Goal: Task Accomplishment & Management: Complete application form

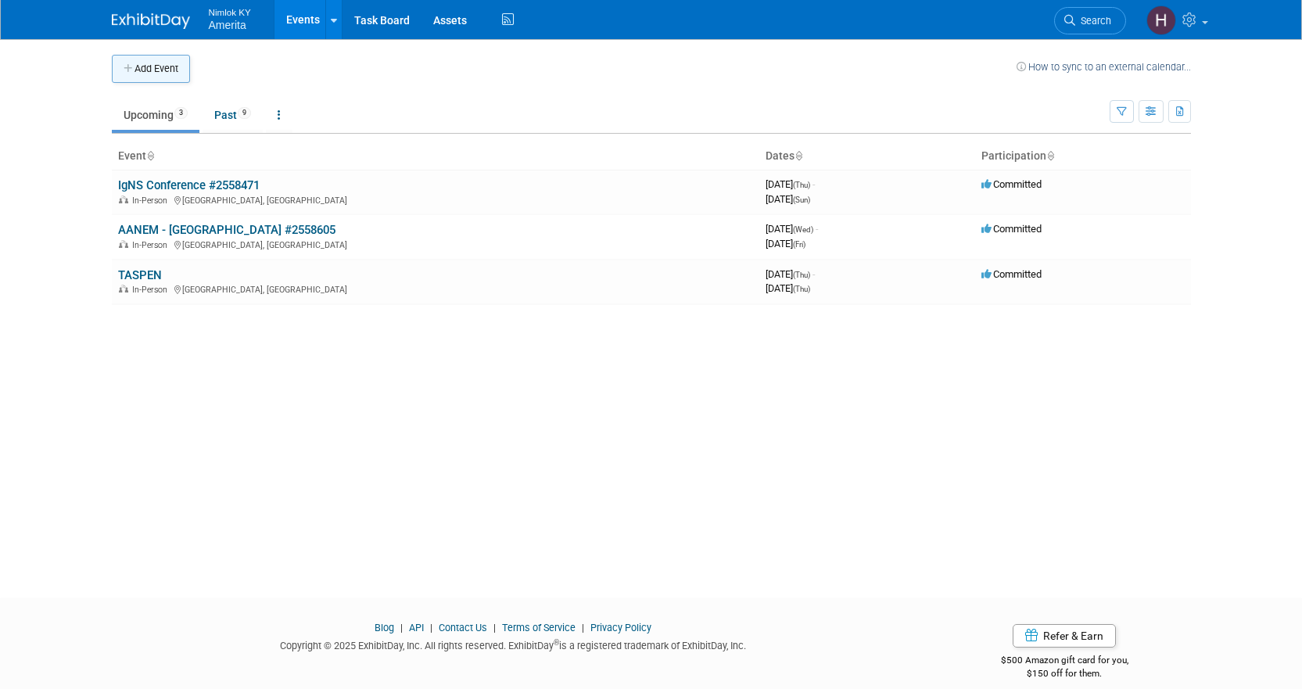
click at [181, 76] on button "Add Event" at bounding box center [151, 69] width 78 height 28
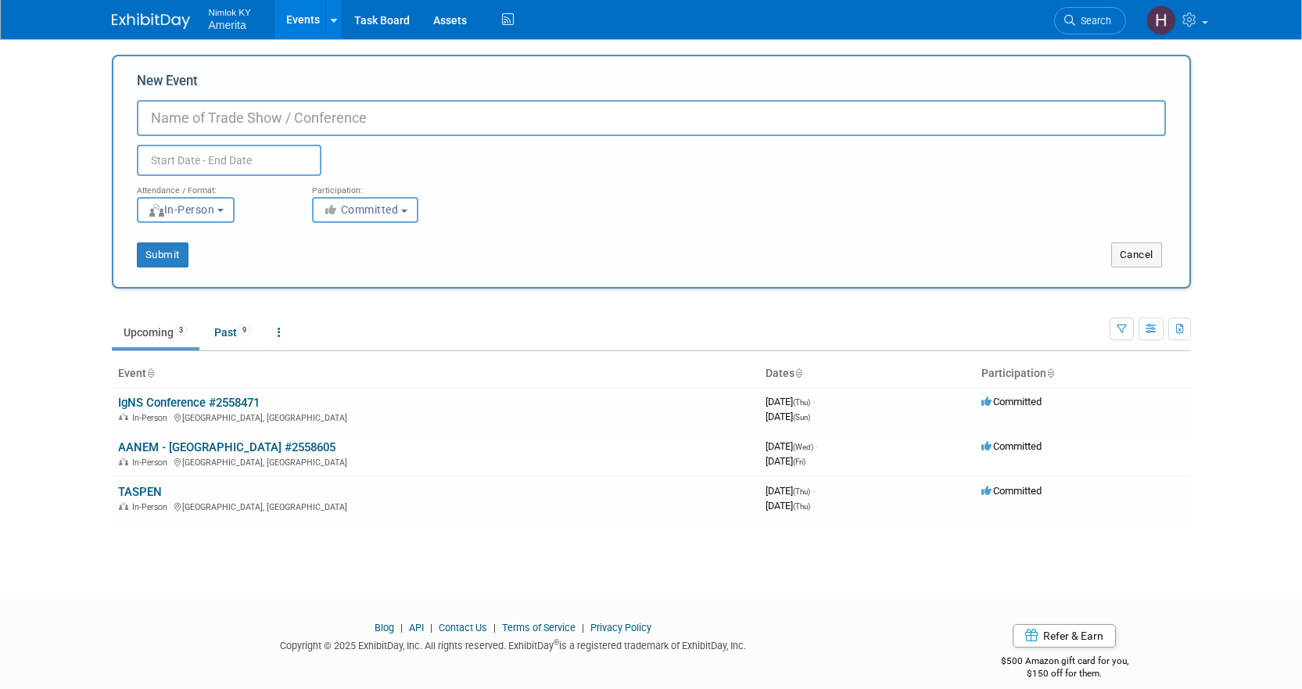
click at [306, 129] on input "New Event" at bounding box center [651, 118] width 1029 height 36
click at [1232, 56] on body "Nimlok KY Amerita Events Add Event Bulk Upload Events Shareable Event Boards Re…" at bounding box center [651, 344] width 1302 height 689
click at [1140, 268] on div "New Event Duplicate Event Warning Attendance / Format: <img src="https://www.ex…" at bounding box center [651, 172] width 1079 height 234
click at [1141, 257] on button "Cancel" at bounding box center [1136, 254] width 51 height 25
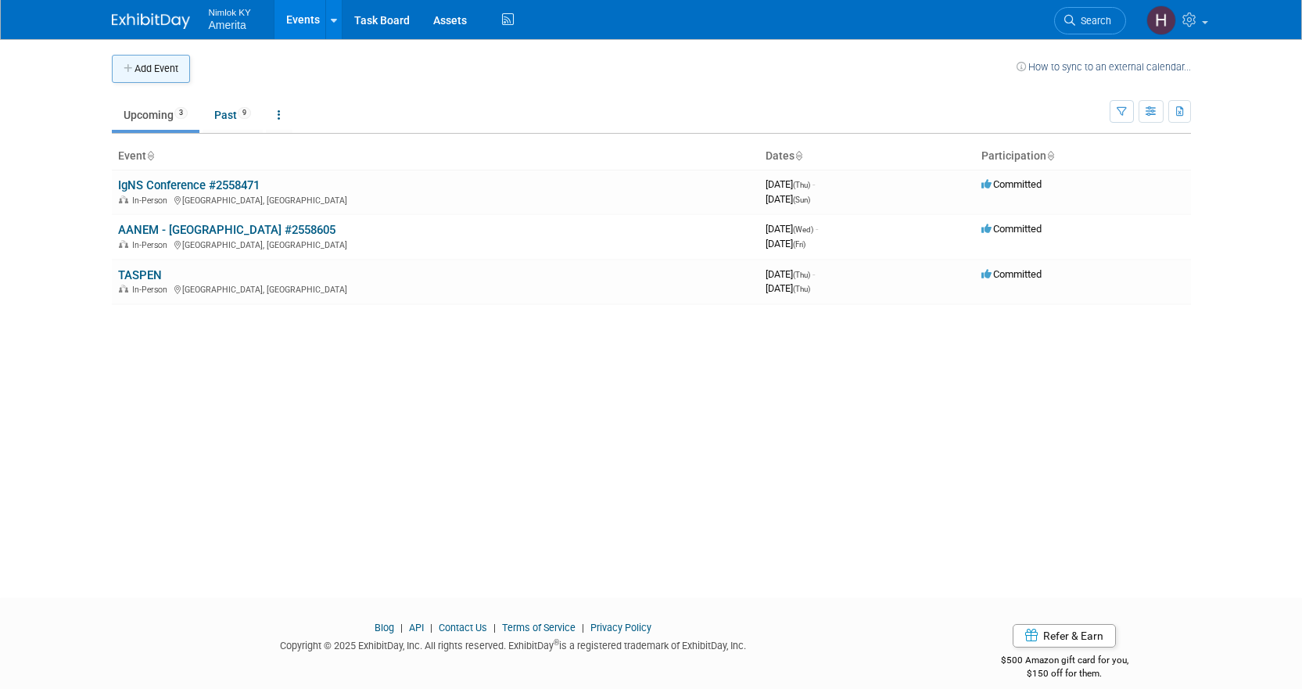
click at [132, 66] on icon "button" at bounding box center [129, 69] width 11 height 10
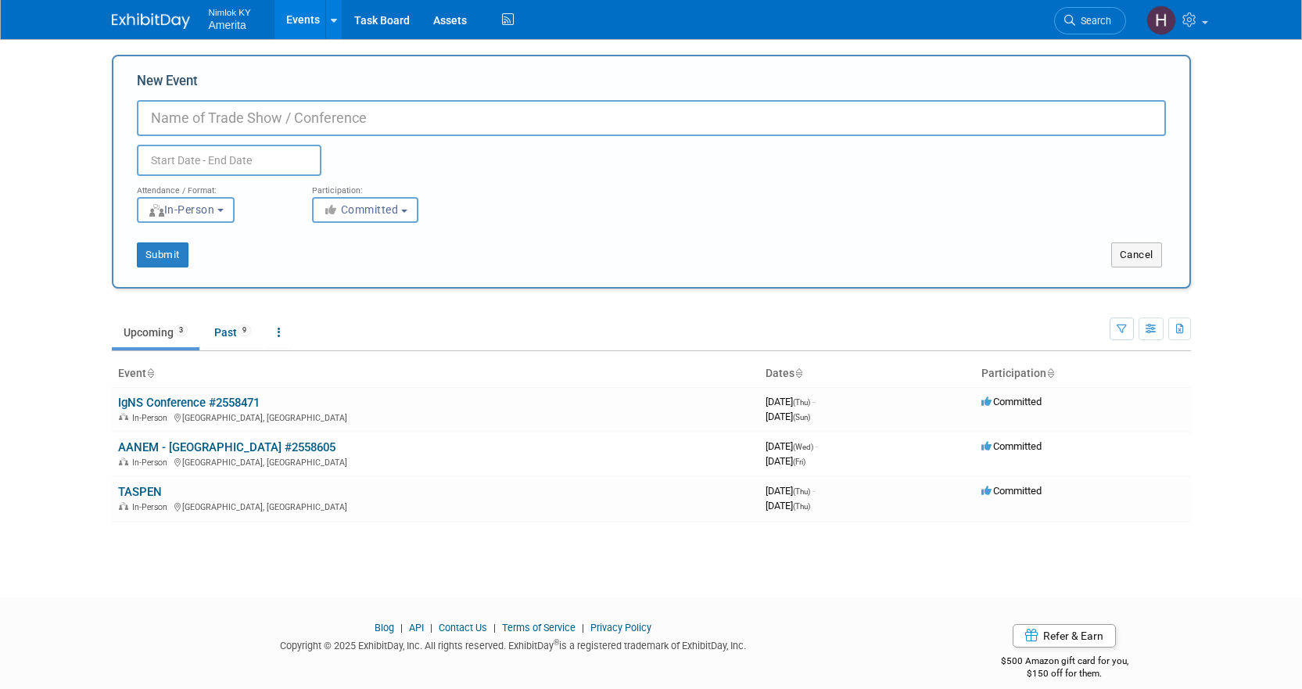
click at [218, 120] on input "New Event" at bounding box center [651, 118] width 1029 height 36
type input "Local Event : [US_STATE]"
click at [220, 146] on input "text" at bounding box center [229, 160] width 185 height 31
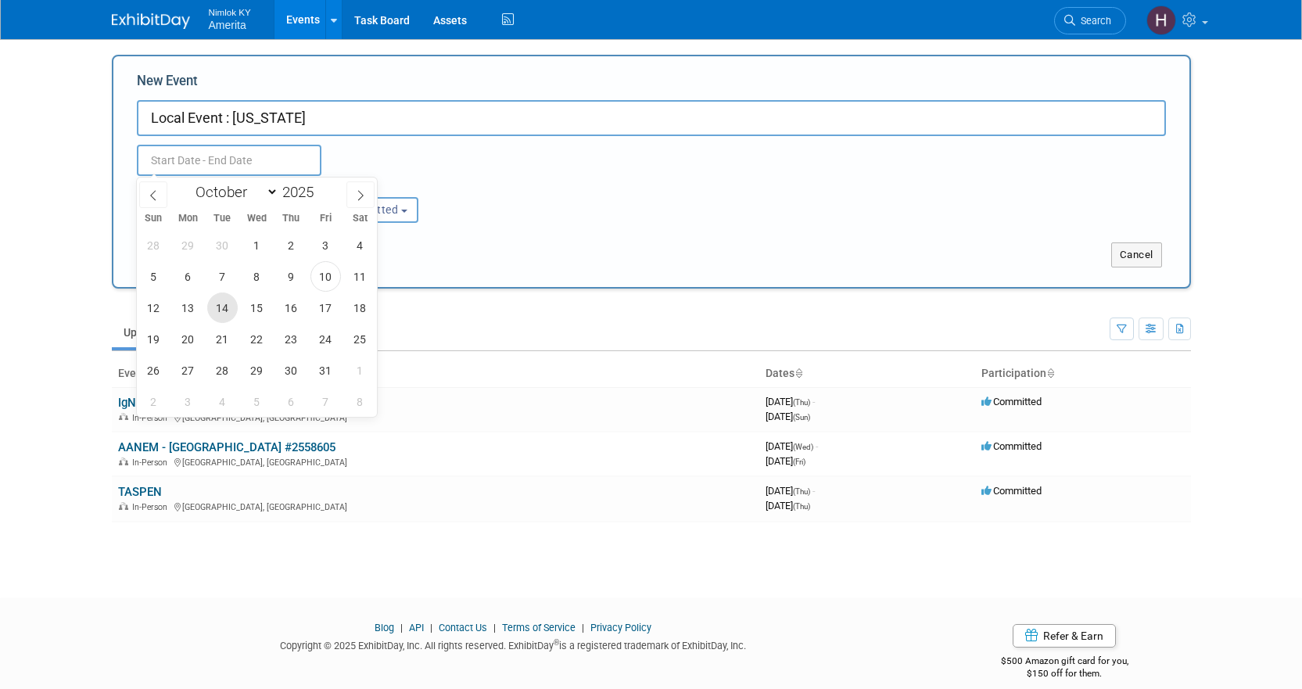
click at [228, 310] on span "14" at bounding box center [222, 308] width 31 height 31
click at [224, 318] on span "14" at bounding box center [222, 308] width 31 height 31
type input "[DATE] to [DATE]"
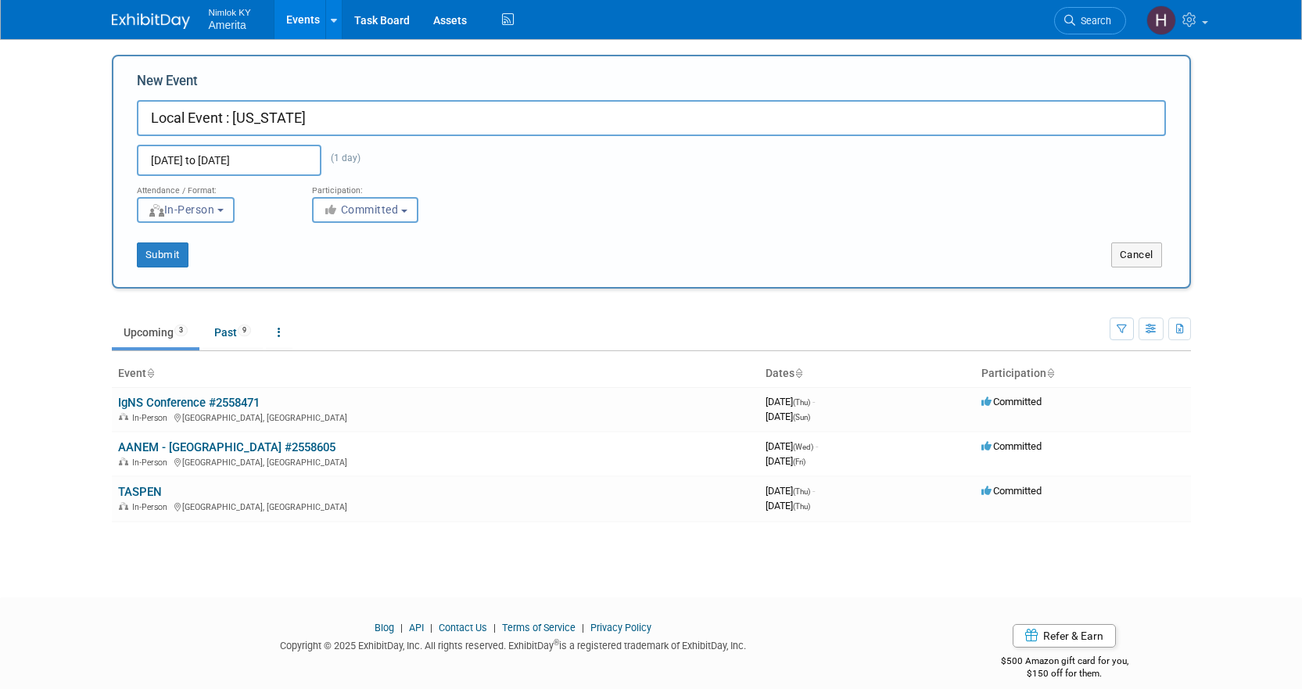
click at [232, 213] on button "In-Person" at bounding box center [186, 210] width 98 height 26
click at [148, 251] on button "Submit" at bounding box center [163, 254] width 52 height 25
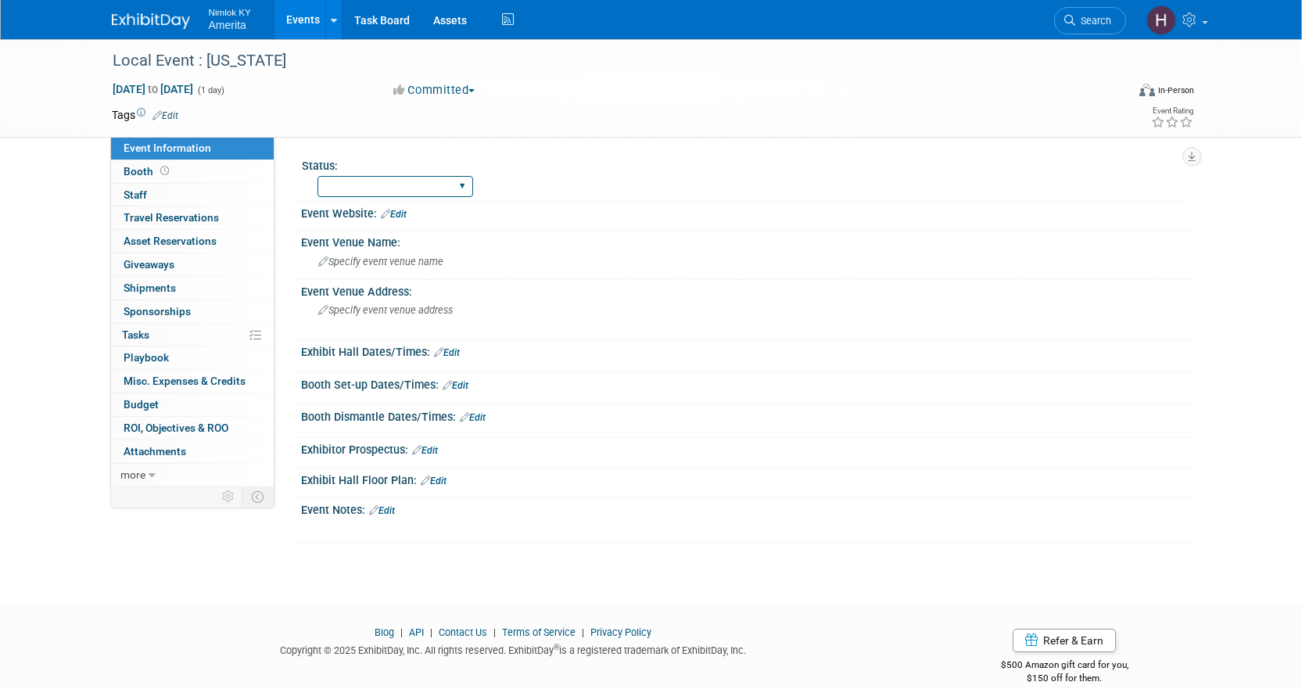
click at [354, 181] on select "Complete Preparing Shipment Shipping to Rep/AdvWH Waiting on RTN Shipment" at bounding box center [396, 186] width 156 height 21
click at [573, 165] on div "Status:" at bounding box center [743, 164] width 882 height 20
click at [387, 260] on span "Specify event venue name" at bounding box center [380, 262] width 125 height 12
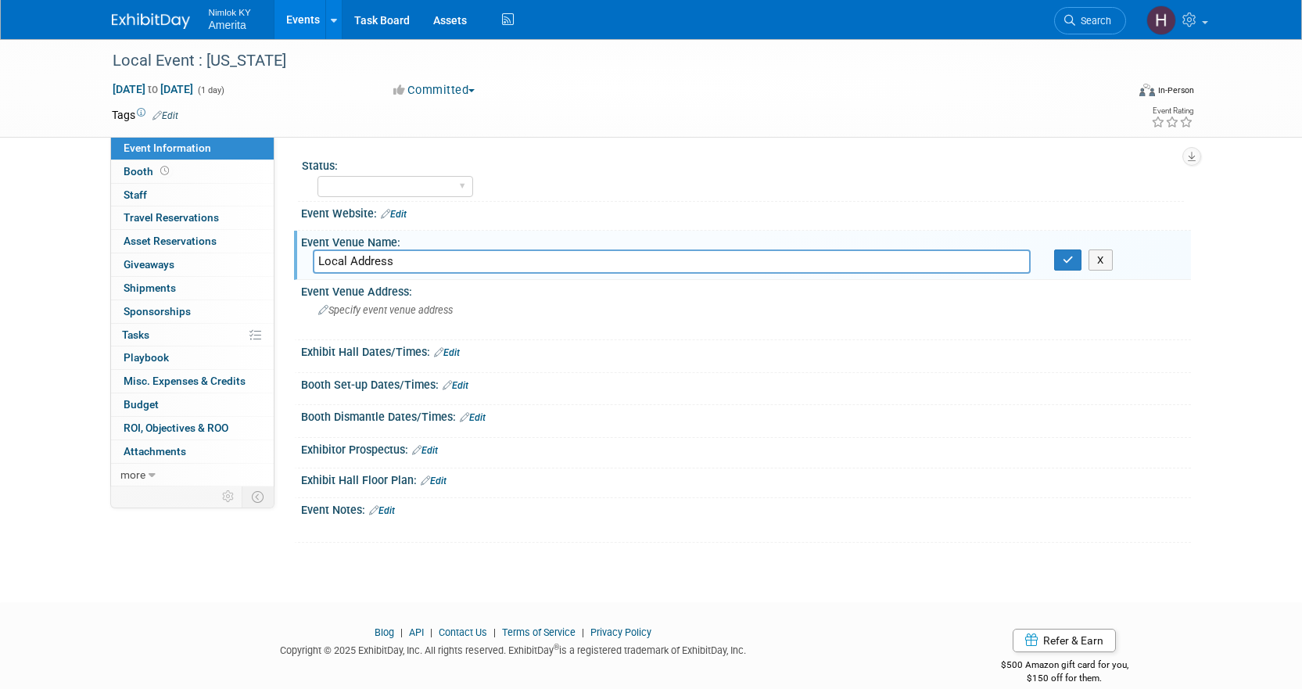
drag, startPoint x: 398, startPoint y: 259, endPoint x: 320, endPoint y: 271, distance: 79.2
click at [320, 271] on input "Local Address" at bounding box center [672, 261] width 718 height 24
click at [357, 261] on input "Local Address" at bounding box center [672, 261] width 718 height 24
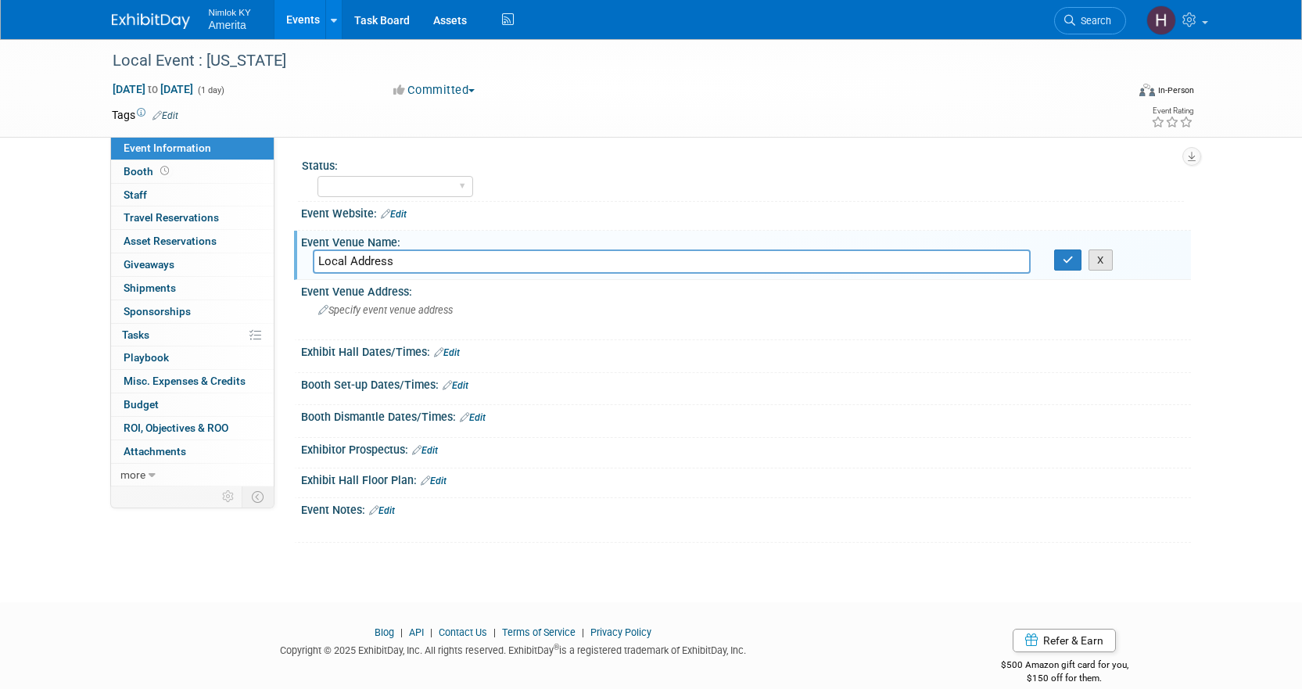
type input "Local Address"
click at [1095, 259] on button "X" at bounding box center [1101, 260] width 24 height 22
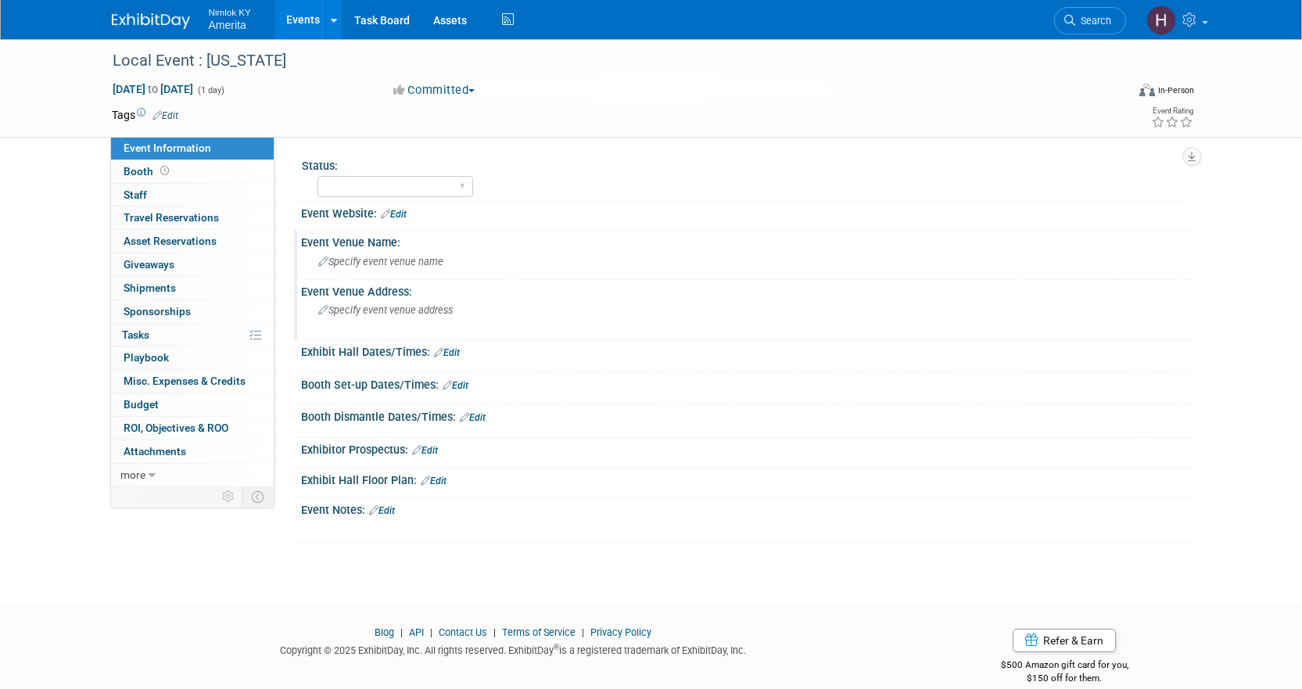
click at [416, 305] on span "Specify event venue address" at bounding box center [385, 310] width 135 height 12
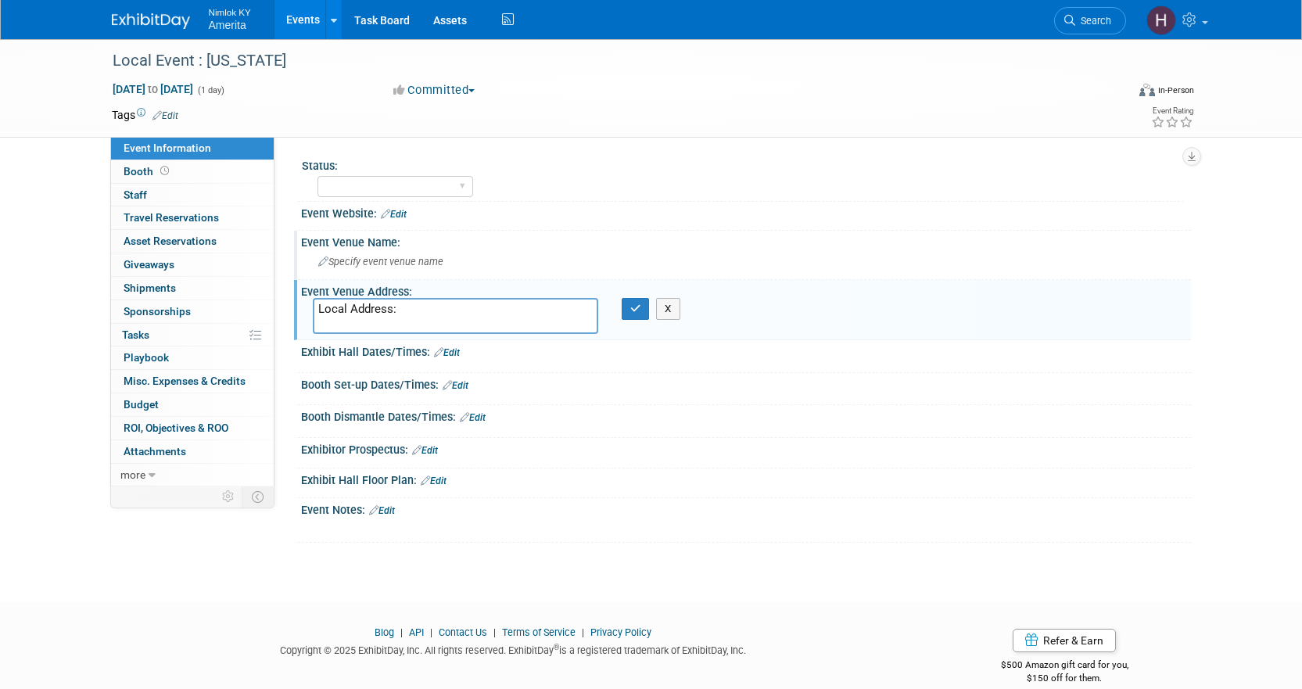
click at [454, 308] on textarea "Local Address:" at bounding box center [455, 316] width 285 height 36
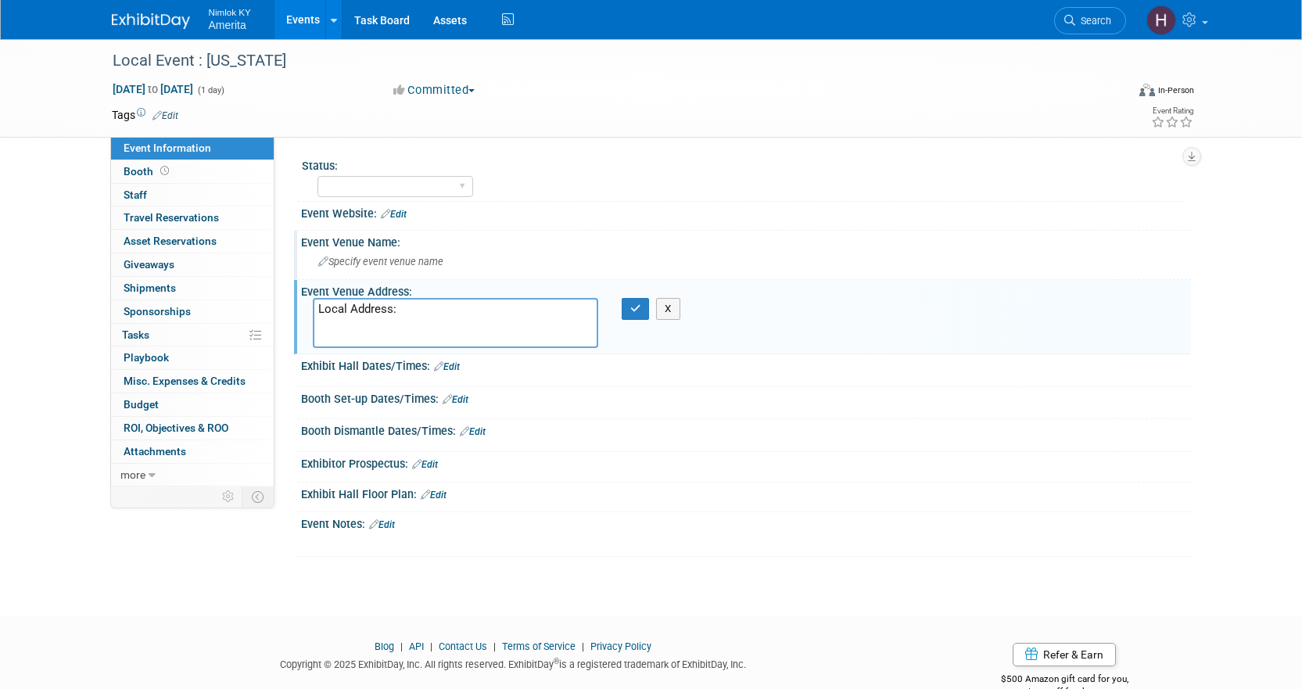
paste textarea "[STREET_ADDRESS][PERSON_NAME][PERSON_NAME]"
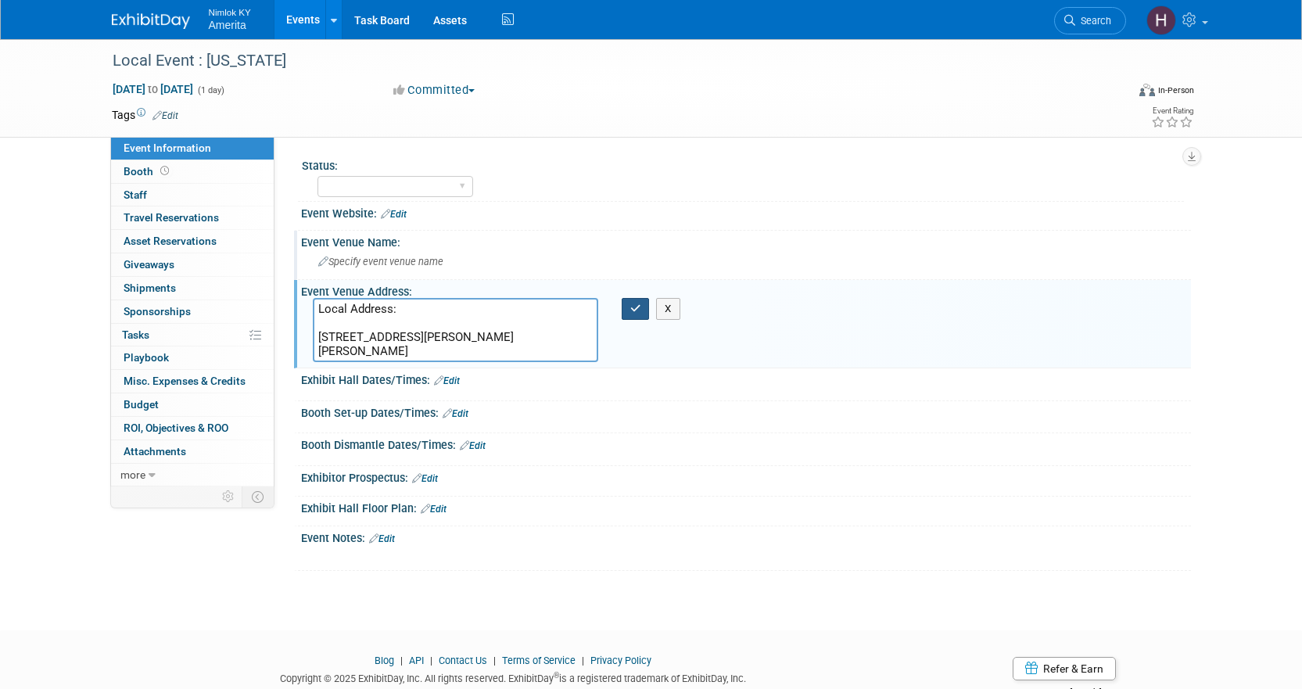
type textarea "Local Address: [STREET_ADDRESS][PERSON_NAME][PERSON_NAME]"
click at [639, 309] on icon "button" at bounding box center [635, 308] width 11 height 10
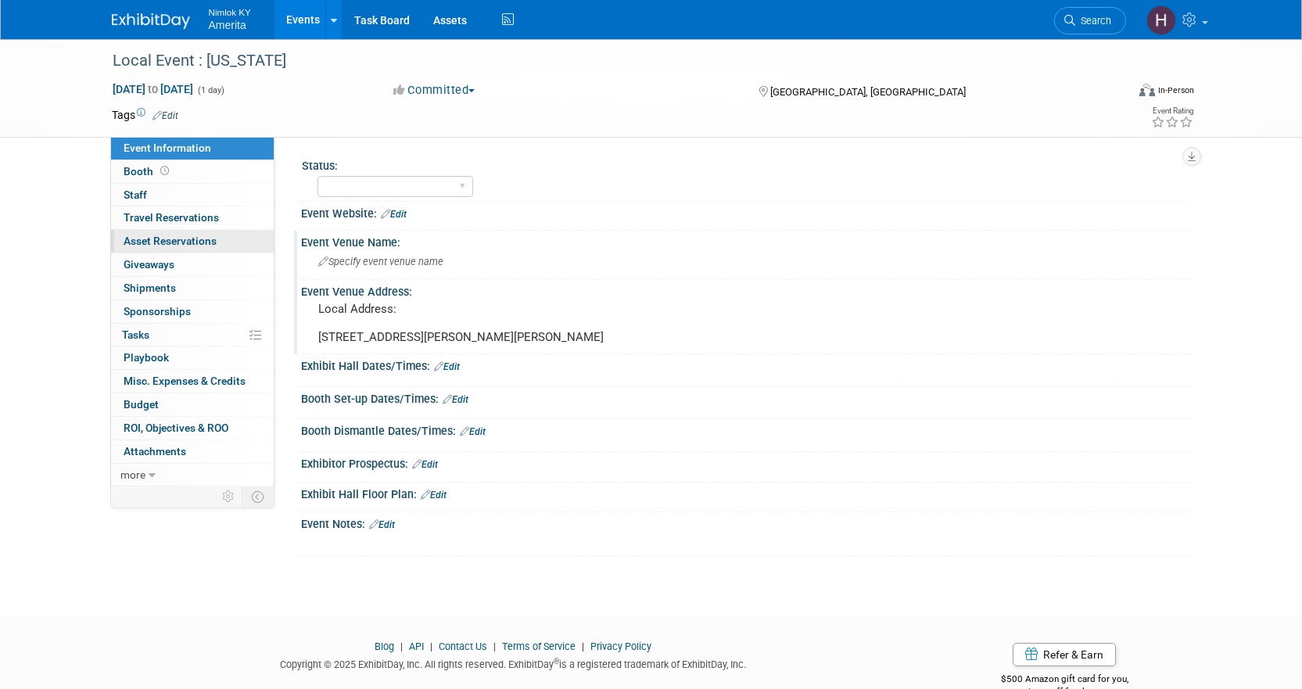
click at [163, 243] on span "Asset Reservations 0" at bounding box center [170, 241] width 93 height 13
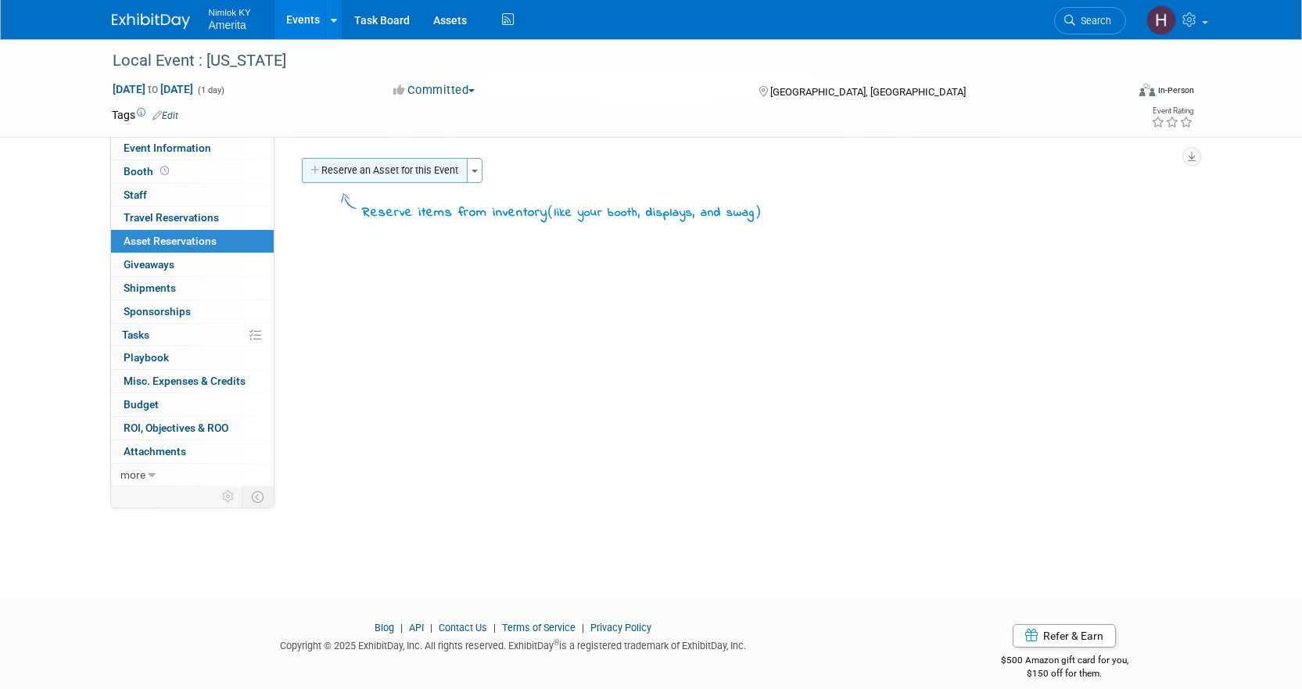
click at [386, 164] on button "Reserve an Asset for this Event" at bounding box center [385, 170] width 166 height 25
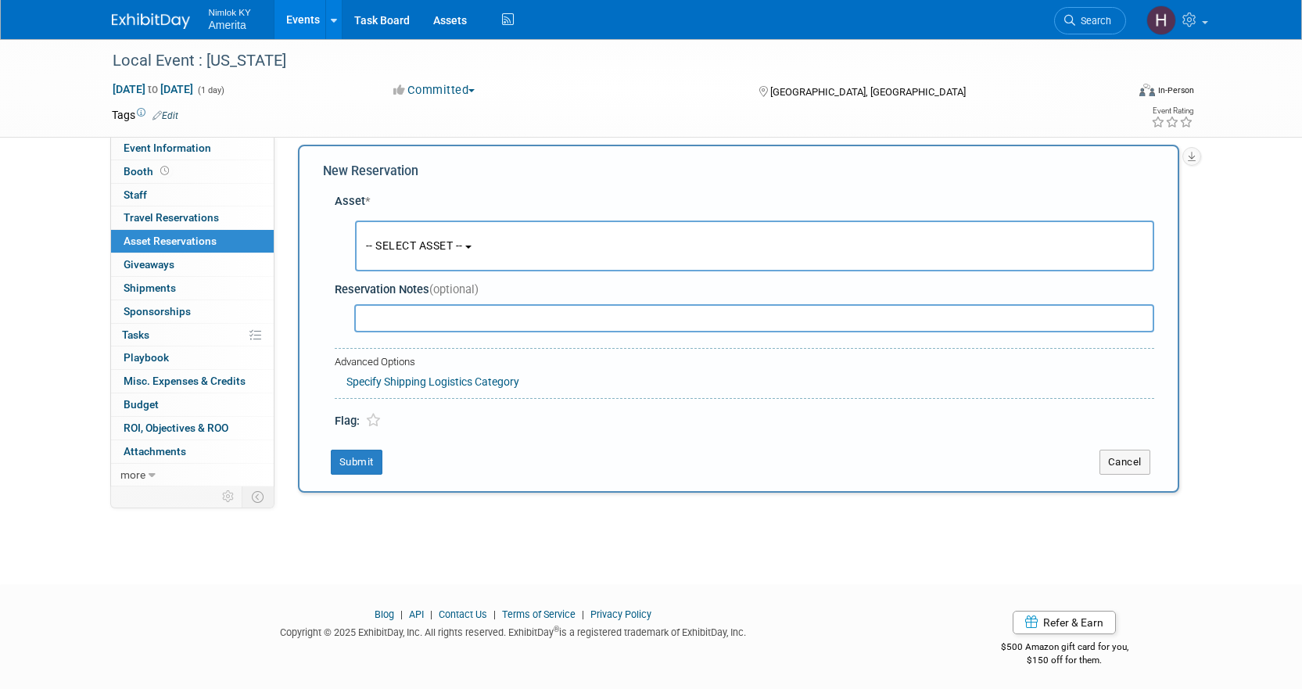
scroll to position [15, 0]
click at [423, 254] on button "-- SELECT ASSET --" at bounding box center [754, 244] width 799 height 51
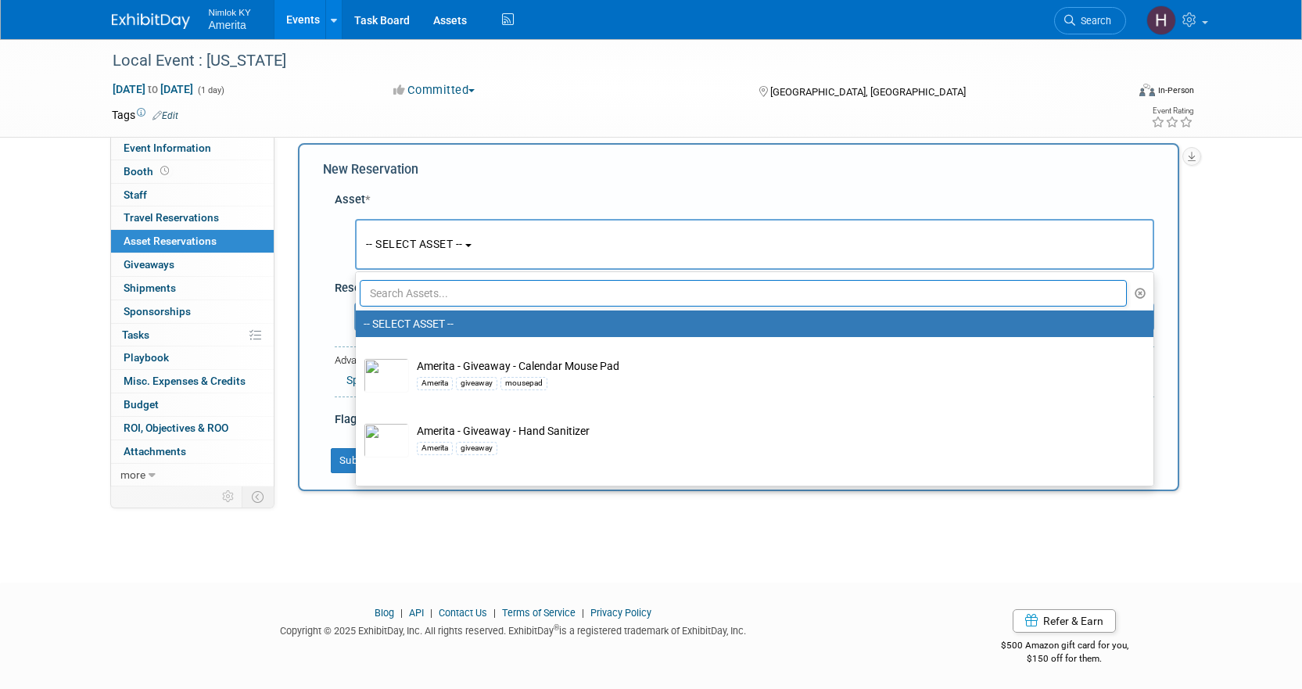
click at [443, 285] on input "text" at bounding box center [744, 293] width 768 height 27
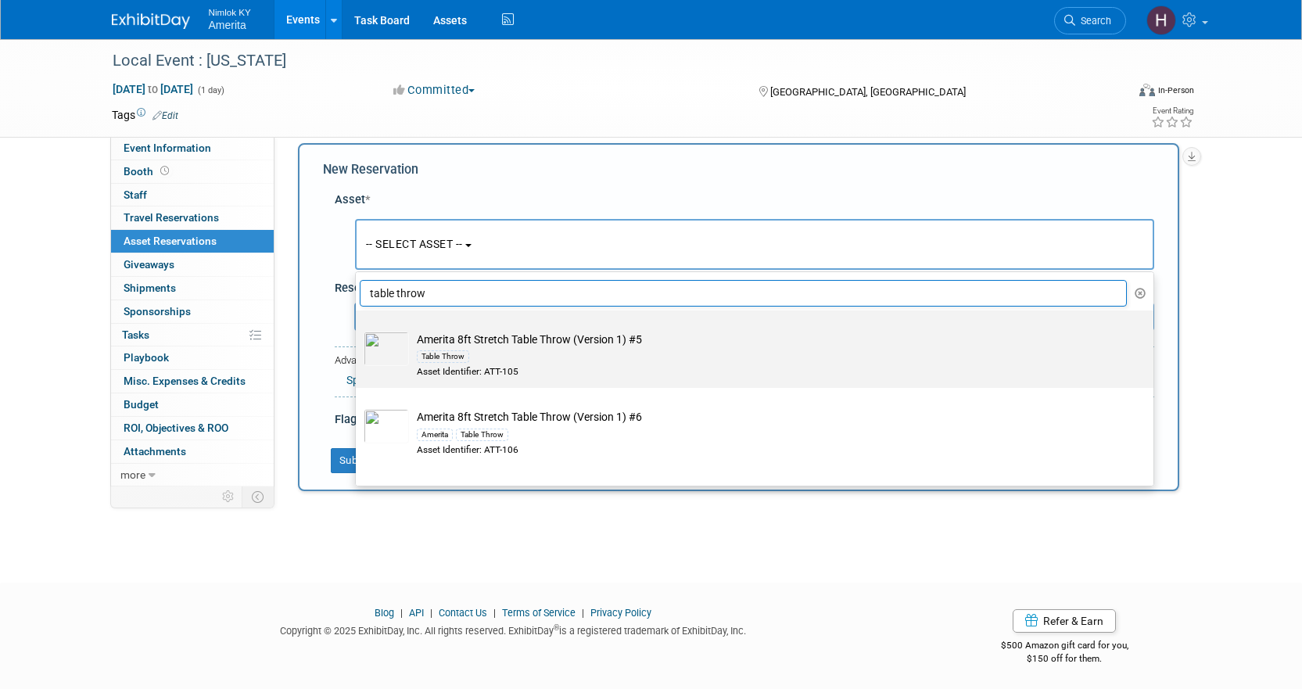
type input "table throw"
click at [587, 356] on div "Table Throw" at bounding box center [769, 356] width 705 height 18
click at [358, 329] on input "Amerita 8ft Stretch Table Throw (Version 1) #5 Table Throw Asset Identifier: AT…" at bounding box center [353, 324] width 10 height 10
select select "10726795"
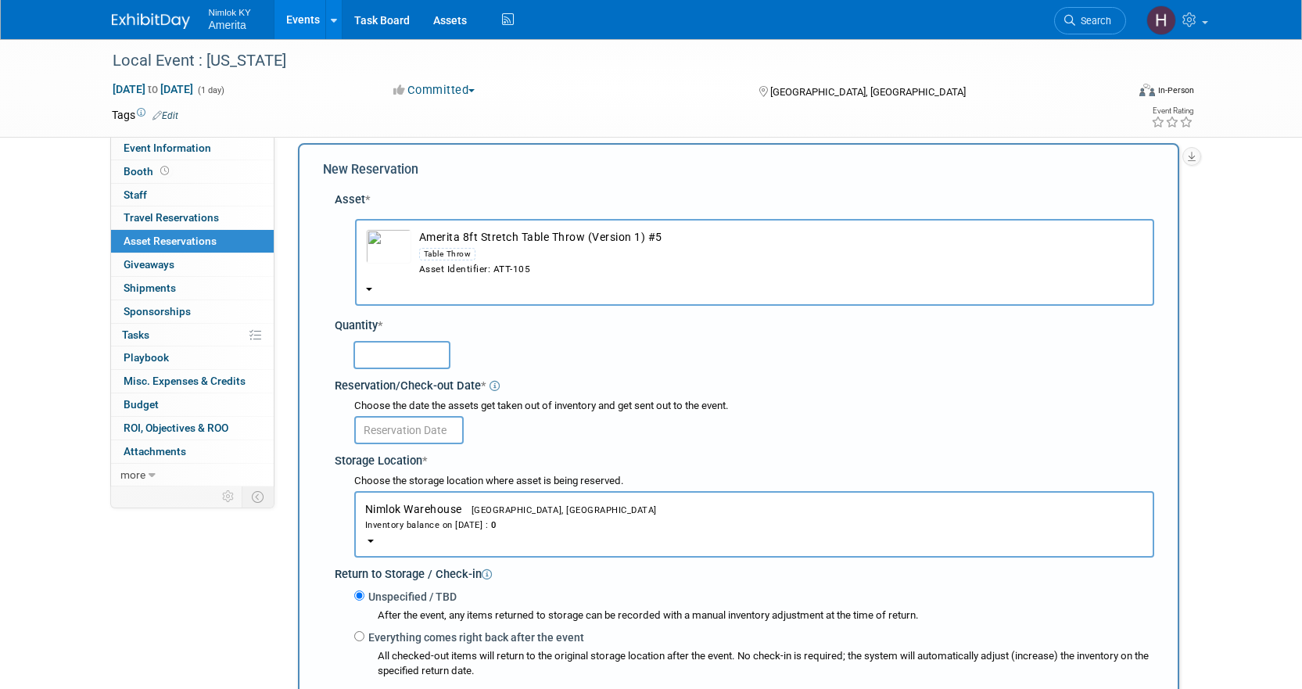
click at [412, 356] on input "text" at bounding box center [402, 355] width 97 height 28
type input "1"
click at [429, 438] on input "text" at bounding box center [408, 430] width 109 height 28
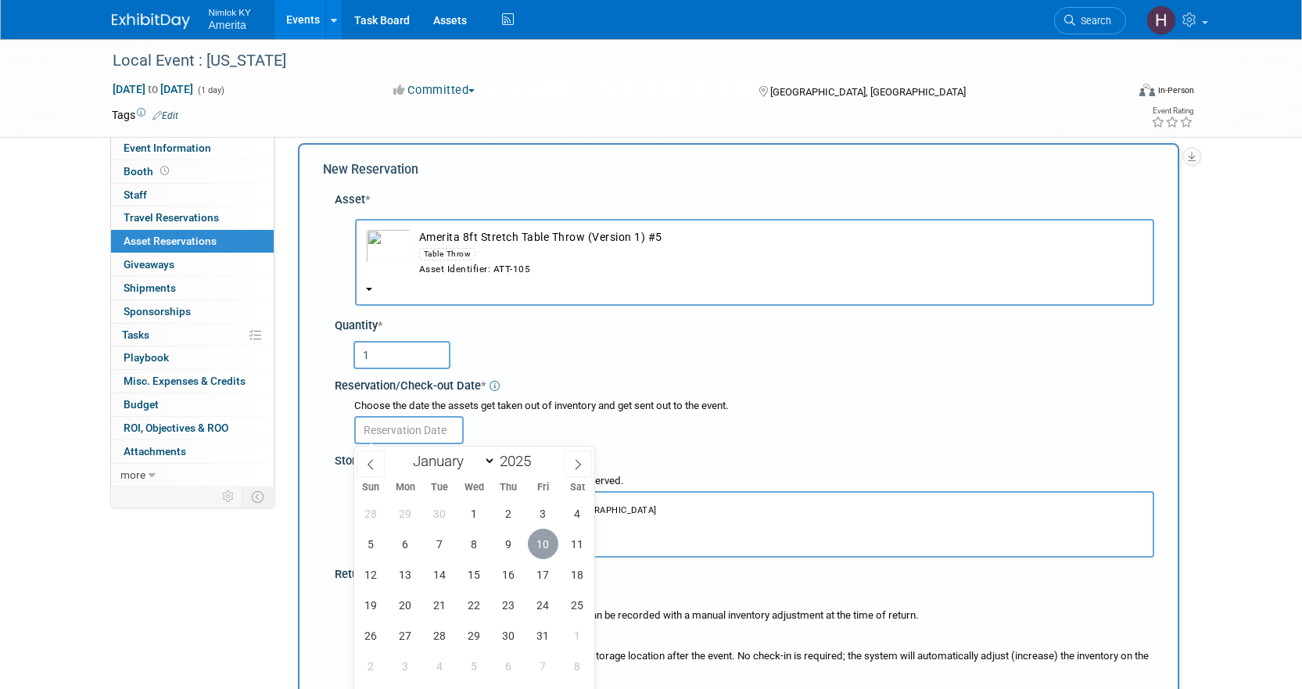
click at [539, 540] on span "10" at bounding box center [543, 544] width 31 height 31
type input "[DATE]"
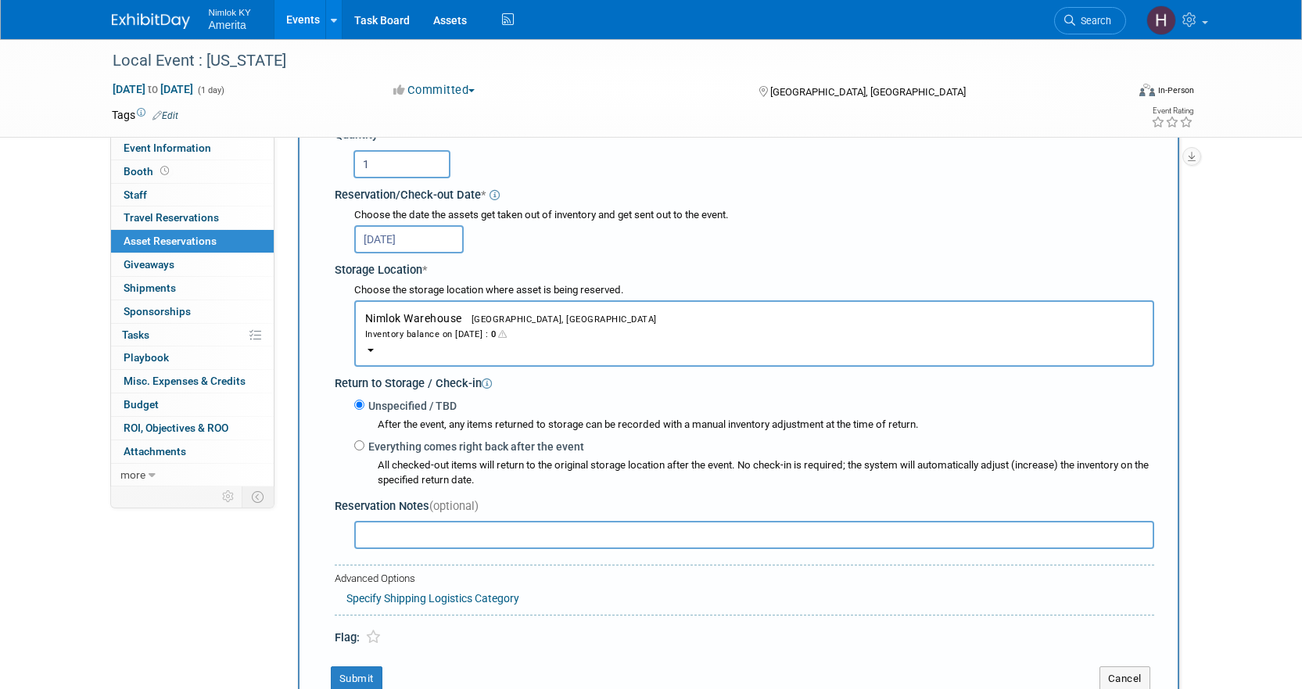
scroll to position [249, 0]
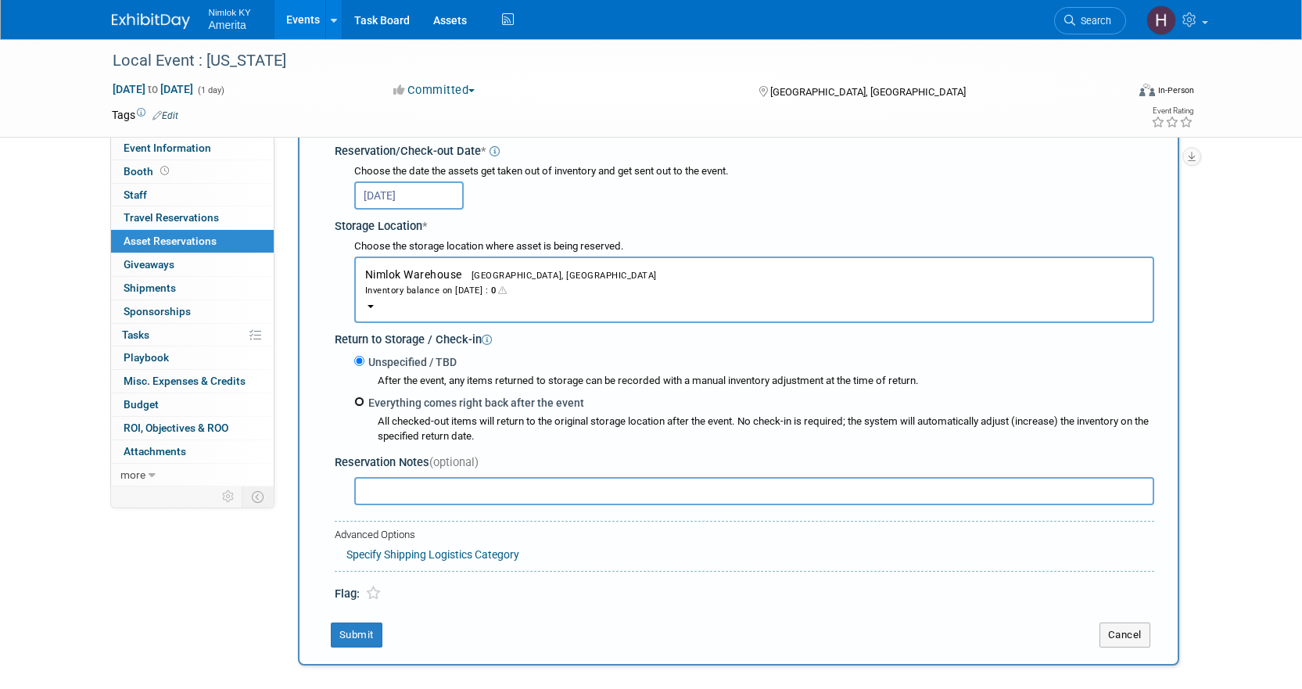
click at [361, 407] on input "Everything comes right back after the event" at bounding box center [359, 402] width 10 height 10
radio input "true"
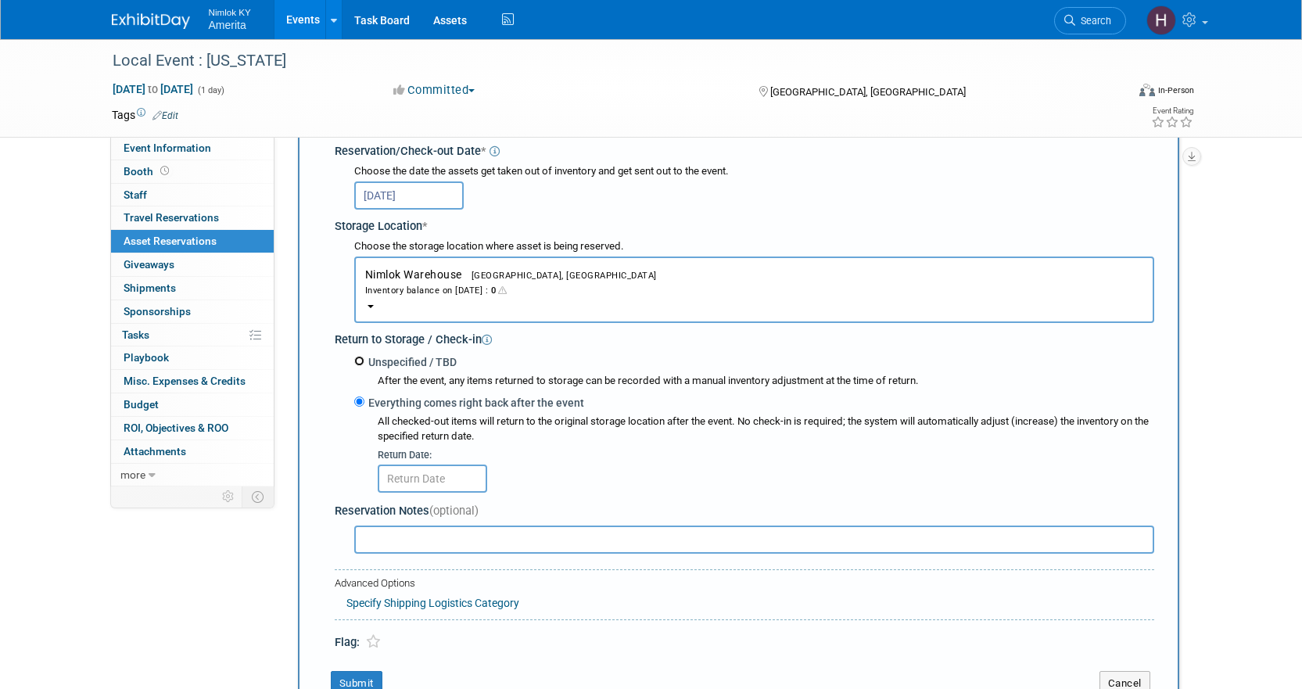
click at [355, 363] on input "Unspecified / TBD" at bounding box center [359, 361] width 10 height 10
radio input "true"
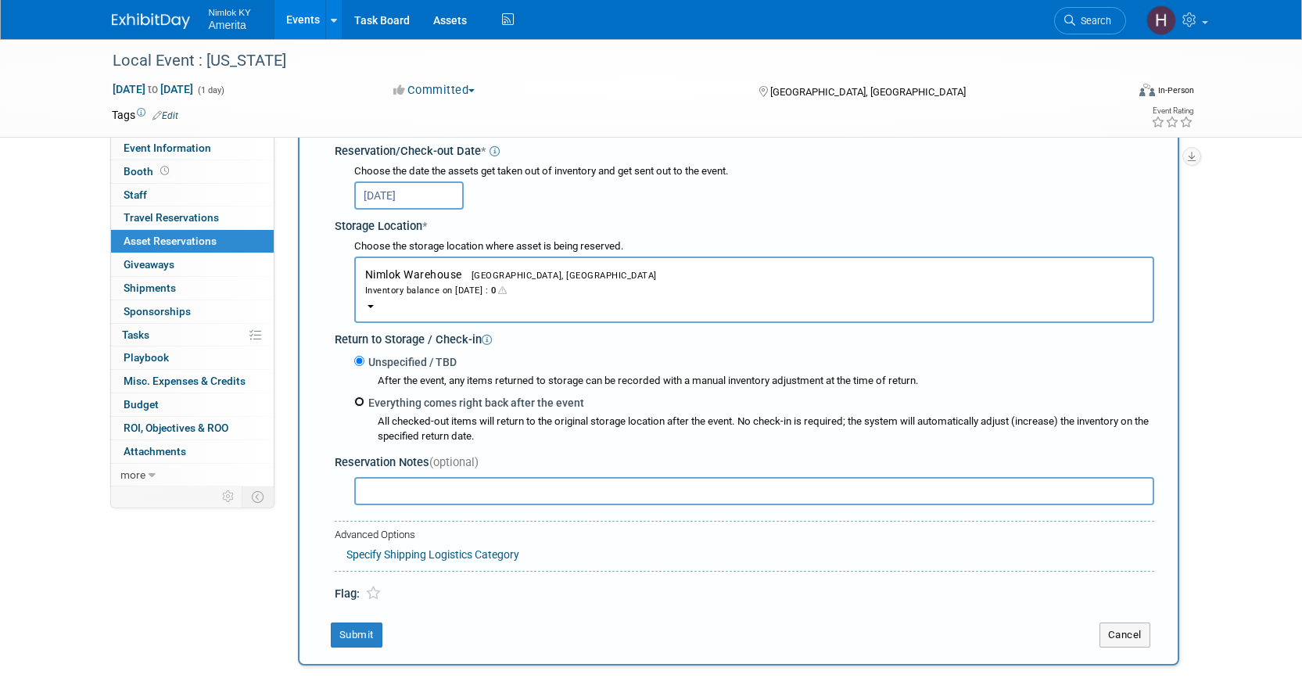
click at [360, 402] on input "Everything comes right back after the event" at bounding box center [359, 402] width 10 height 10
radio input "true"
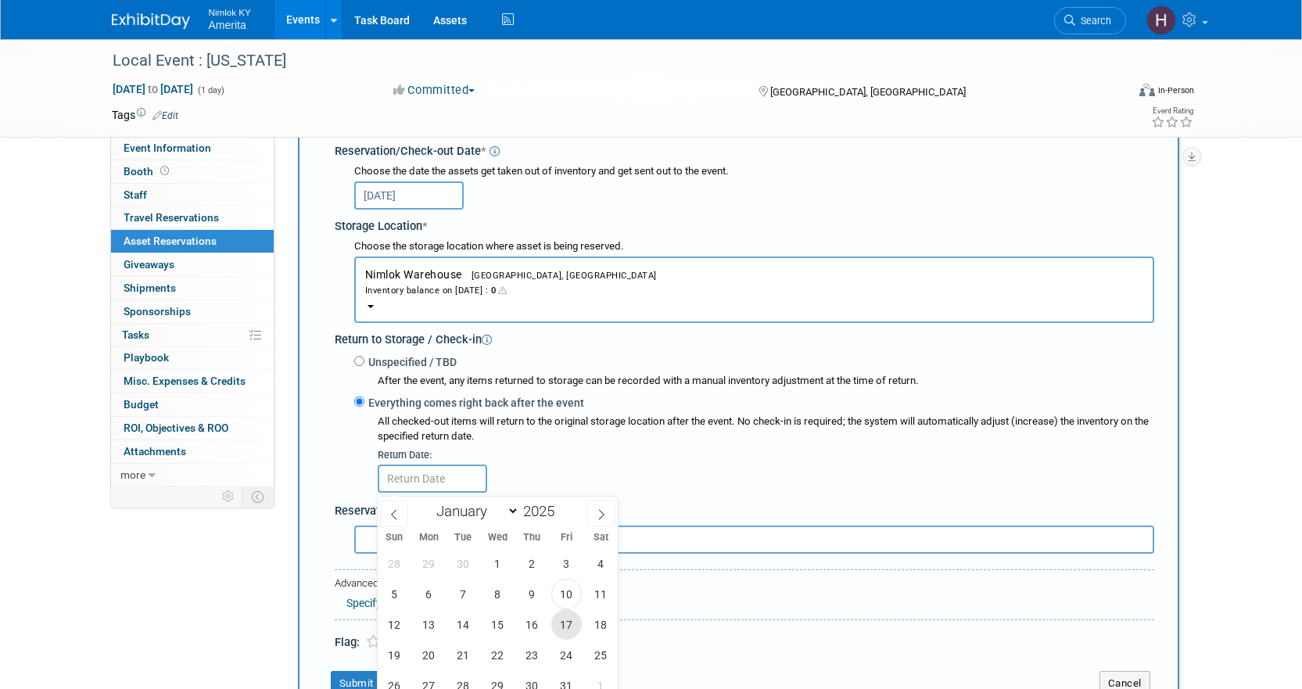
click at [557, 626] on span "17" at bounding box center [566, 624] width 31 height 31
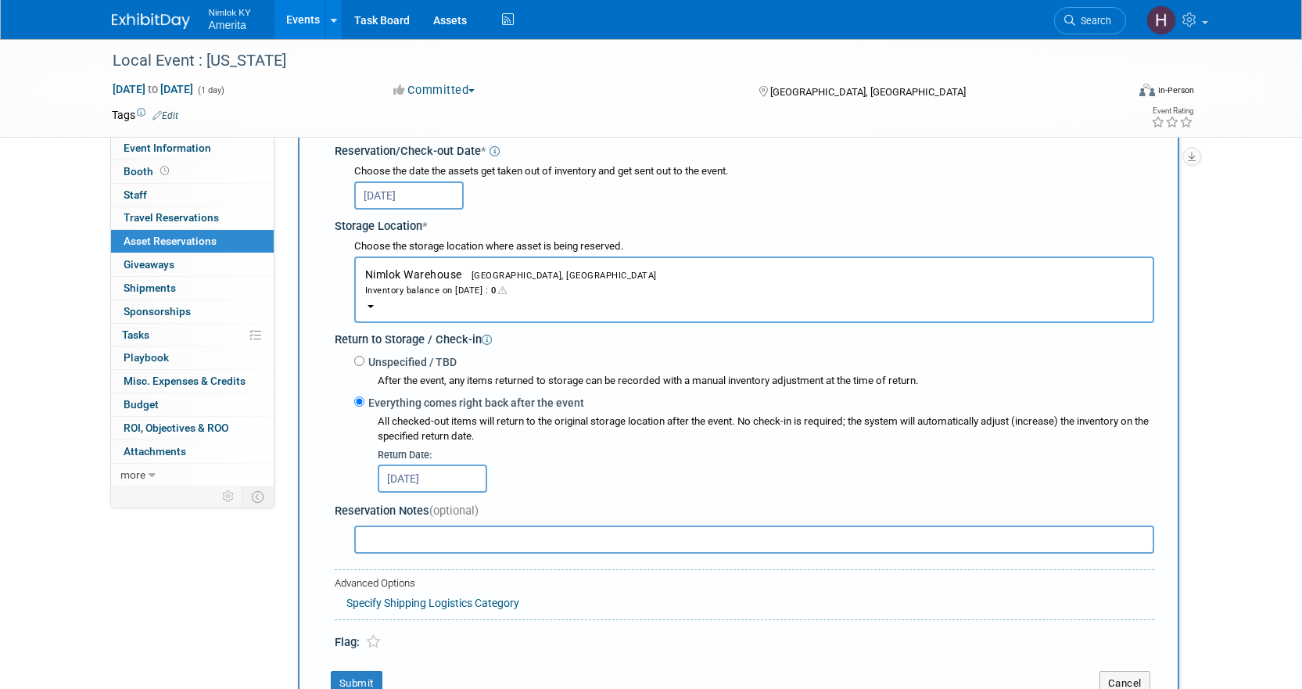
click at [456, 491] on input "[DATE]" at bounding box center [432, 479] width 109 height 28
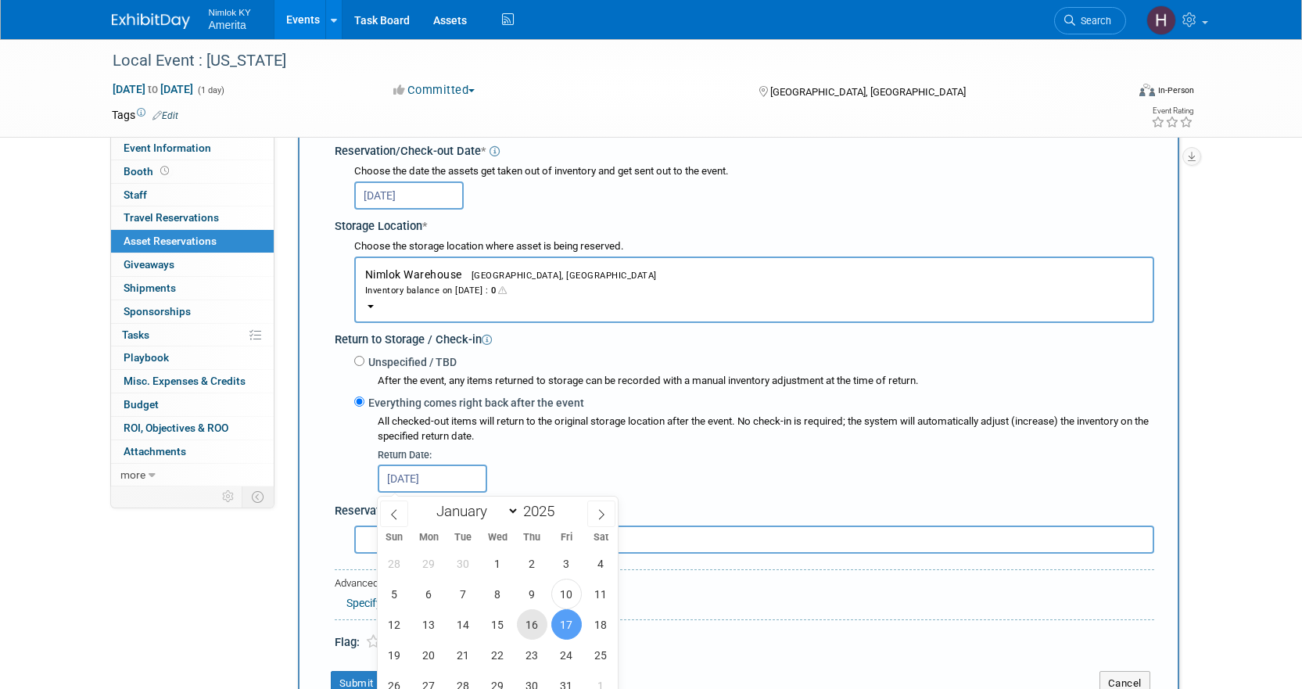
click at [526, 627] on span "16" at bounding box center [532, 624] width 31 height 31
type input "[DATE]"
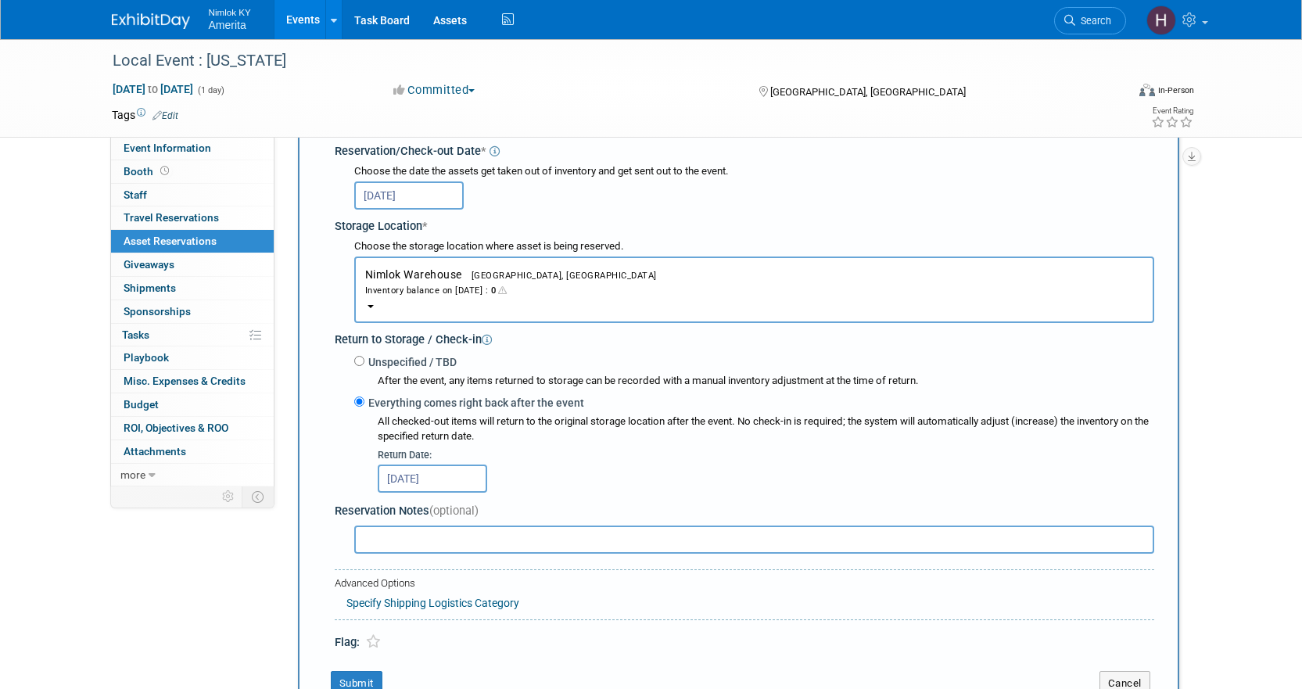
click at [563, 483] on div "[DATE]" at bounding box center [766, 477] width 777 height 31
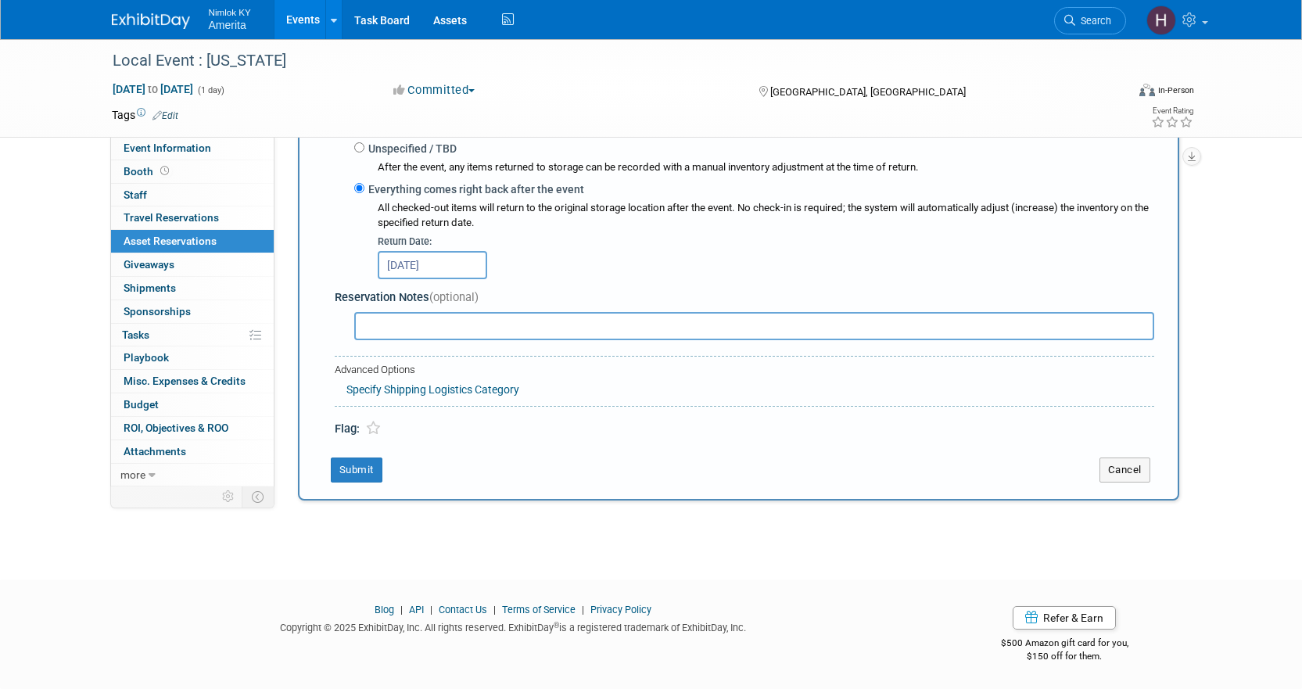
scroll to position [465, 0]
click at [368, 471] on button "Submit" at bounding box center [357, 470] width 52 height 25
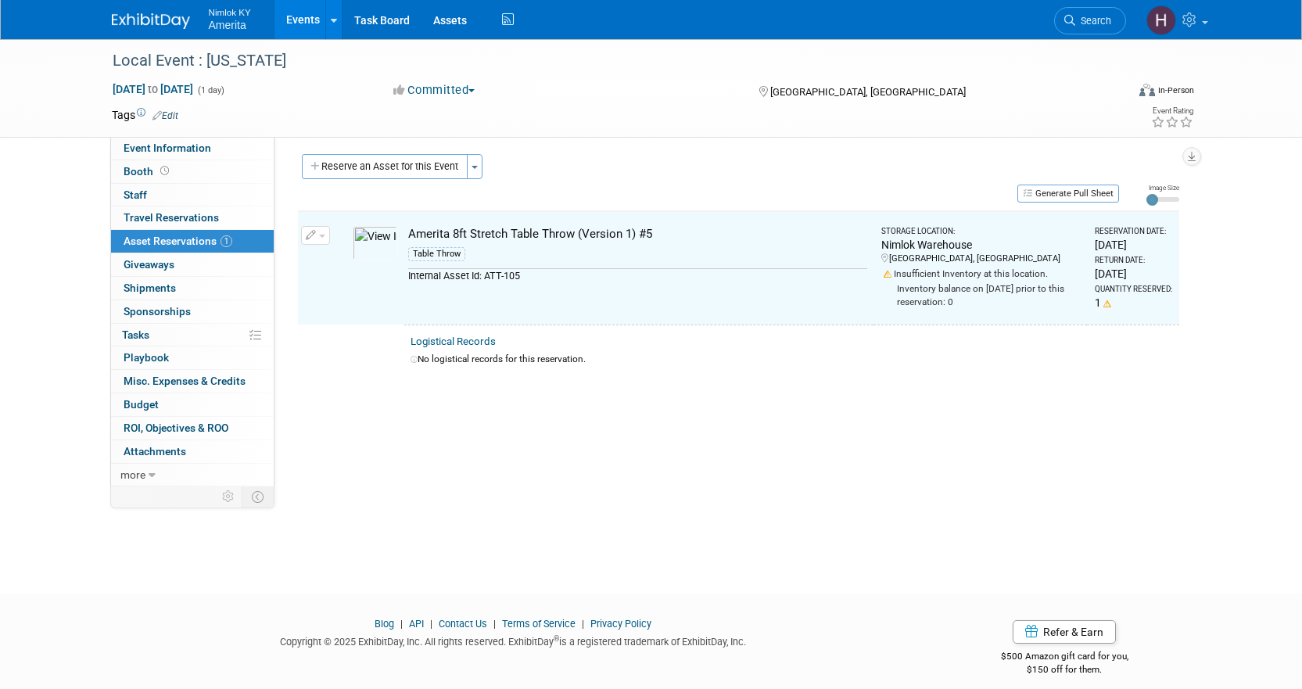
scroll to position [0, 0]
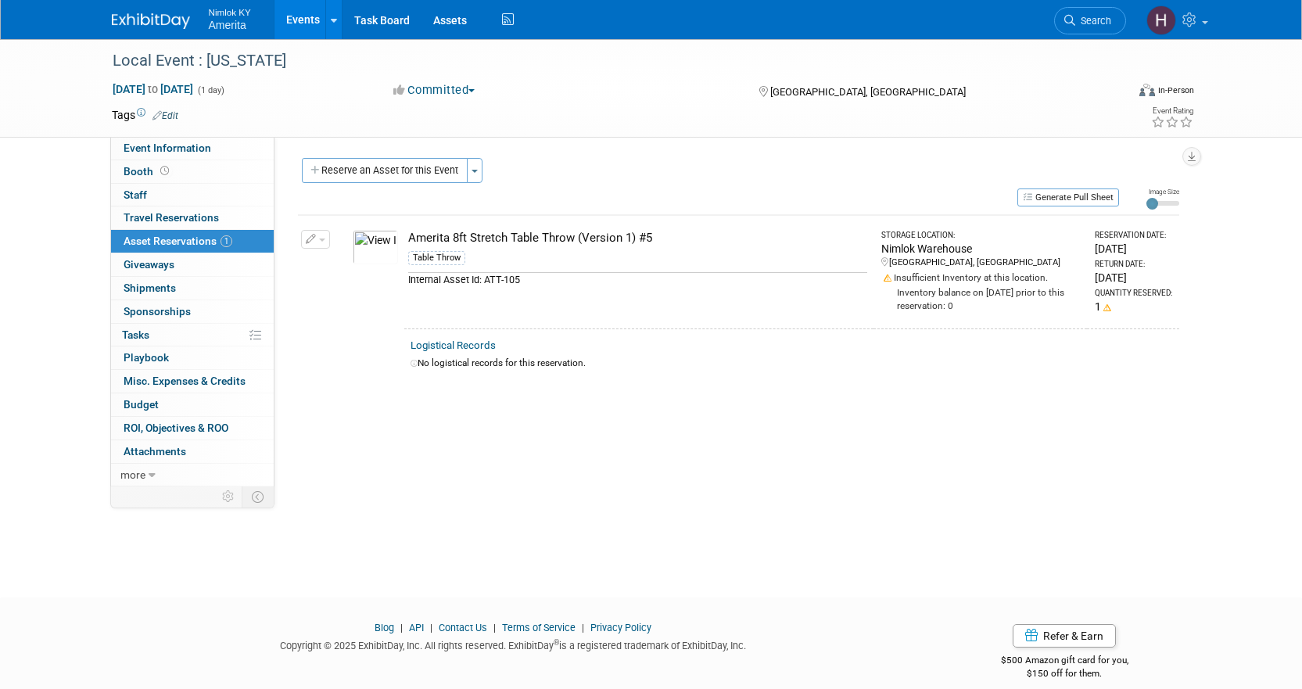
click at [325, 241] on span "button" at bounding box center [322, 240] width 6 height 3
click at [340, 257] on button "Change Reservation" at bounding box center [376, 264] width 132 height 21
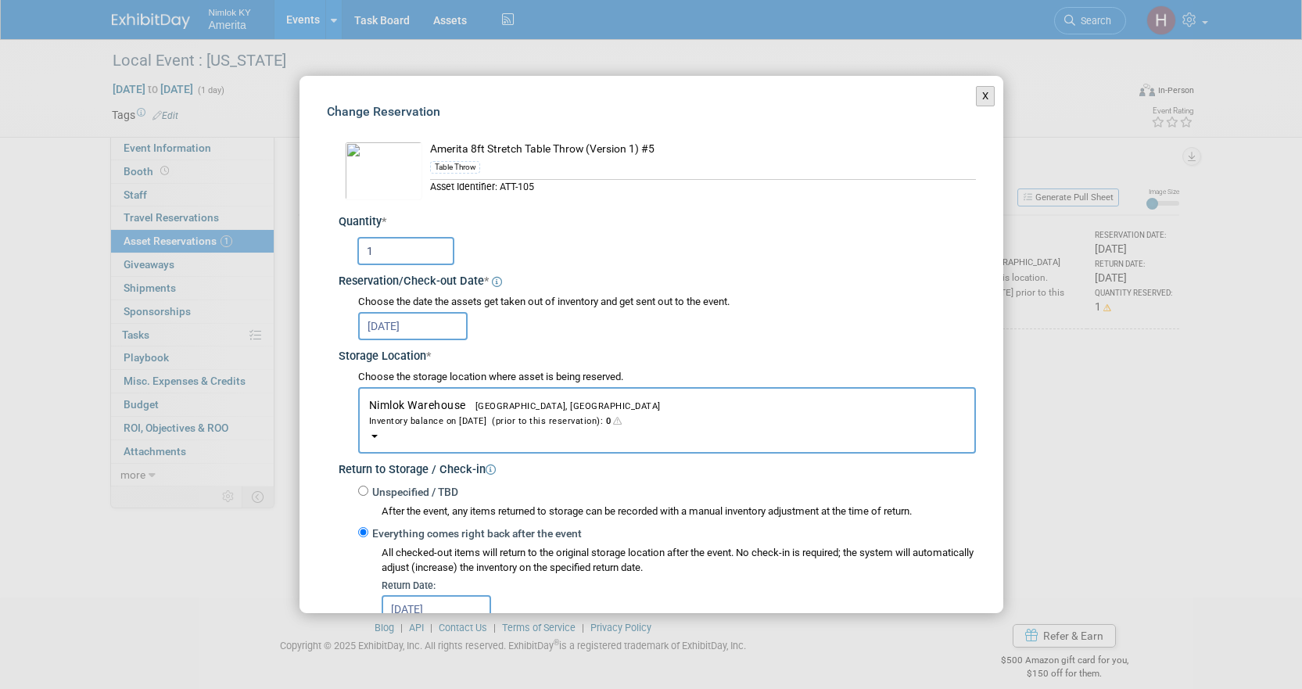
click at [976, 96] on button "X" at bounding box center [986, 96] width 20 height 20
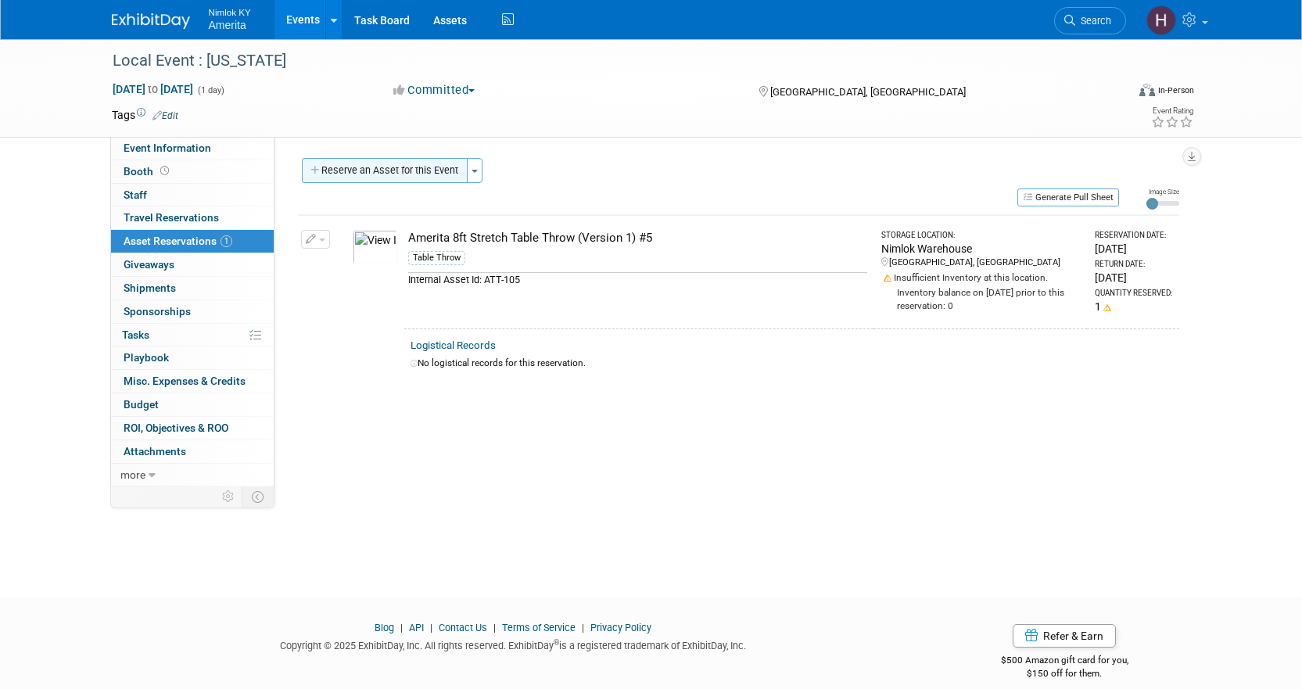
click at [422, 178] on button "Reserve an Asset for this Event" at bounding box center [385, 170] width 166 height 25
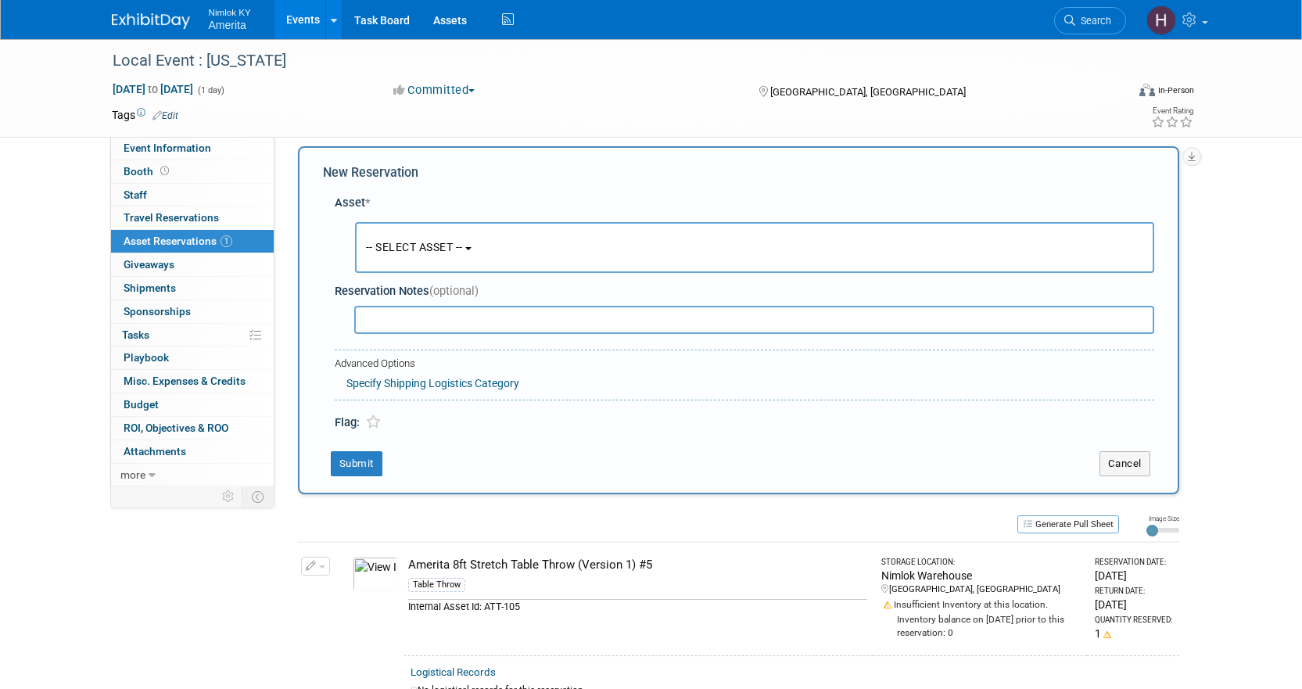
scroll to position [15, 0]
click at [385, 243] on span "-- SELECT ASSET --" at bounding box center [414, 244] width 97 height 13
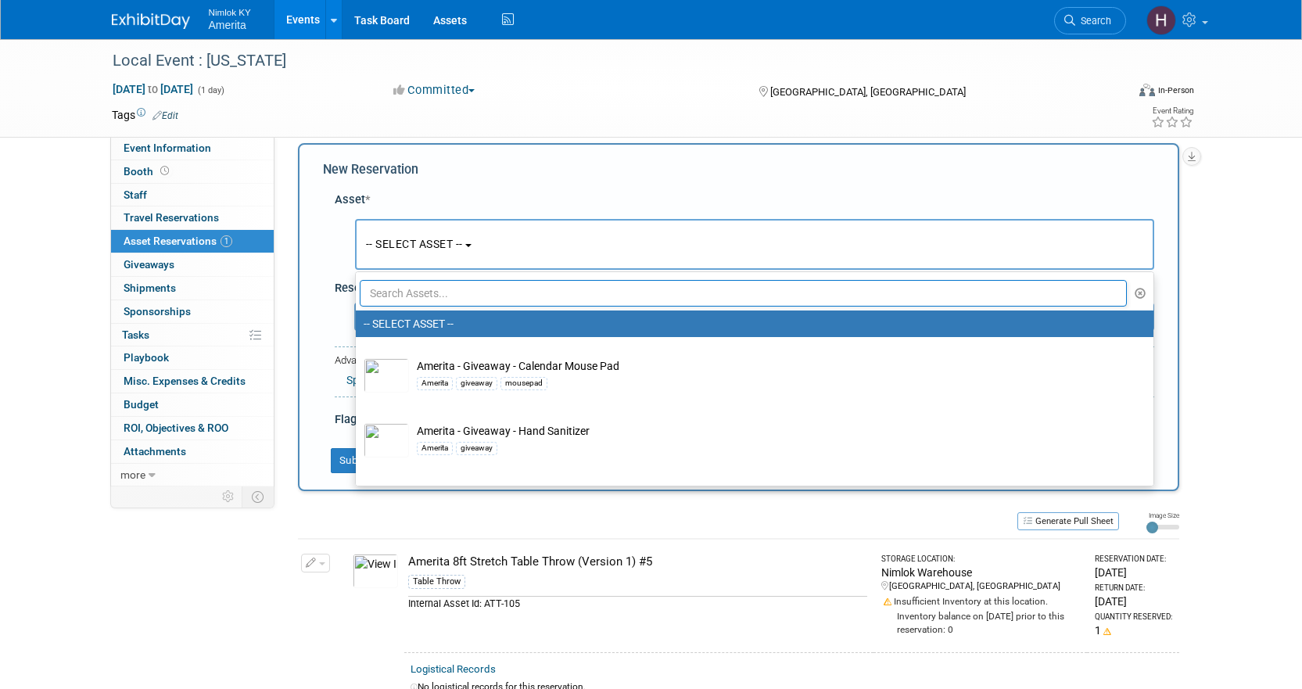
radio input "false"
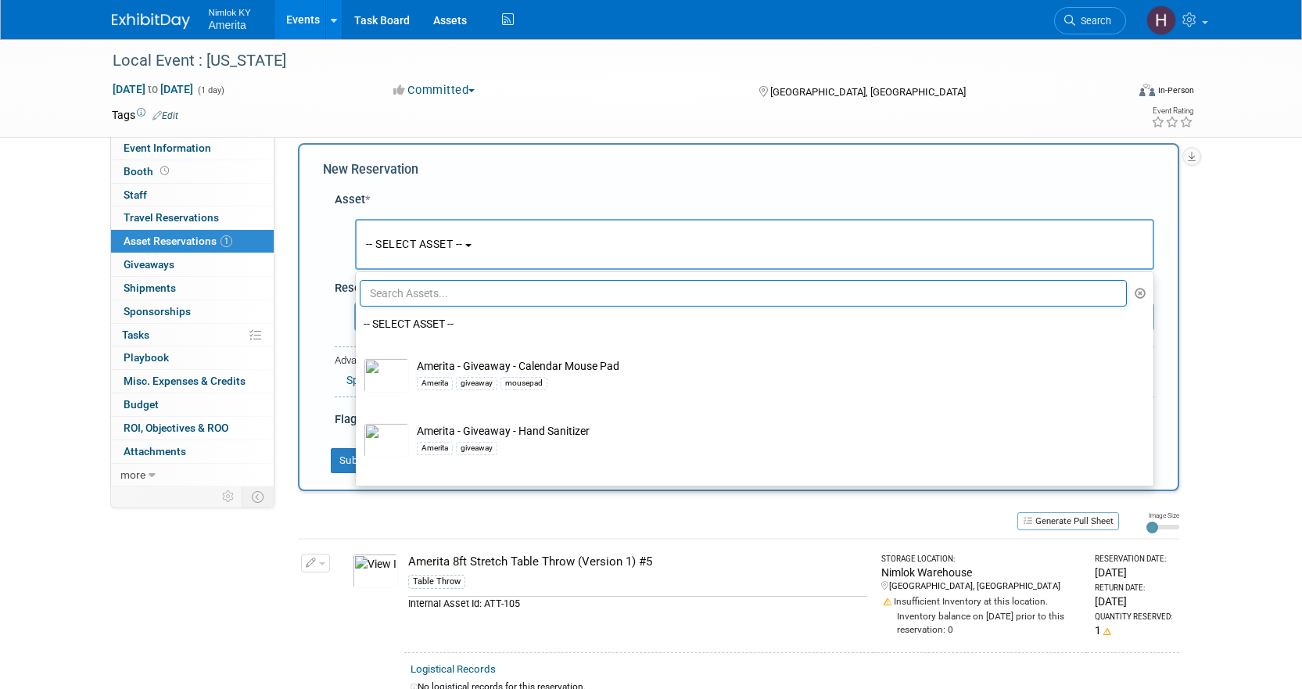
click at [441, 274] on ul "-- SELECT ASSET -- Amerita - Giveaway - Calendar Mouse Pad Amerita giveaway mou…" at bounding box center [754, 378] width 799 height 215
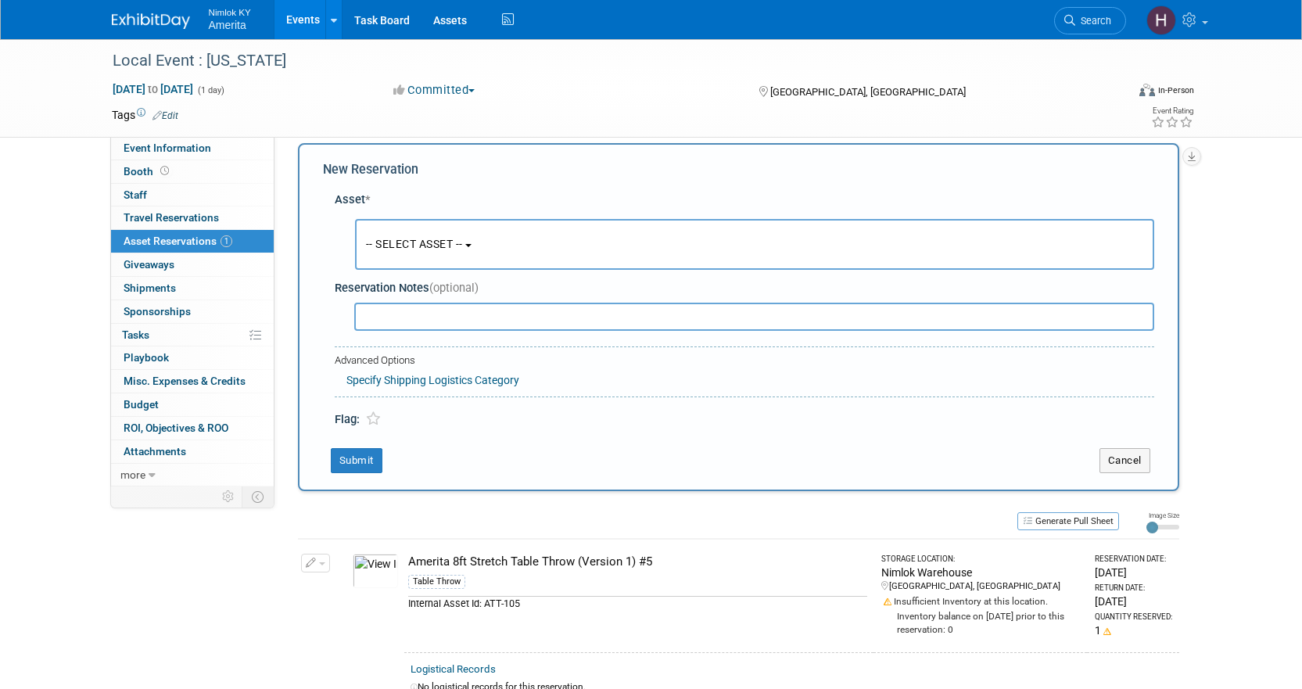
click at [450, 247] on span "-- SELECT ASSET --" at bounding box center [414, 244] width 97 height 13
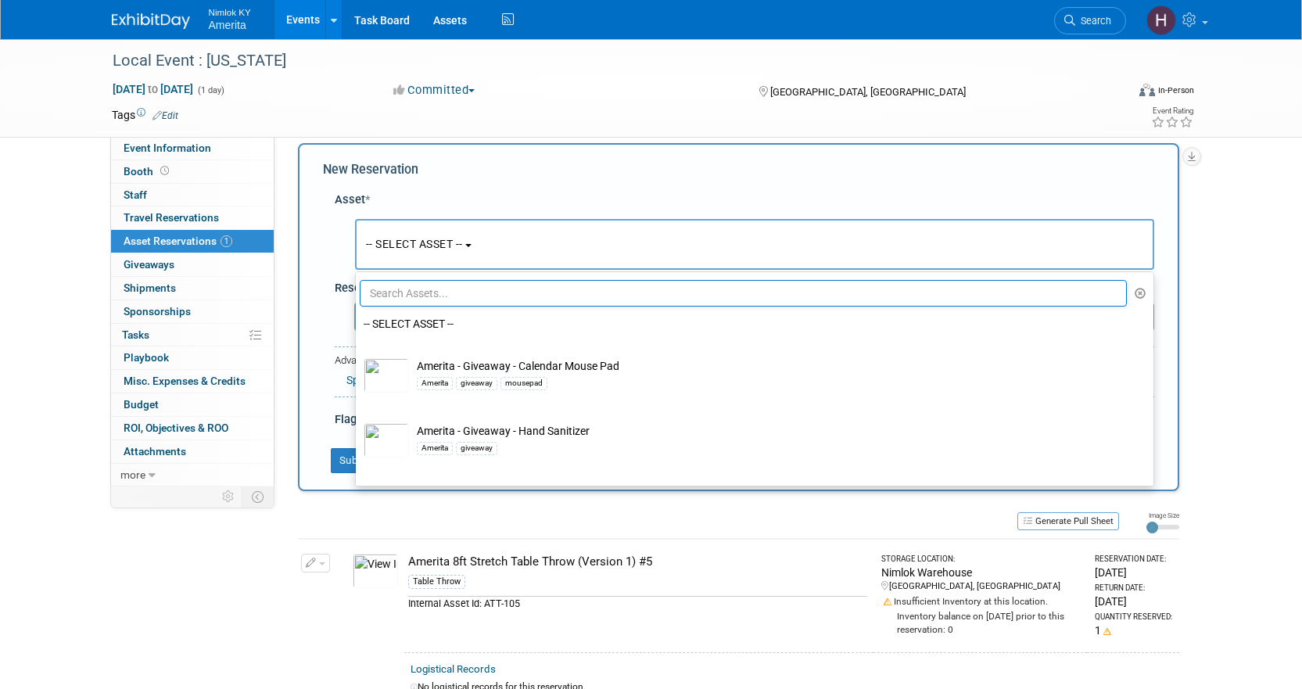
click at [433, 302] on input "text" at bounding box center [744, 293] width 768 height 27
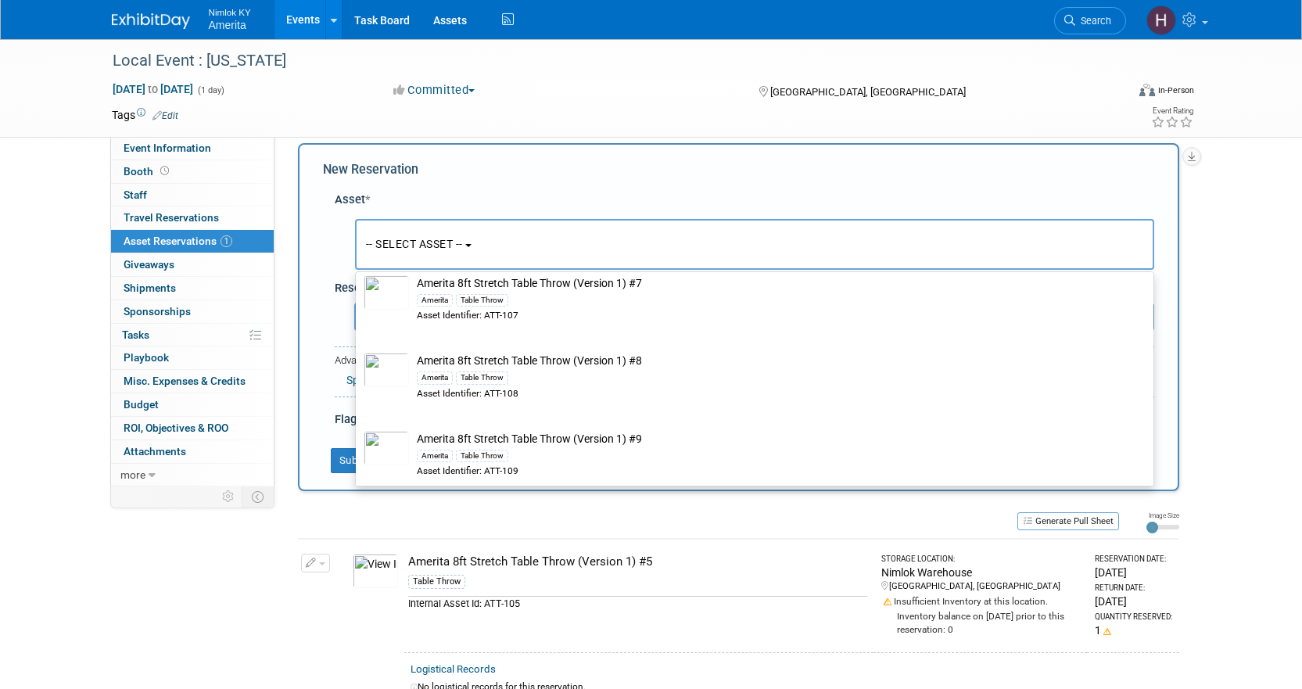
scroll to position [313, 0]
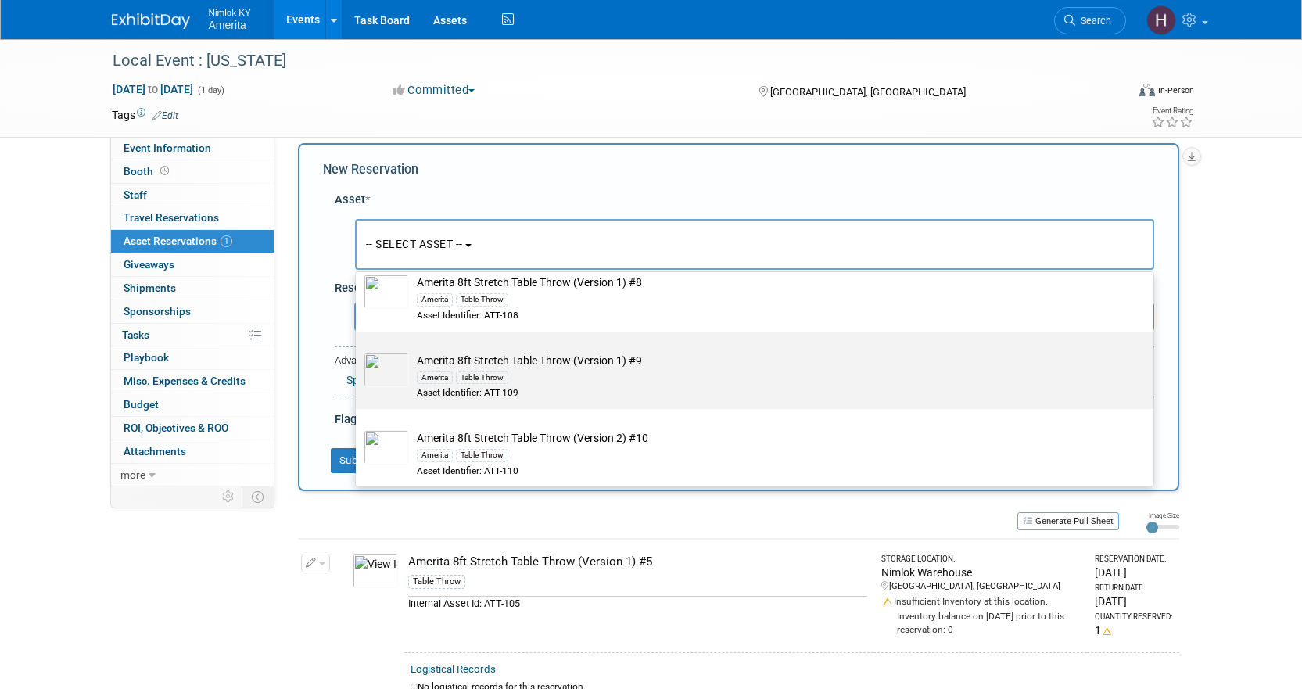
type input "table throw"
click at [518, 375] on div "Amerita Table Throw" at bounding box center [769, 377] width 705 height 18
click at [358, 350] on input "Amerita 8ft Stretch Table Throw (Version 1) #9 Amerita Table Throw Asset Identi…" at bounding box center [353, 345] width 10 height 10
select select "10726799"
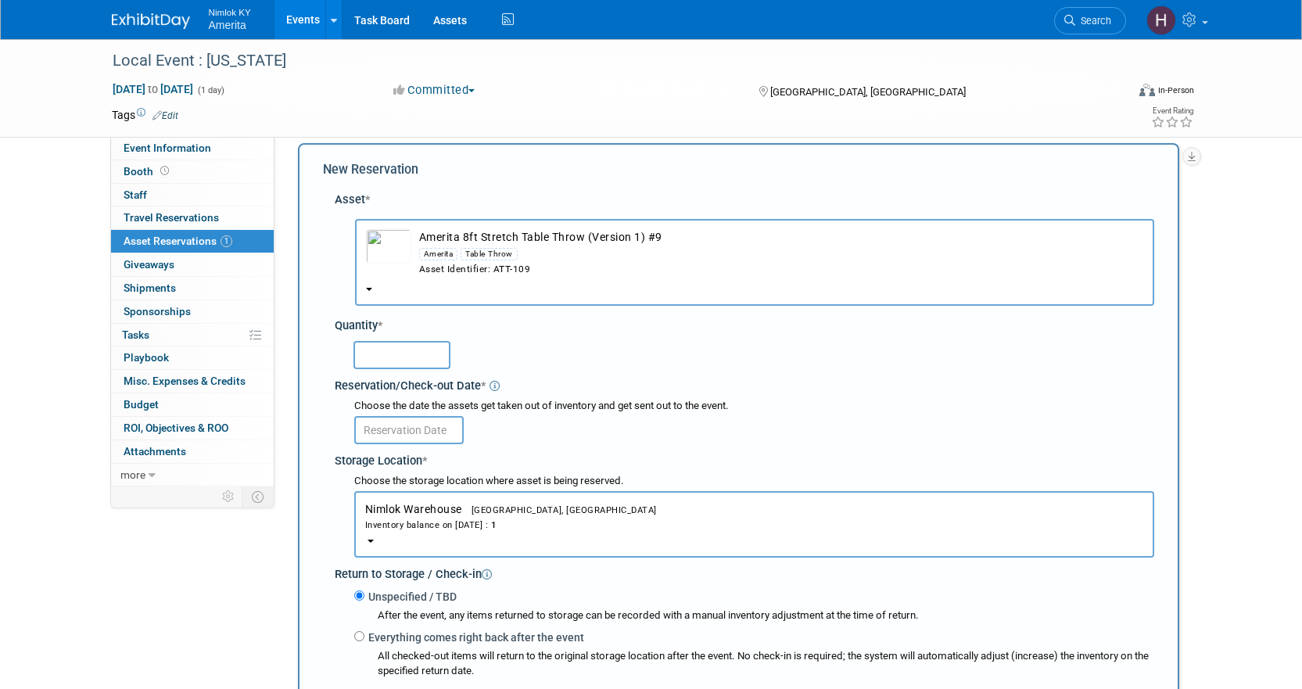
click at [430, 350] on input "text" at bounding box center [402, 355] width 97 height 28
type input "1"
click at [422, 431] on input "text" at bounding box center [408, 430] width 109 height 28
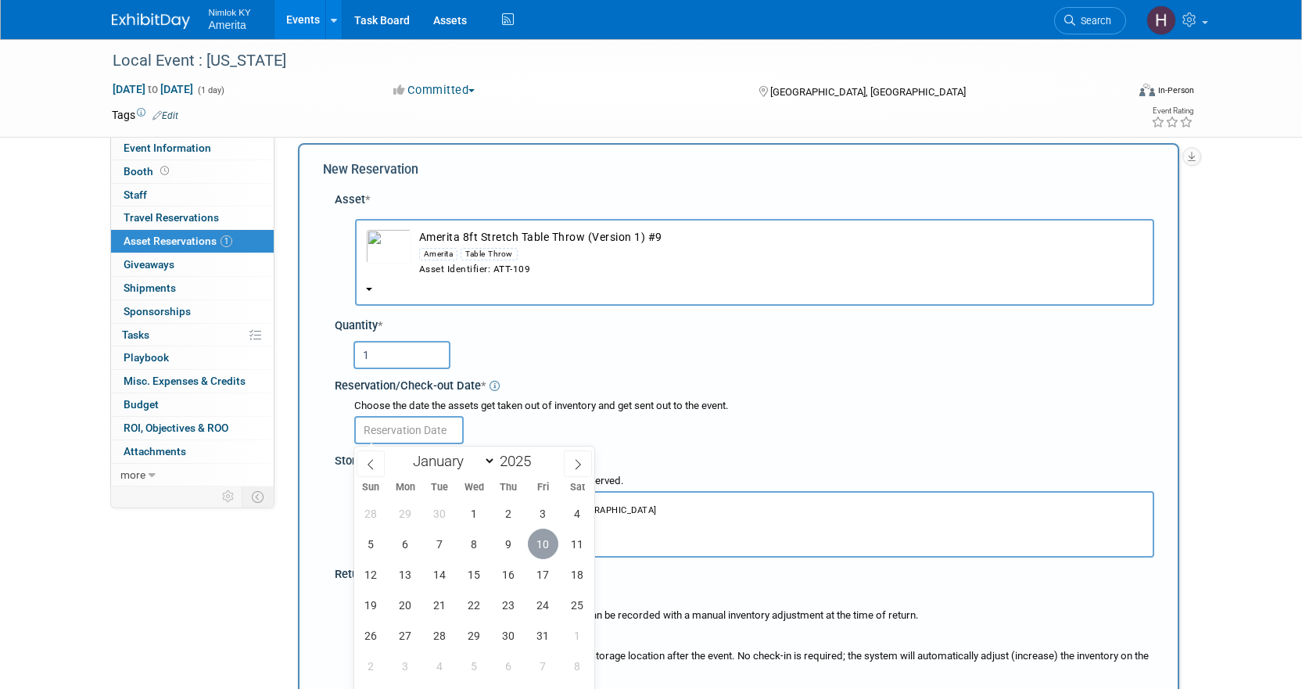
click at [550, 542] on span "10" at bounding box center [543, 544] width 31 height 31
type input "[DATE]"
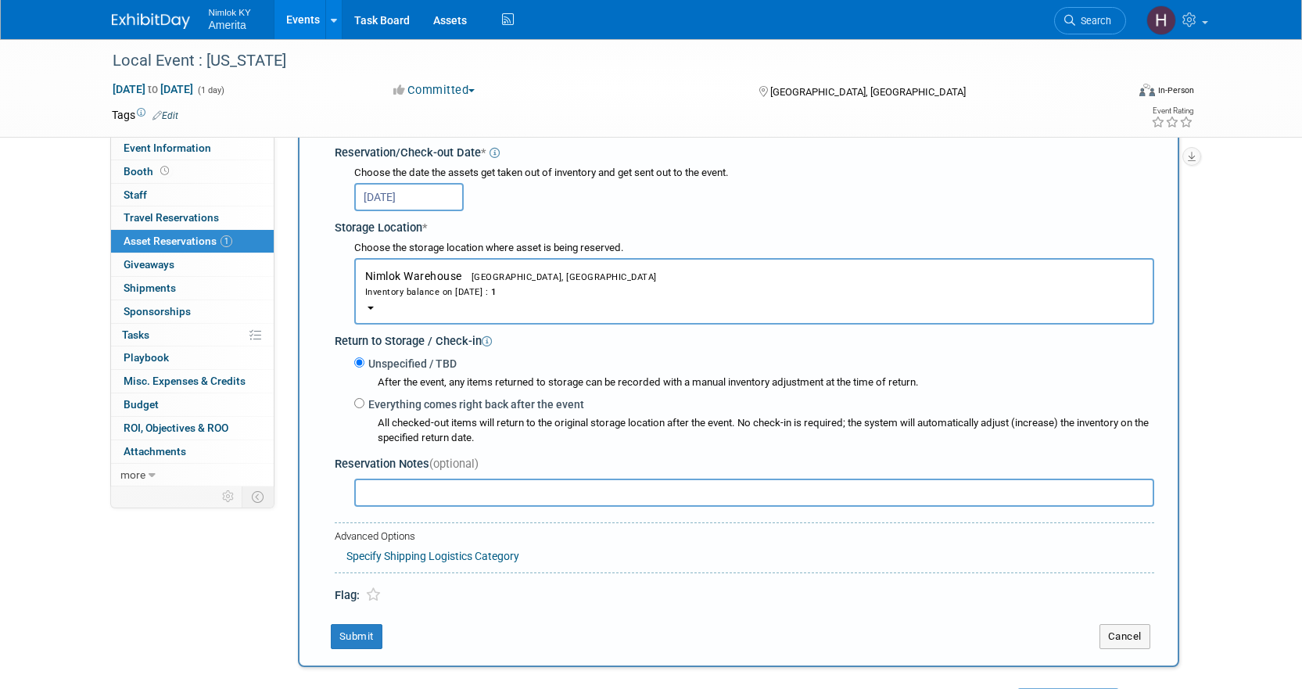
scroll to position [249, 0]
drag, startPoint x: 353, startPoint y: 404, endPoint x: 364, endPoint y: 403, distance: 11.0
click at [354, 403] on div "Unspecified / TBD After the event, any items returned to storage can be recorde…" at bounding box center [747, 399] width 813 height 92
click at [364, 403] on label "Everything comes right back after the event" at bounding box center [474, 403] width 220 height 16
click at [364, 403] on input "Everything comes right back after the event" at bounding box center [359, 402] width 10 height 10
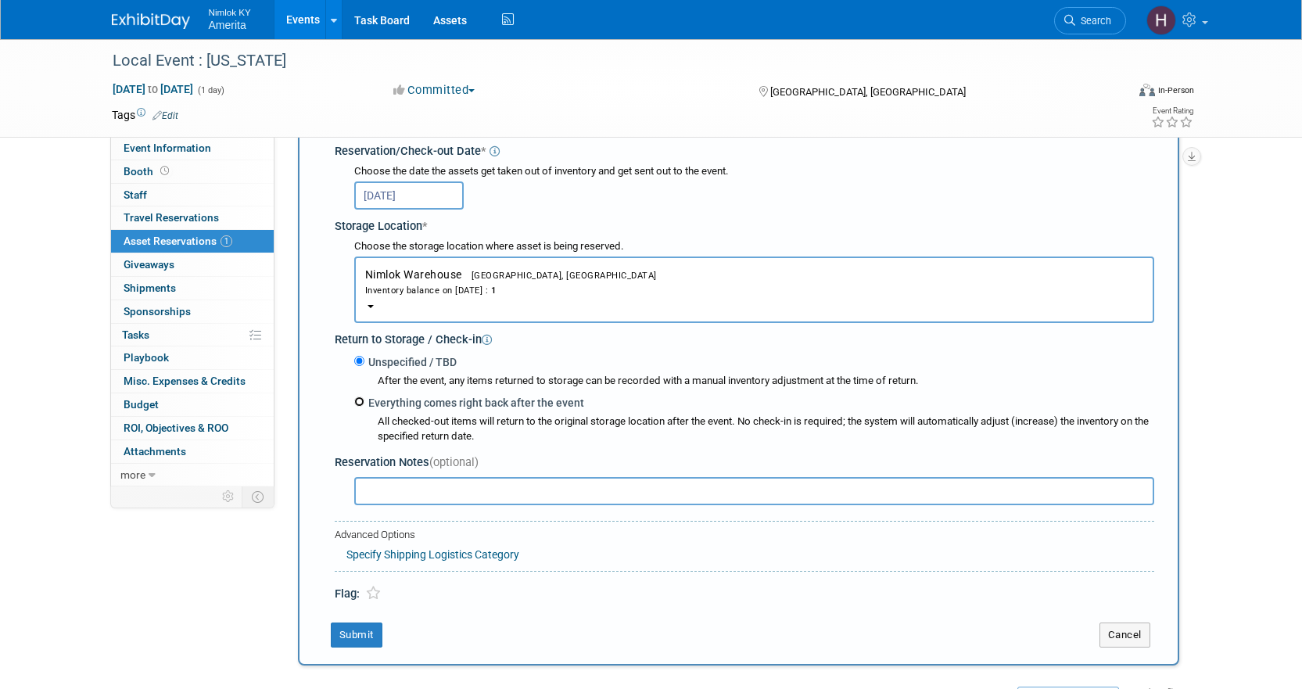
radio input "true"
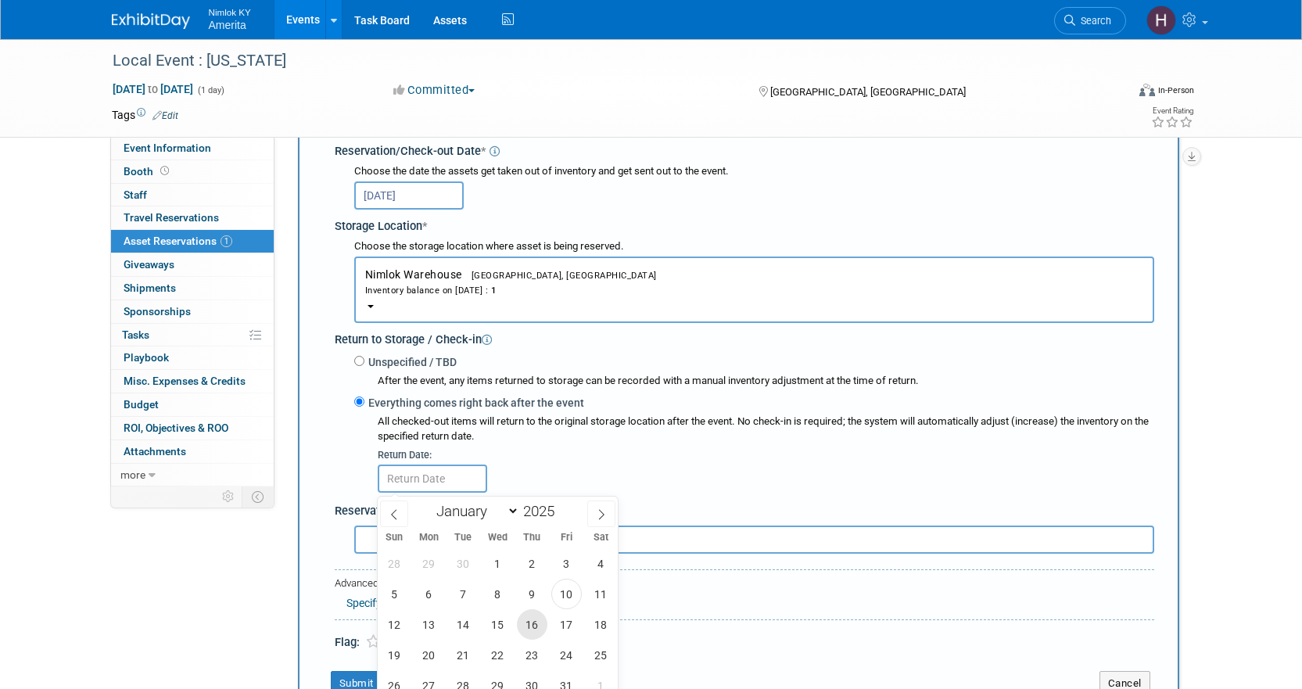
click at [534, 626] on span "16" at bounding box center [532, 624] width 31 height 31
type input "[DATE]"
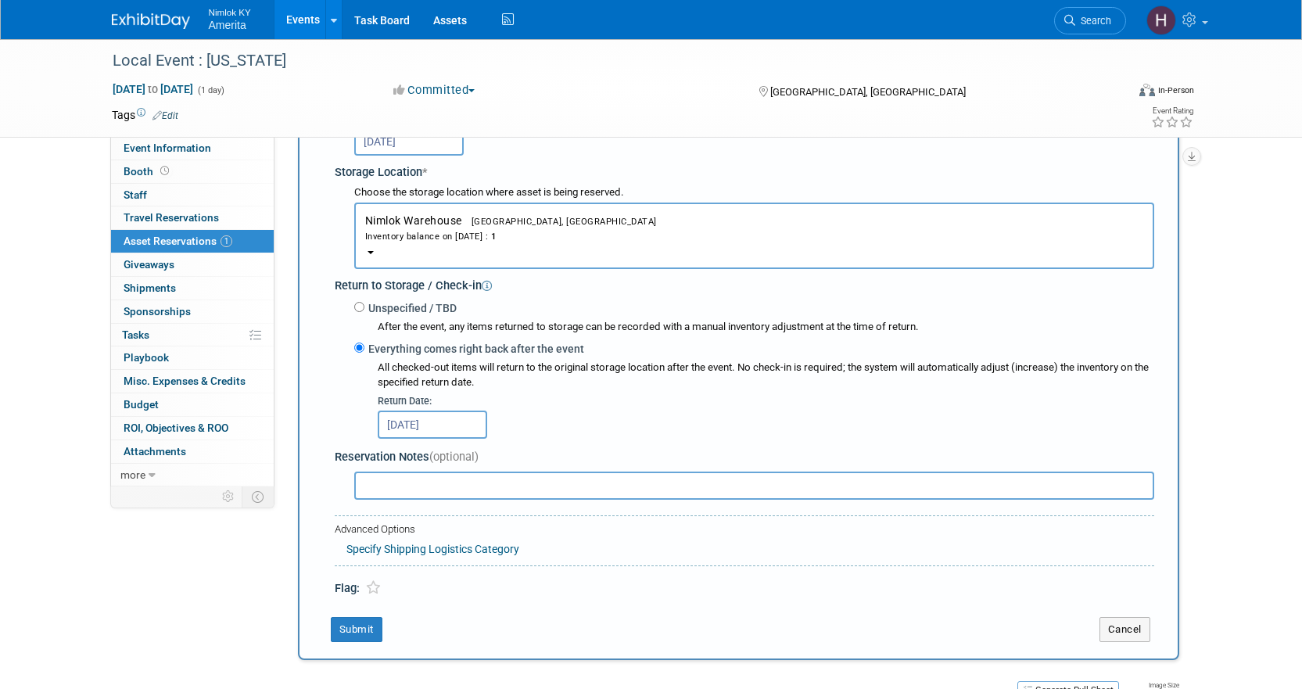
scroll to position [406, 0]
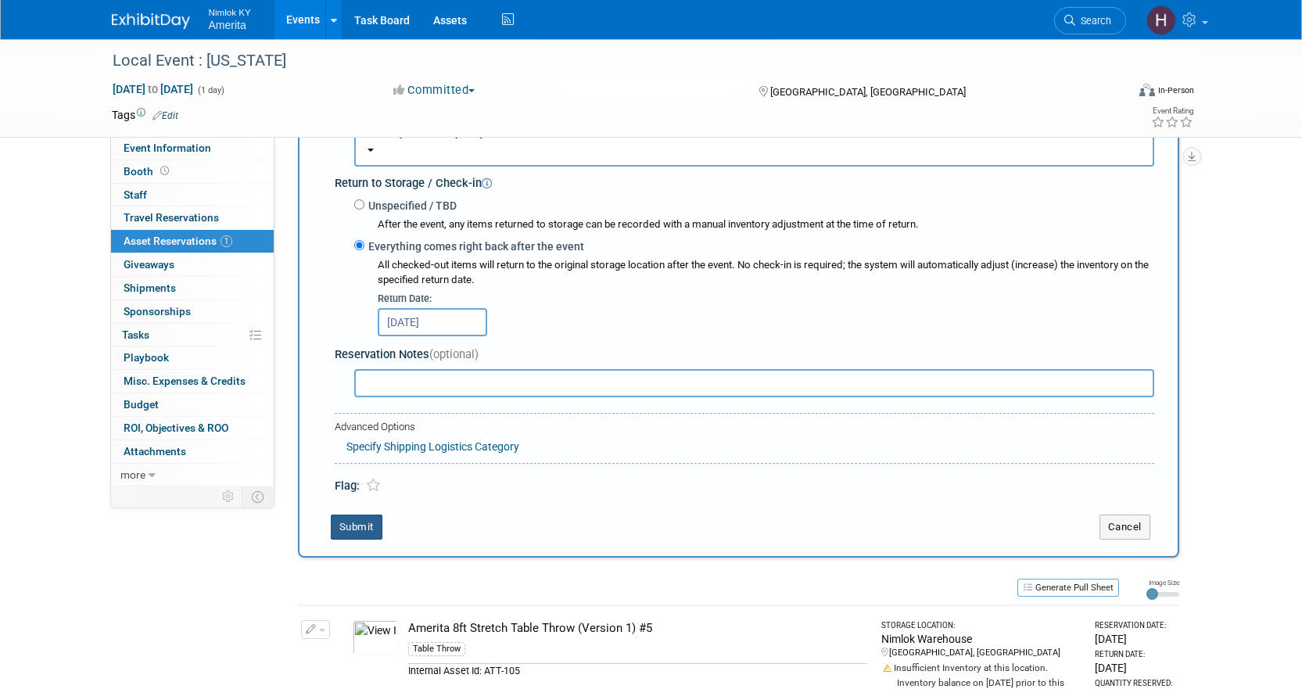
click at [362, 531] on button "Submit" at bounding box center [357, 527] width 52 height 25
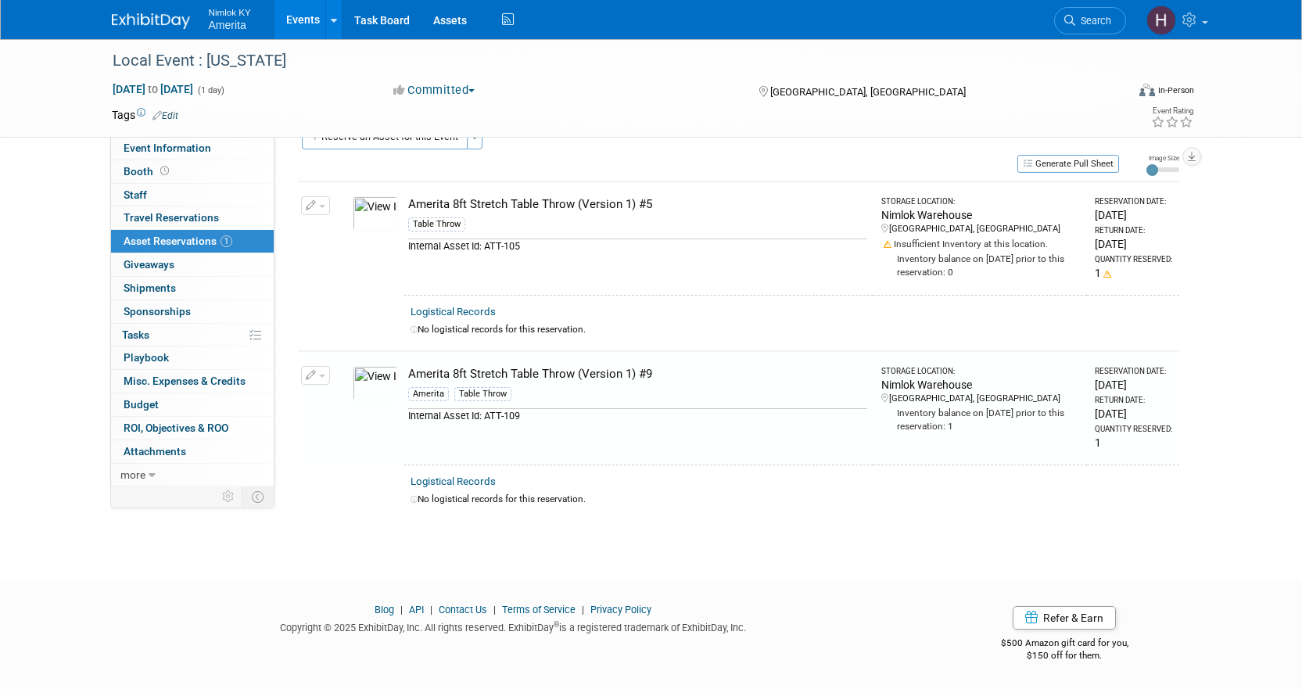
scroll to position [32, 0]
click at [315, 206] on icon "button" at bounding box center [311, 208] width 11 height 10
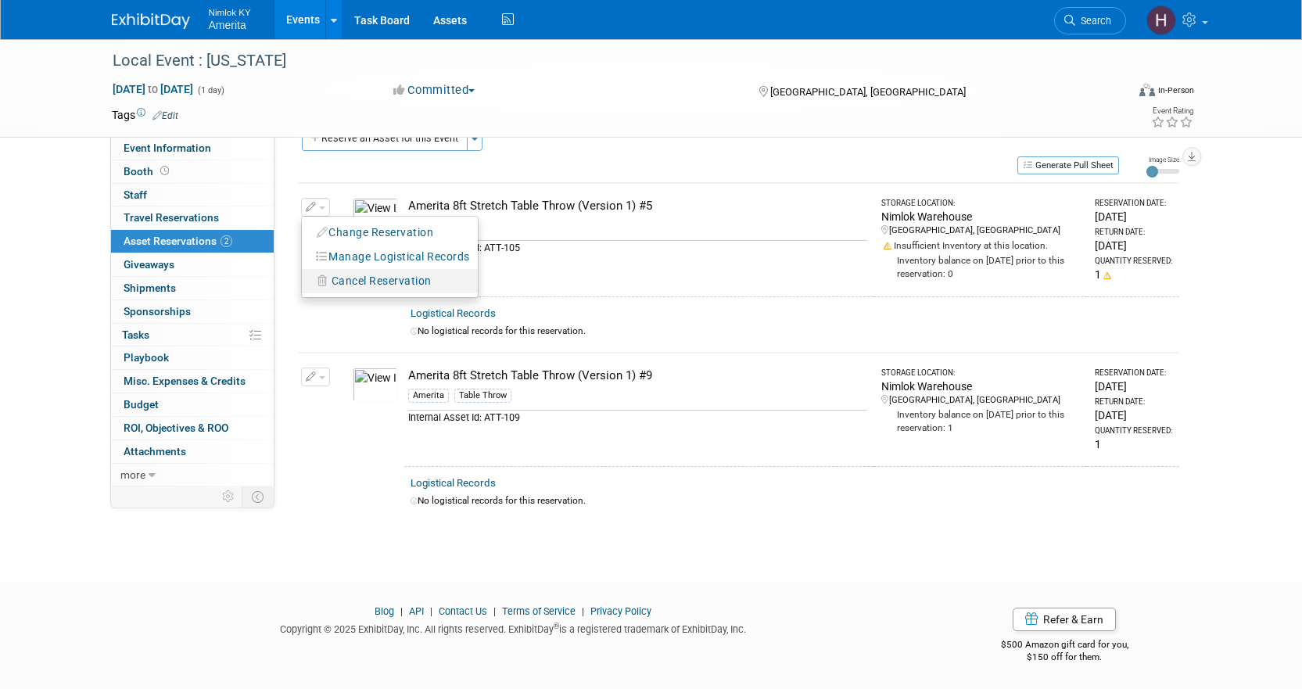
click at [346, 275] on span "Cancel Reservation" at bounding box center [382, 281] width 100 height 13
click at [504, 296] on link "Yes" at bounding box center [496, 294] width 45 height 25
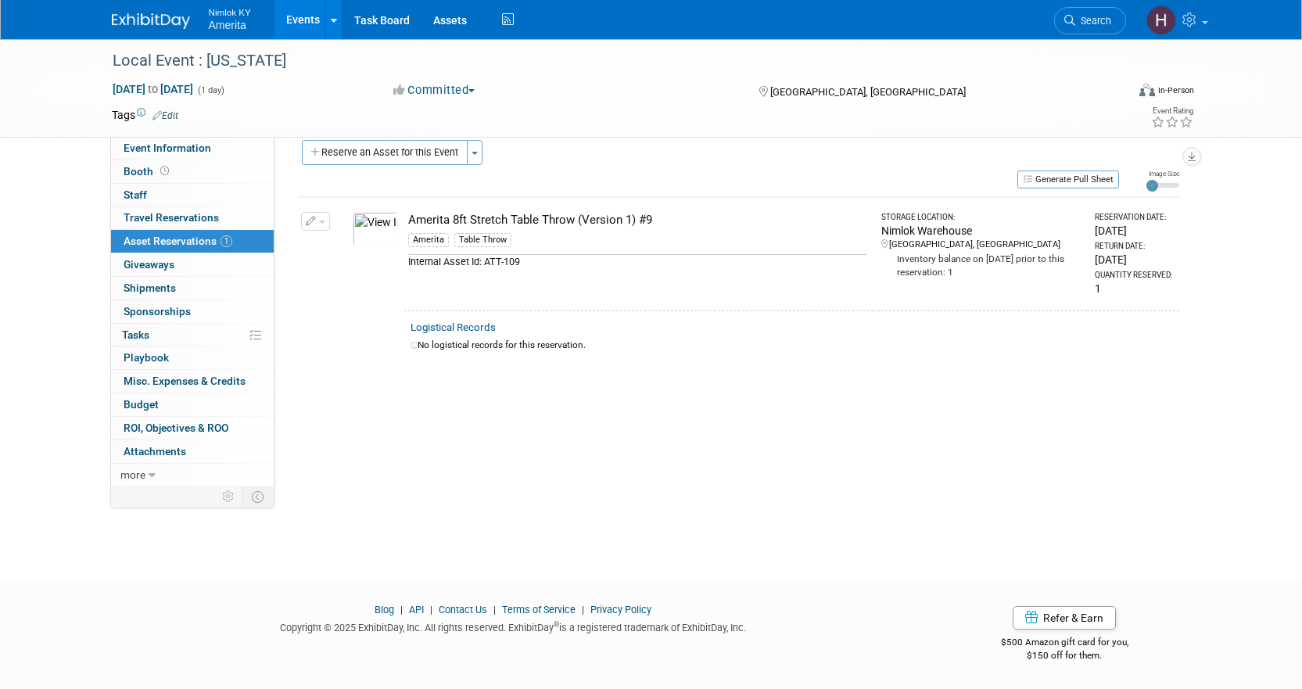
scroll to position [0, 0]
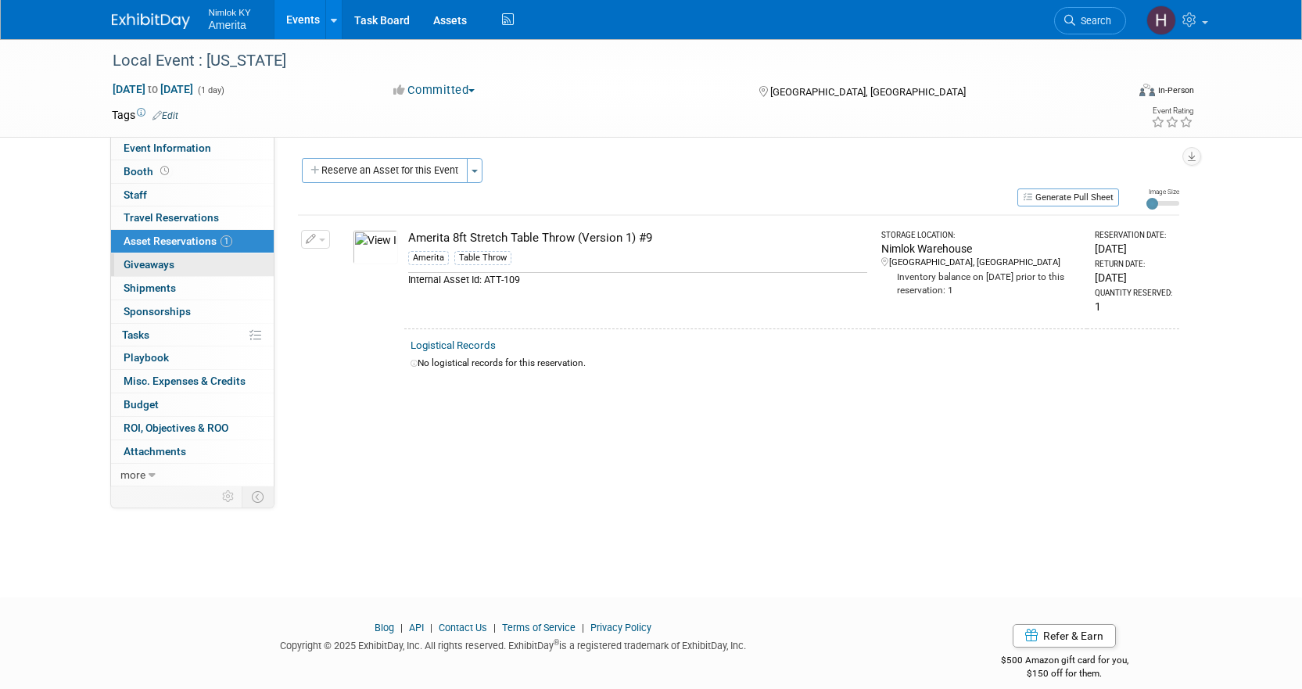
click at [161, 267] on span "Giveaways 0" at bounding box center [149, 264] width 51 height 13
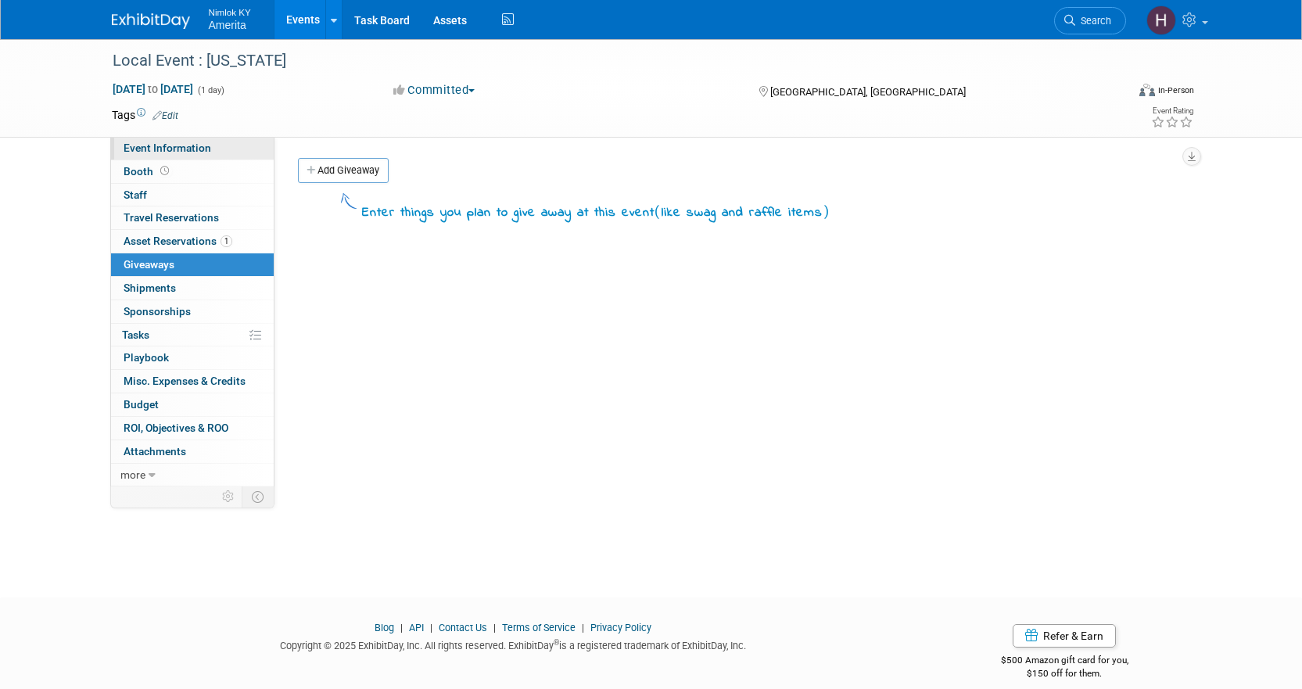
click at [179, 151] on span "Event Information" at bounding box center [168, 148] width 88 height 13
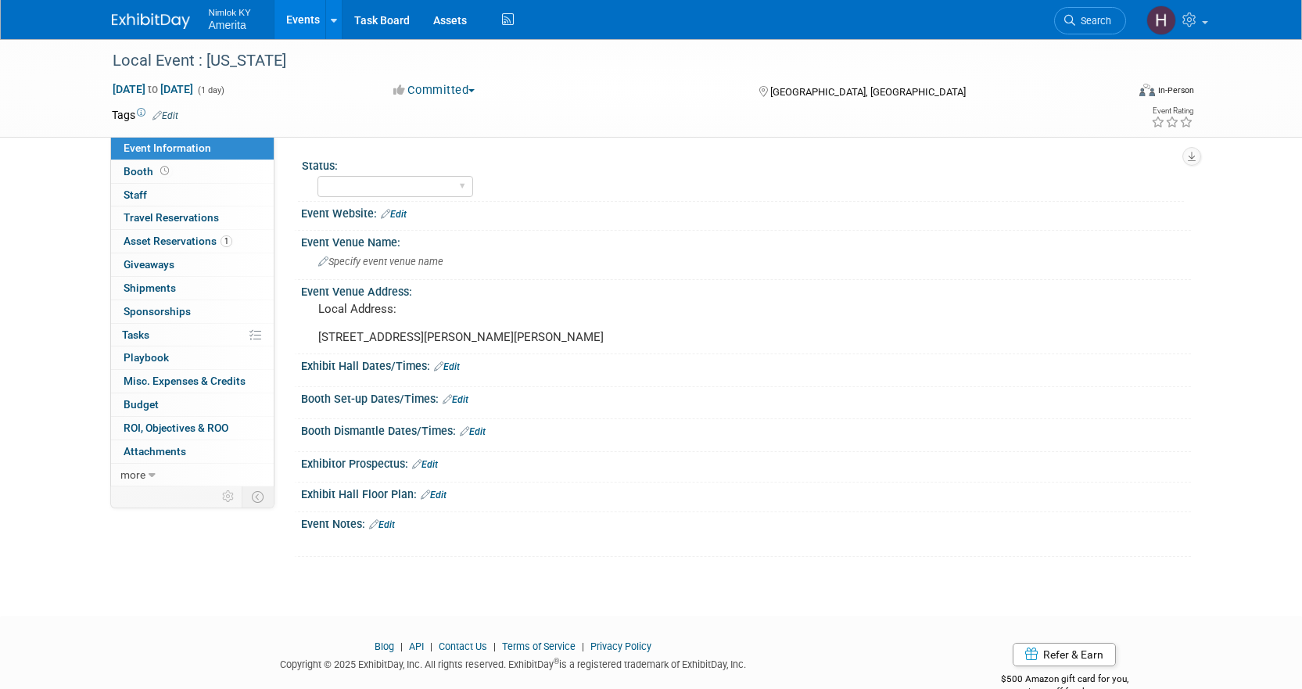
click at [395, 533] on div "Event Notes: Edit" at bounding box center [746, 522] width 890 height 20
click at [393, 530] on link "Edit" at bounding box center [382, 524] width 26 height 11
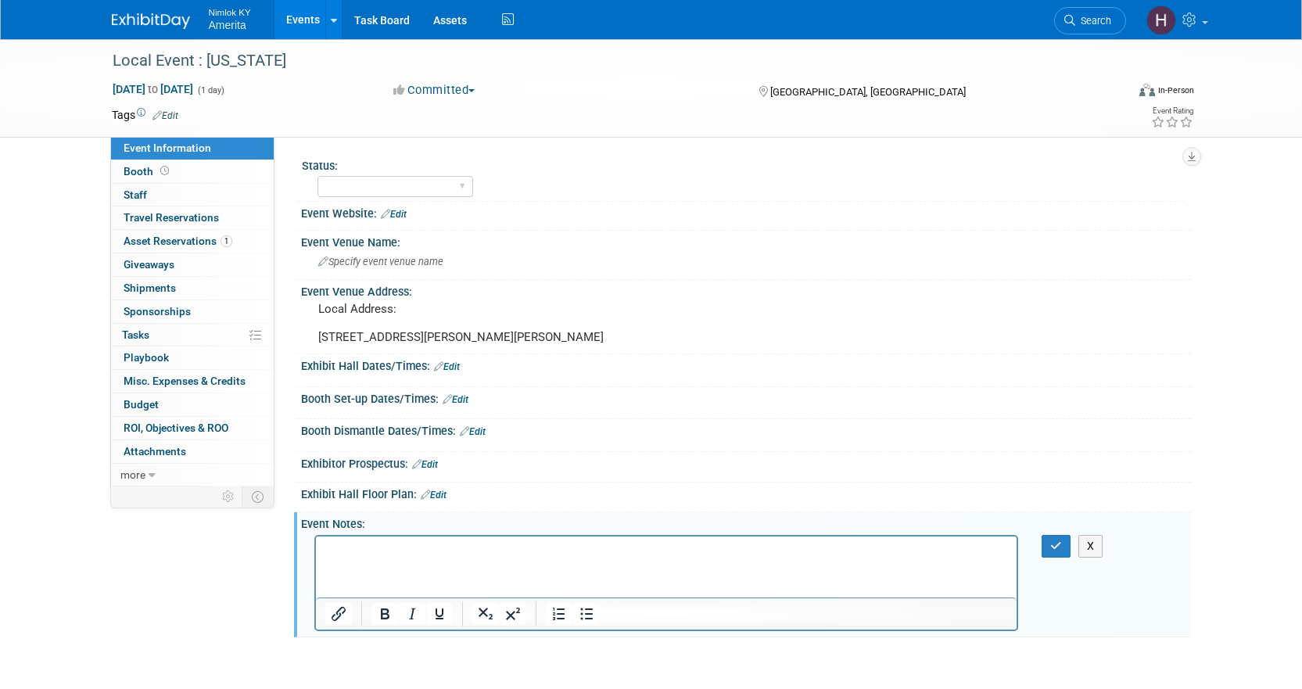
click at [750, 558] on html at bounding box center [666, 547] width 702 height 22
paste body "Rich Text Area. Press ALT-0 for help."
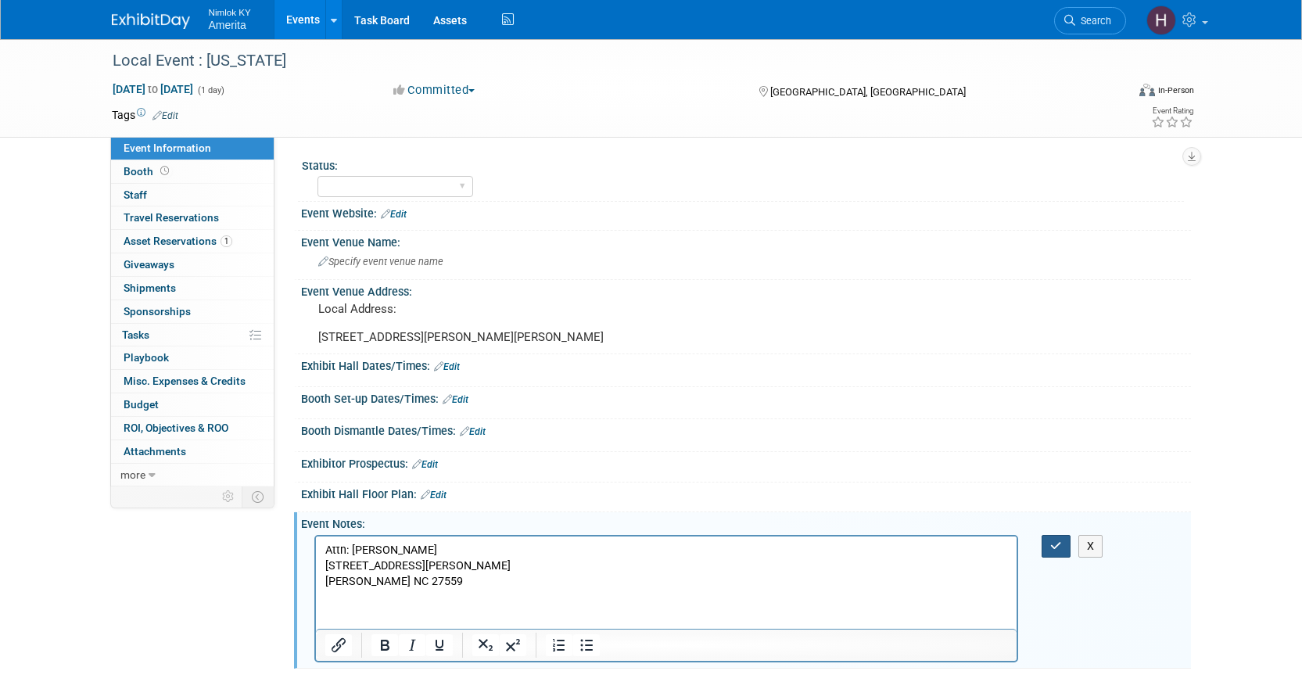
click at [1061, 551] on icon "button" at bounding box center [1056, 545] width 12 height 11
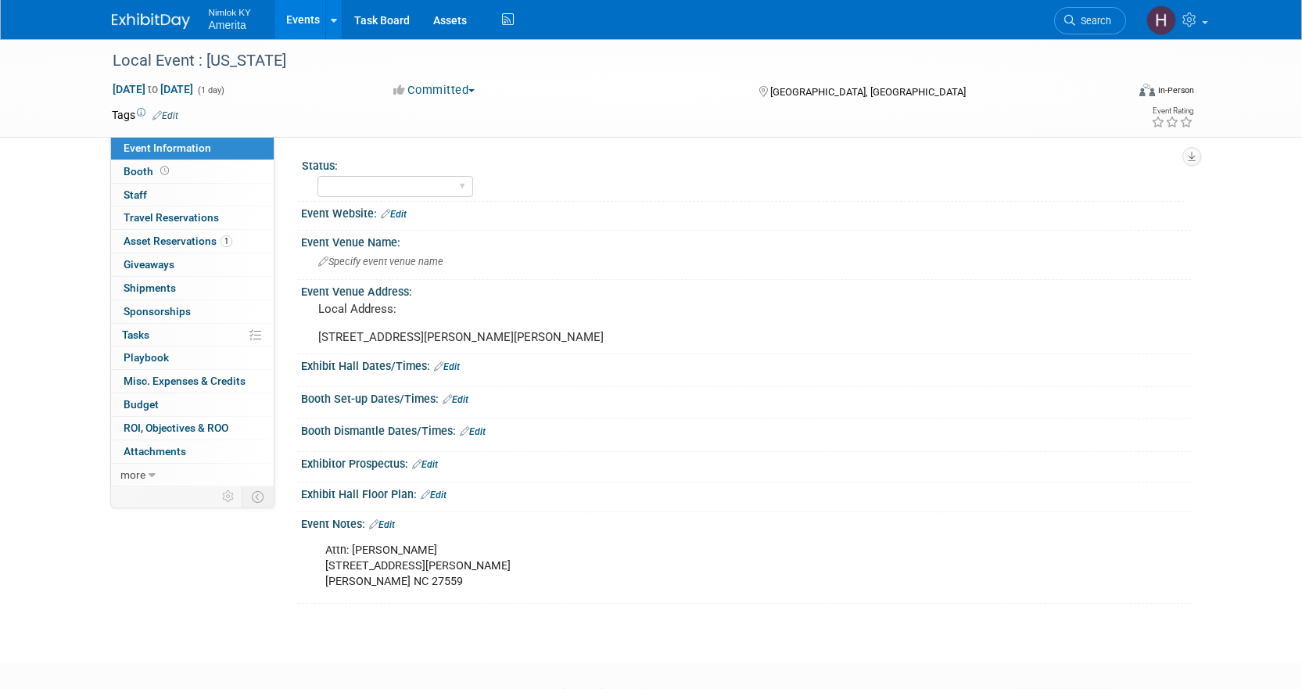
click at [142, 26] on img at bounding box center [151, 21] width 78 height 16
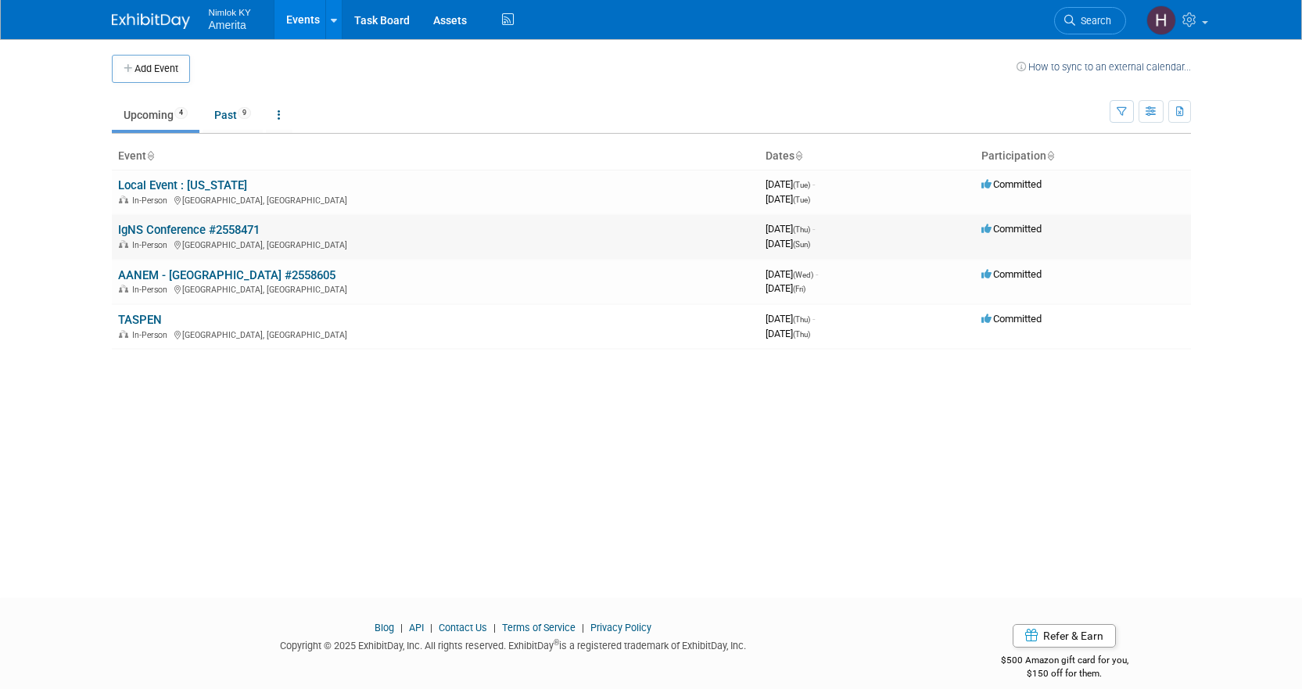
click at [177, 233] on link "IgNS Conference #2558471" at bounding box center [189, 230] width 142 height 14
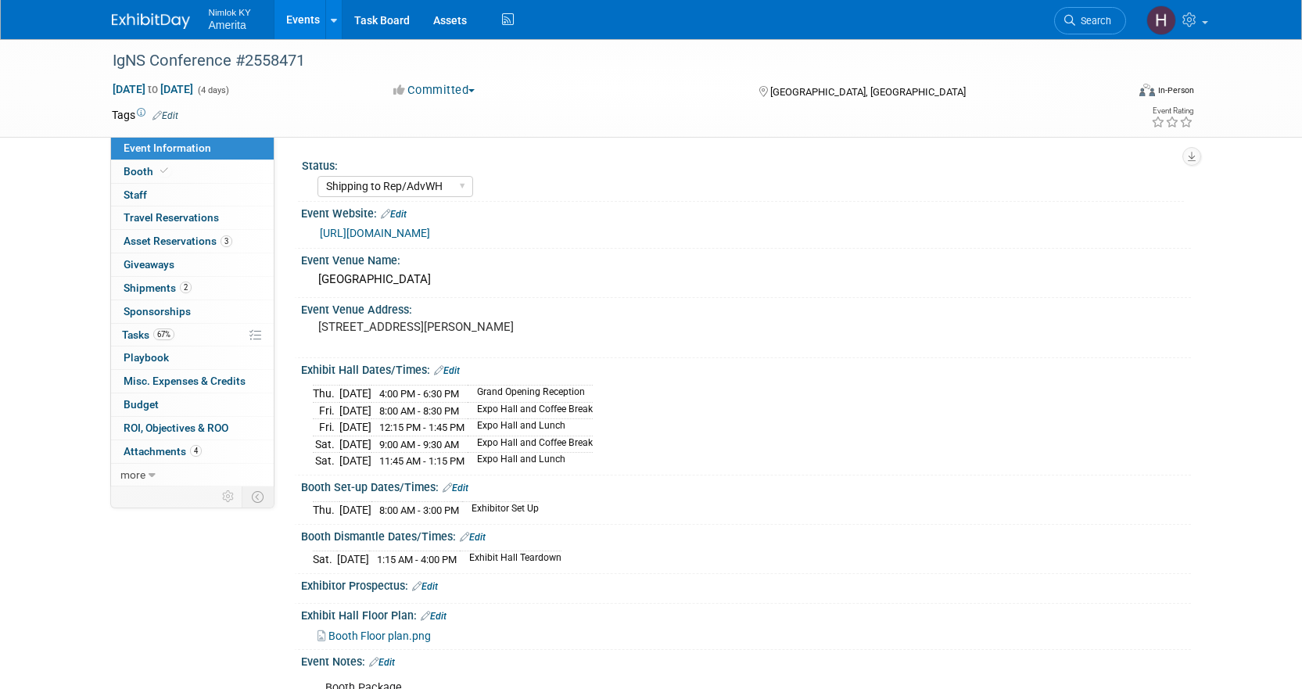
select select "Shipping to Rep/AdvWH"
click at [186, 243] on span "Asset Reservations 3" at bounding box center [178, 241] width 109 height 13
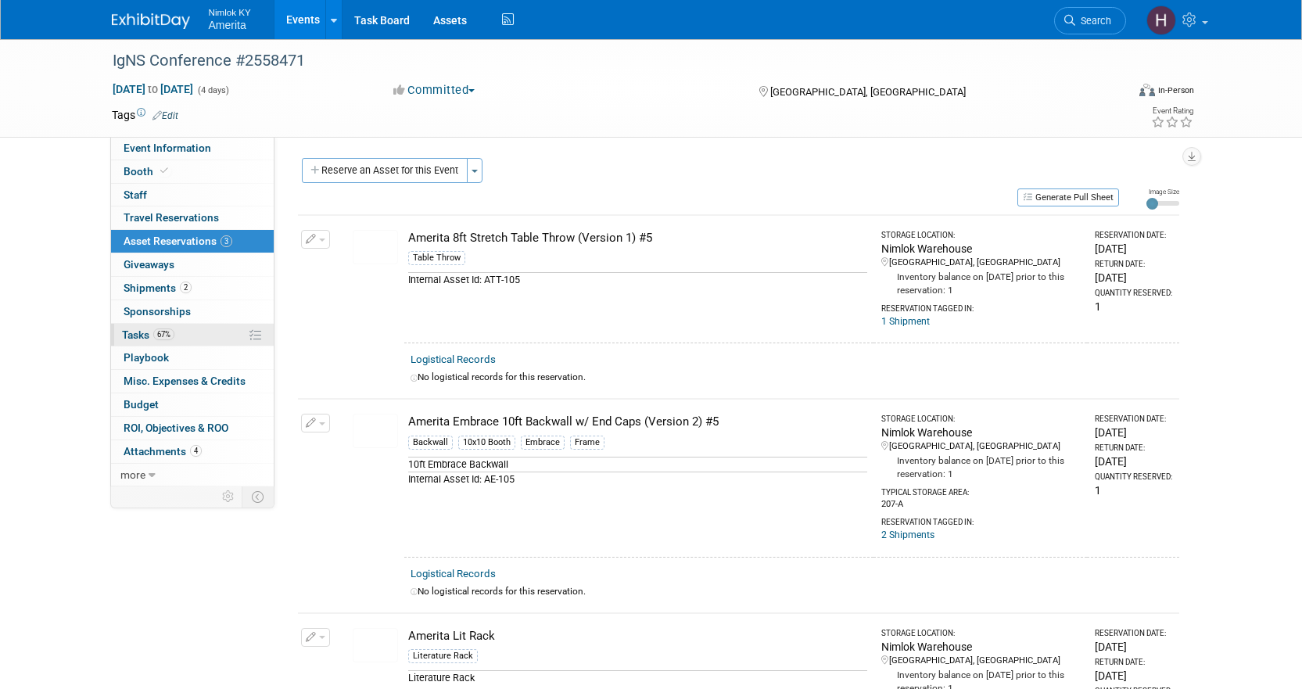
click at [132, 337] on span "Tasks 67%" at bounding box center [148, 334] width 52 height 13
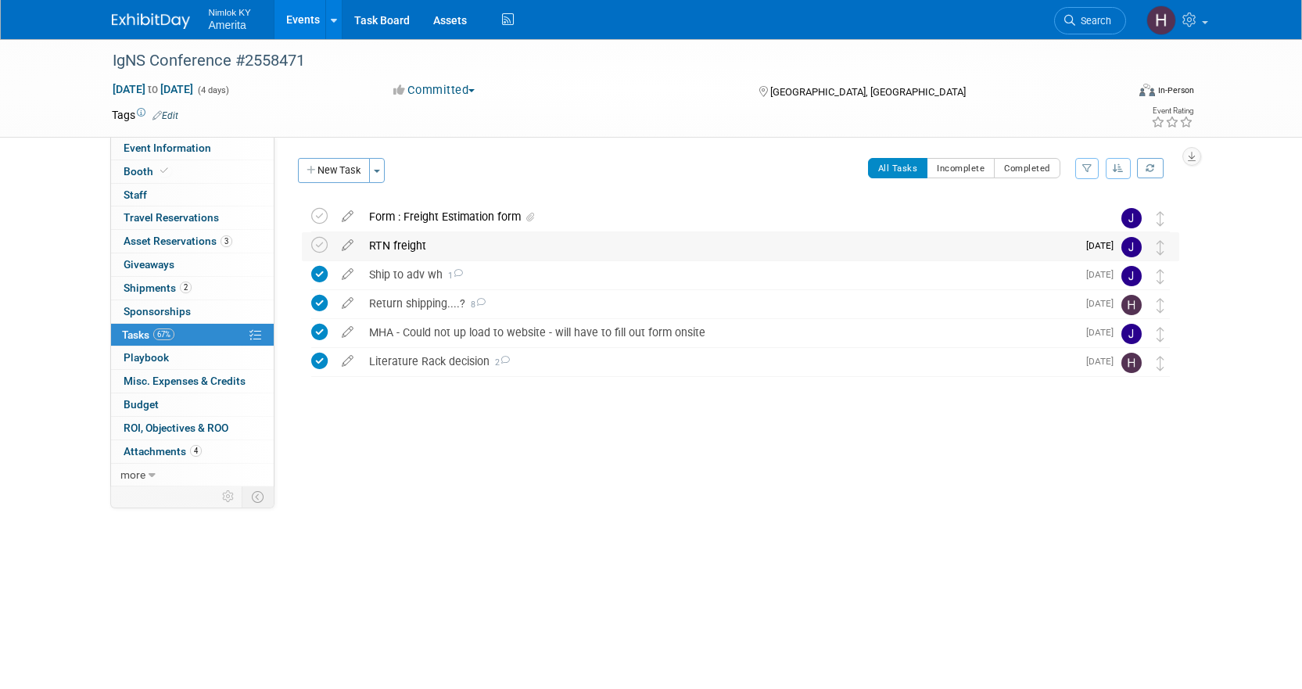
click at [637, 255] on div "RTN freight" at bounding box center [719, 245] width 716 height 27
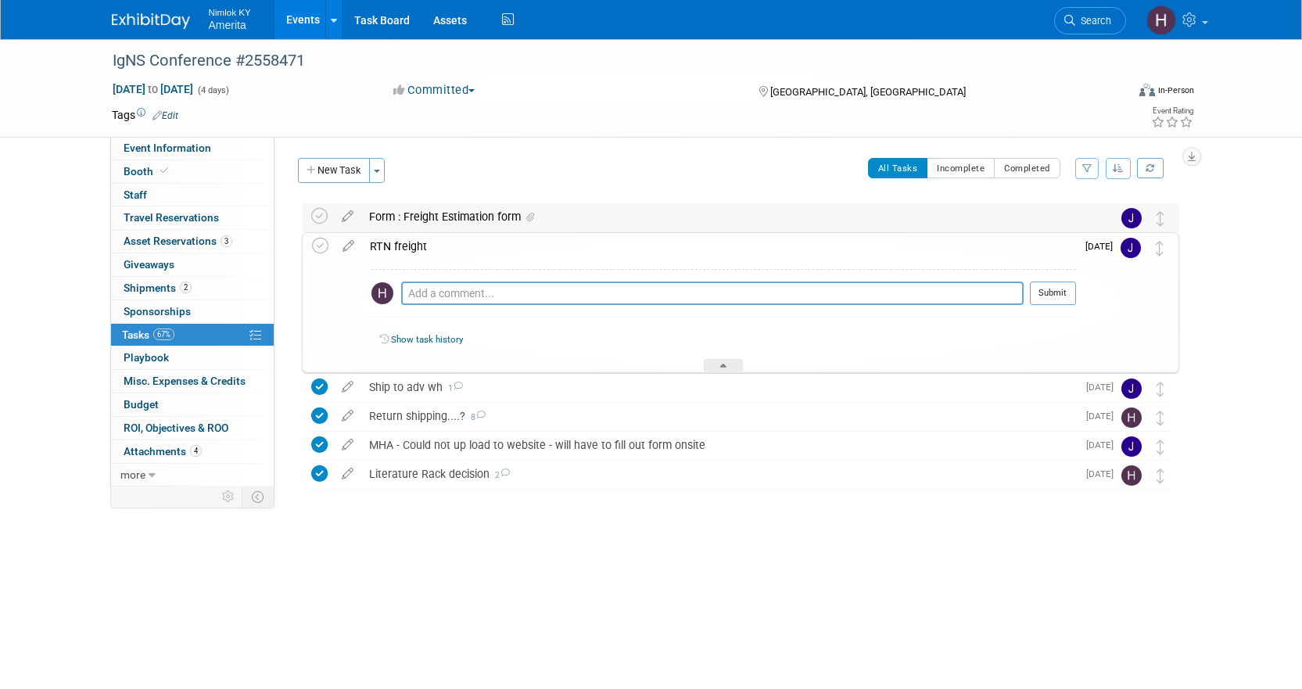
click at [483, 221] on div "Form : Freight Estimation form" at bounding box center [725, 216] width 729 height 27
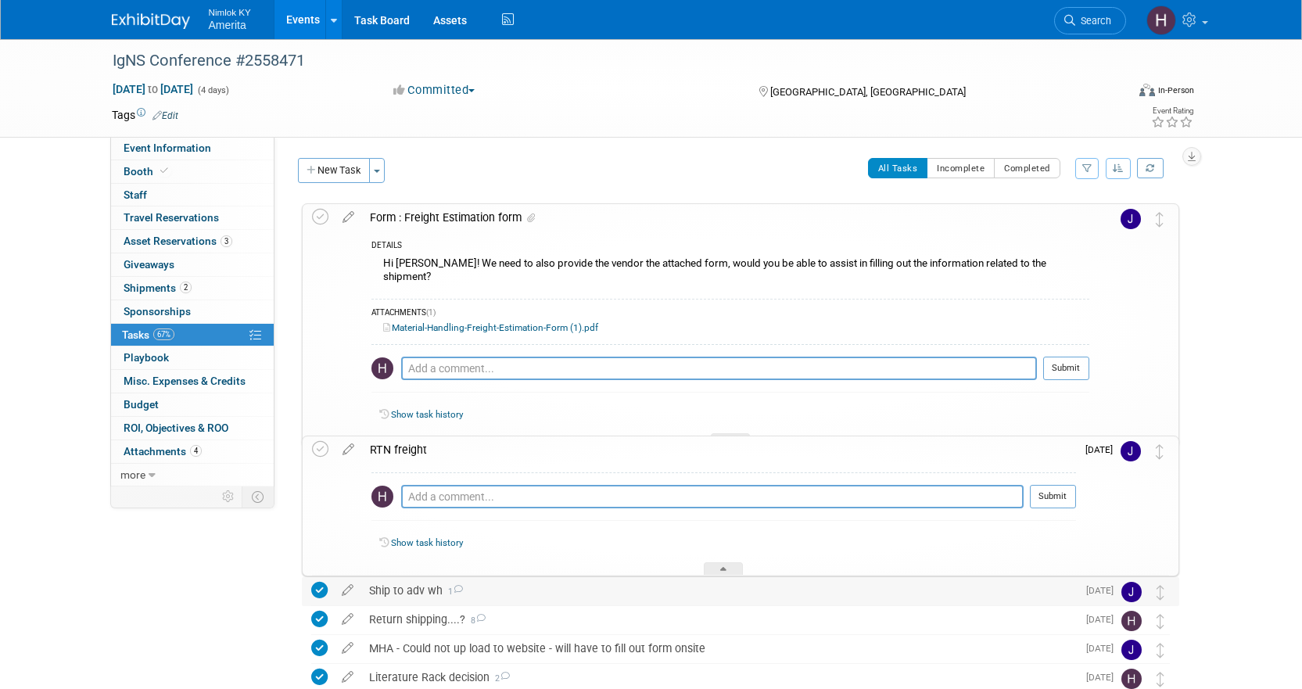
click at [485, 595] on div "Ship to adv wh 1" at bounding box center [719, 590] width 716 height 27
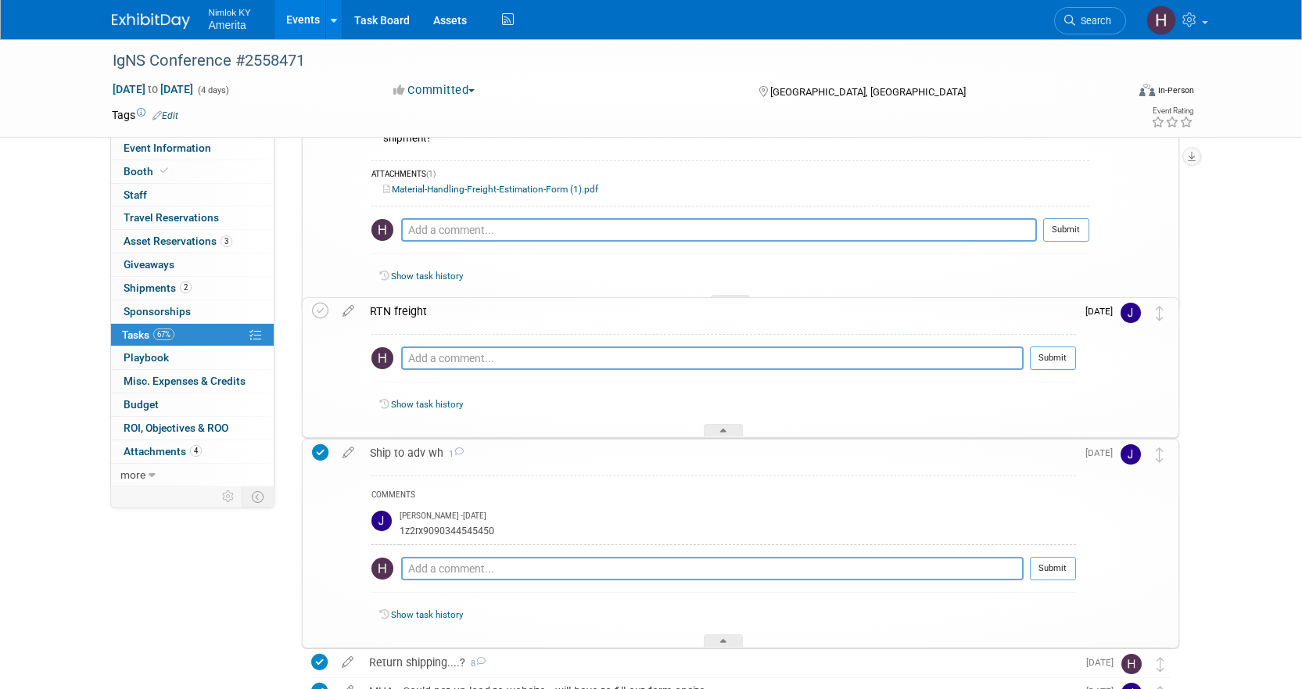
scroll to position [281, 0]
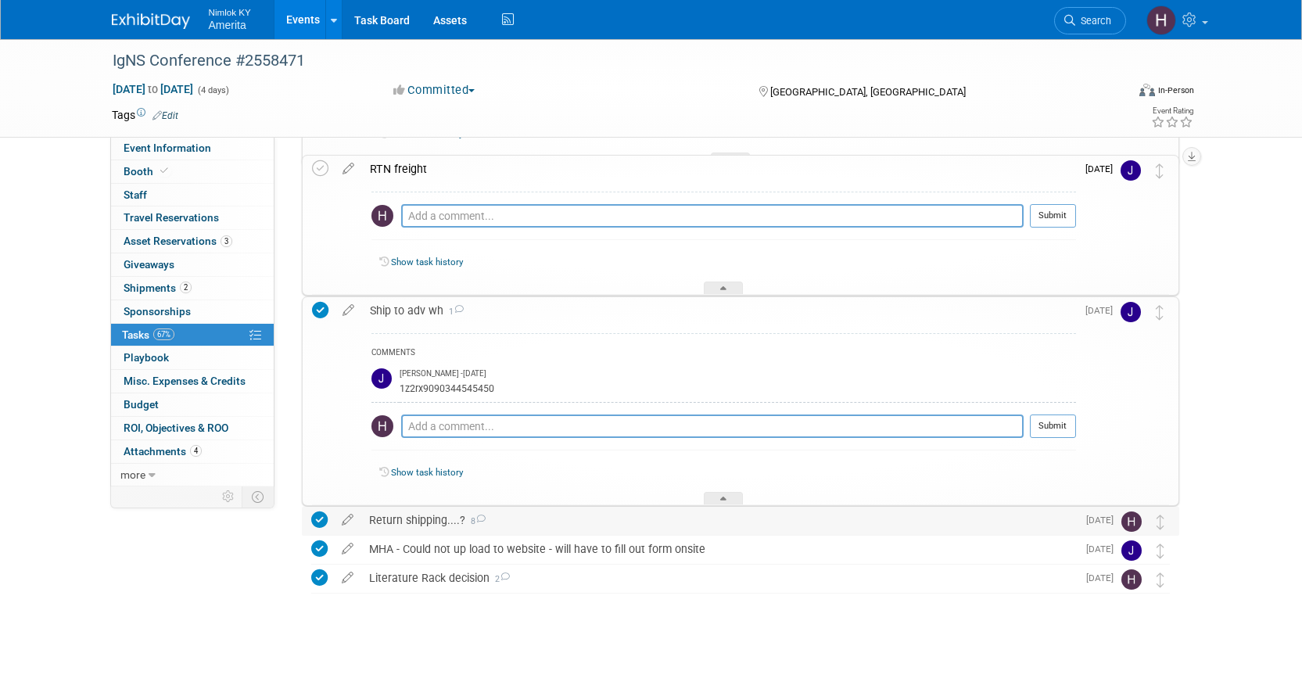
click at [426, 525] on div "Return shipping....? 8" at bounding box center [719, 520] width 716 height 27
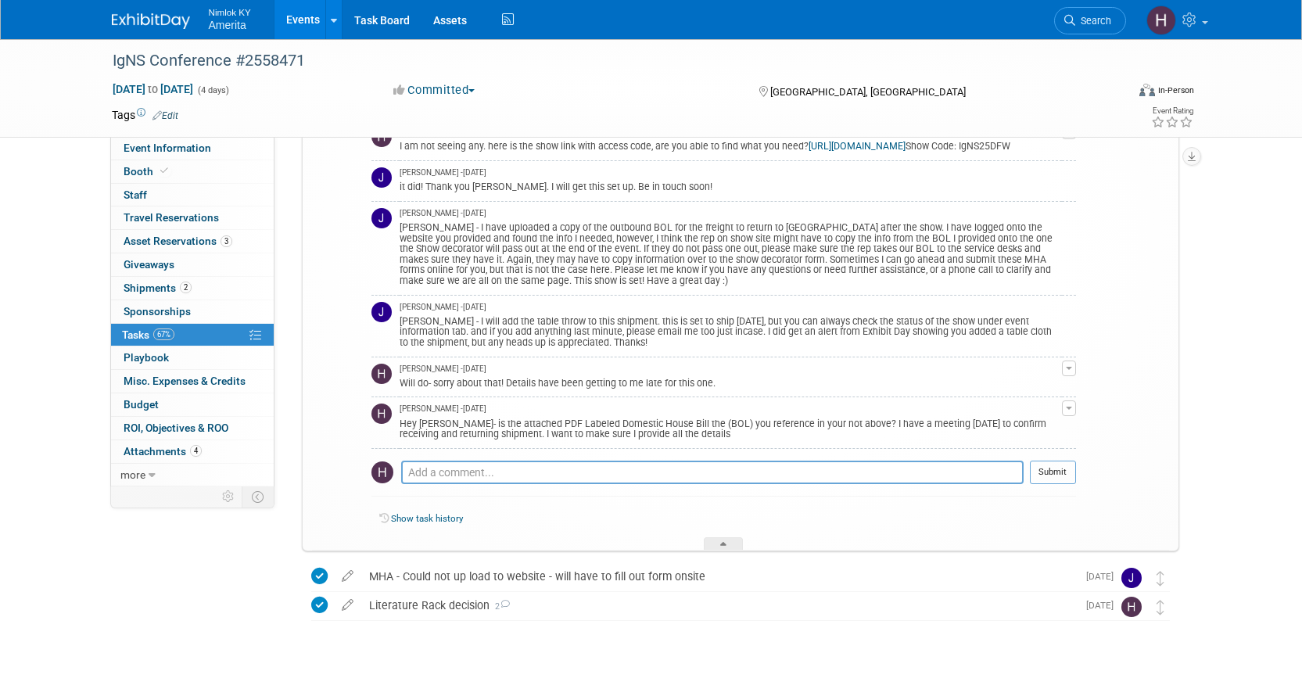
scroll to position [879, 0]
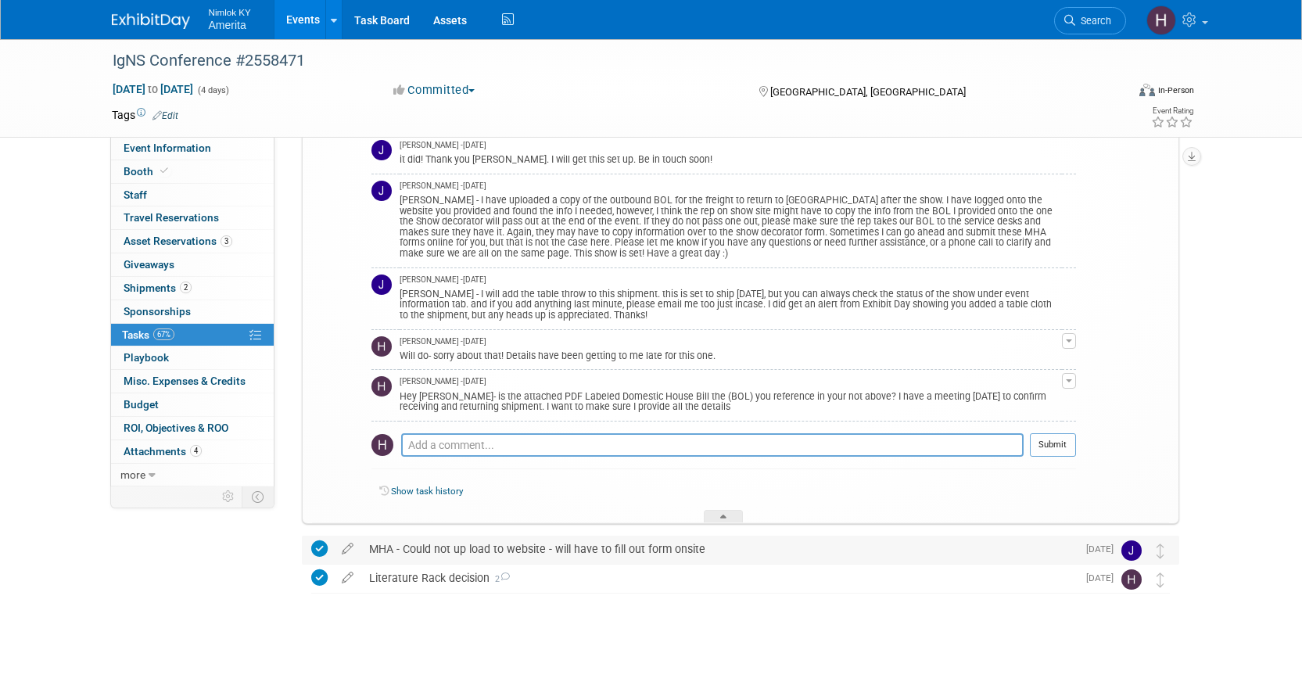
click at [519, 552] on div "MHA - Could not up load to website - will have to fill out form onsite" at bounding box center [719, 549] width 716 height 27
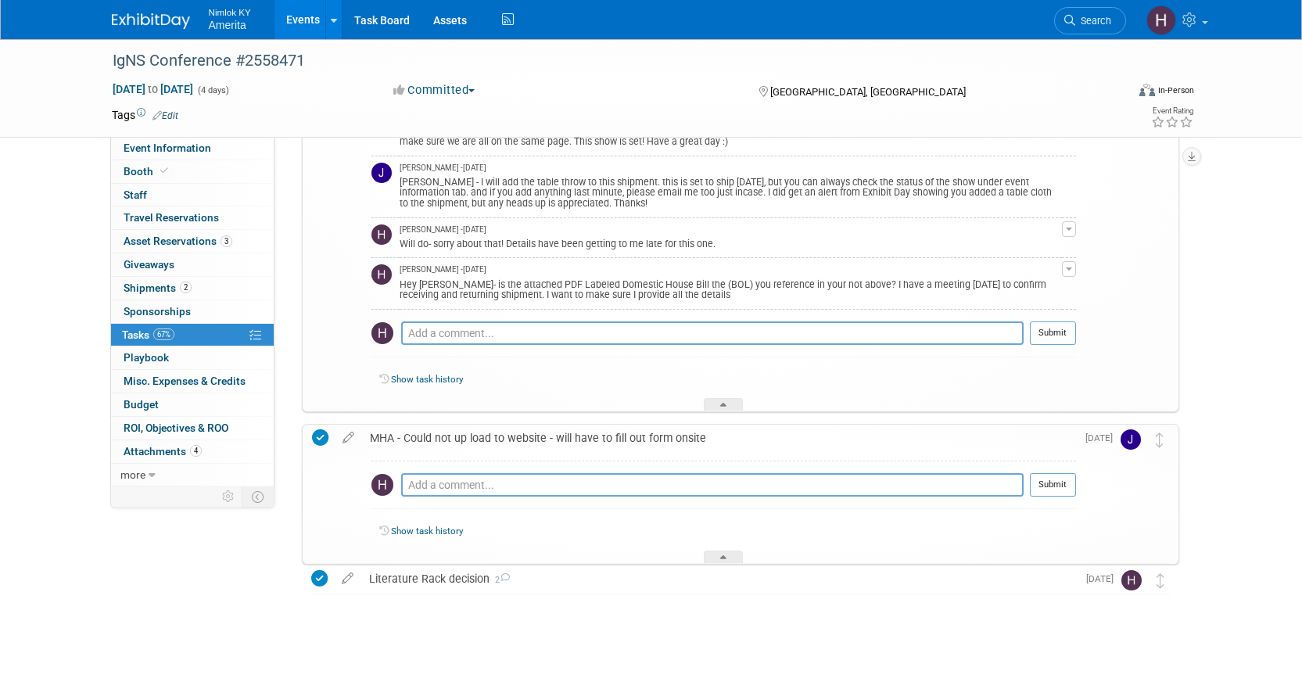
scroll to position [992, 0]
click at [447, 580] on div "Literature Rack decision 2" at bounding box center [719, 578] width 716 height 27
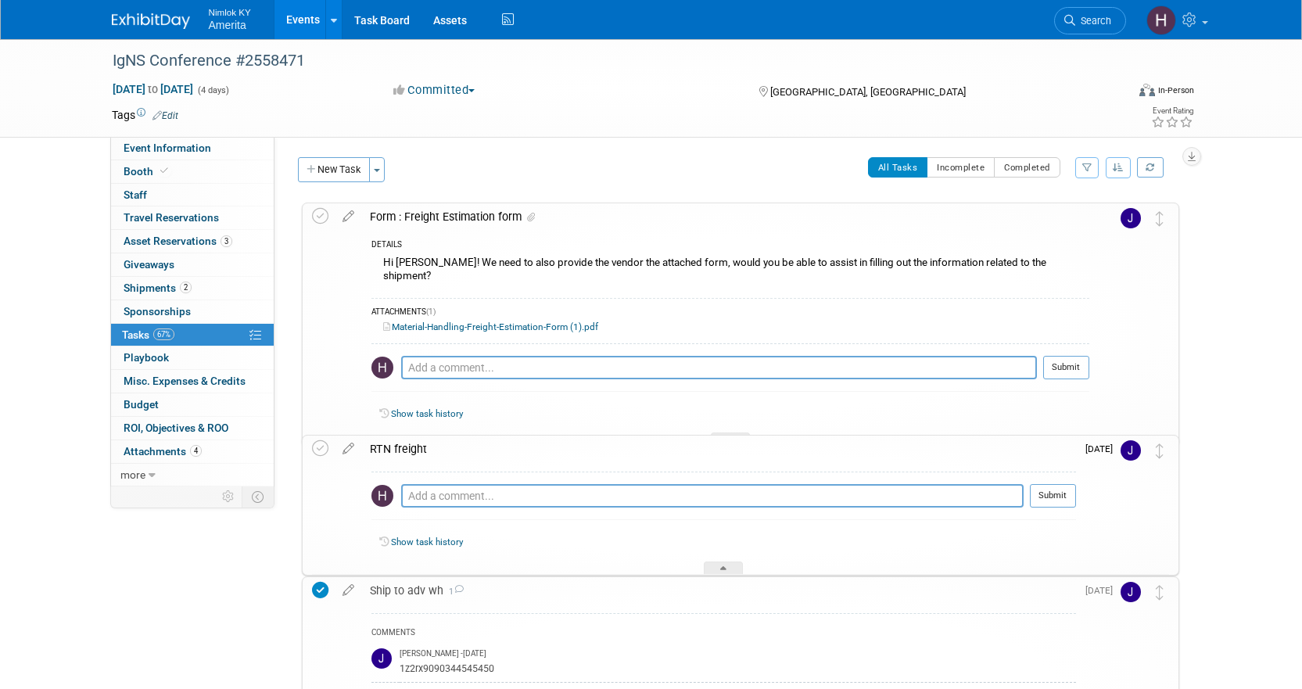
scroll to position [0, 0]
click at [555, 219] on div "Form : Freight Estimation form" at bounding box center [725, 217] width 727 height 27
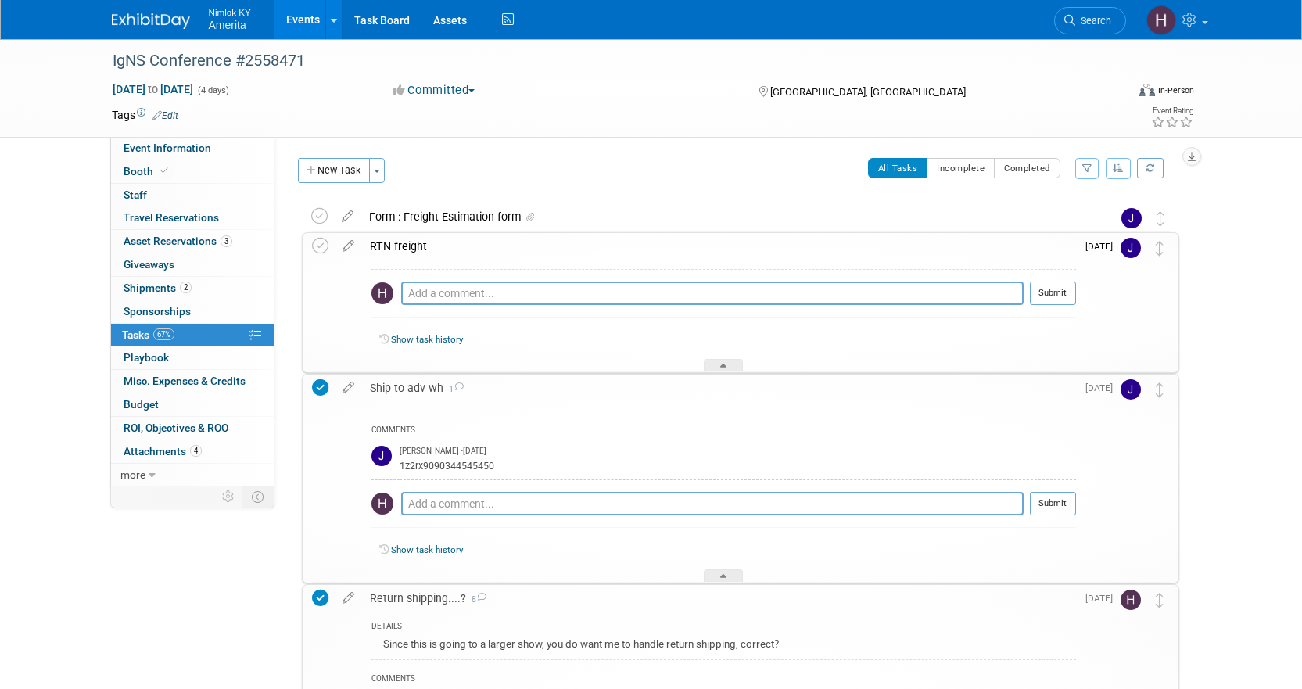
click at [421, 340] on link "Show task history" at bounding box center [427, 339] width 72 height 11
click at [496, 250] on div "RTN freight" at bounding box center [719, 246] width 714 height 27
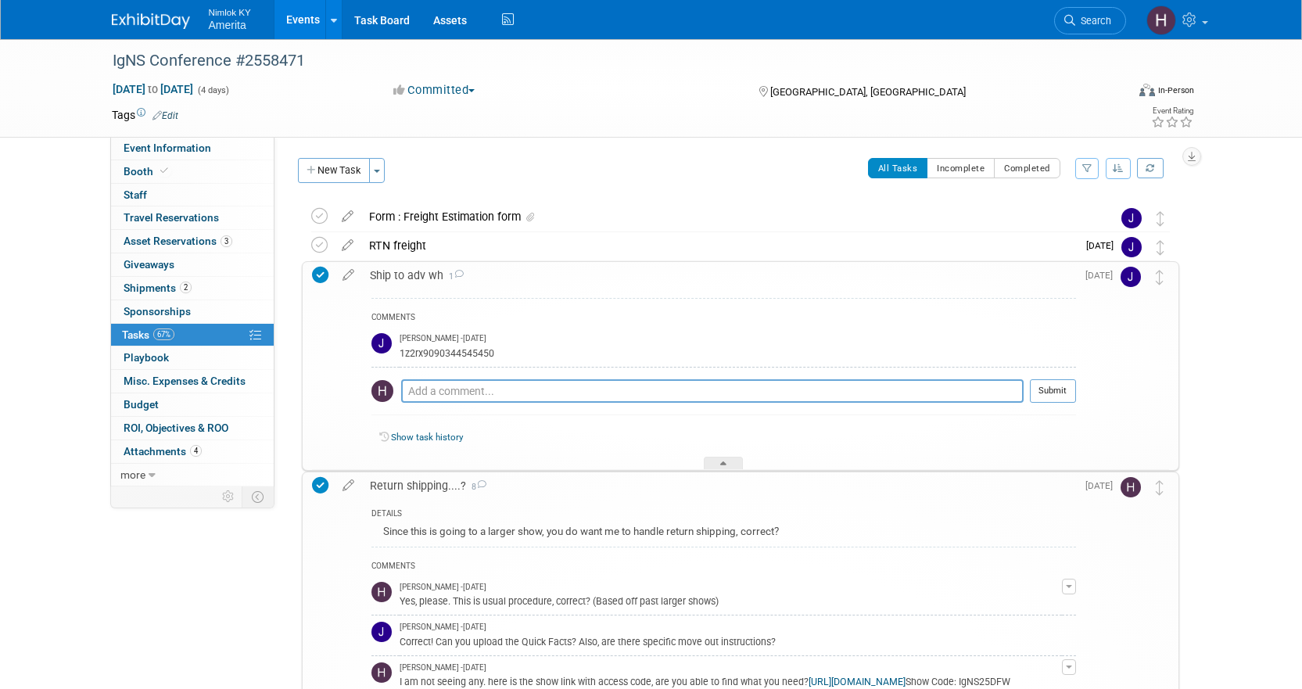
click at [494, 276] on div "Ship to adv wh 1" at bounding box center [719, 275] width 714 height 27
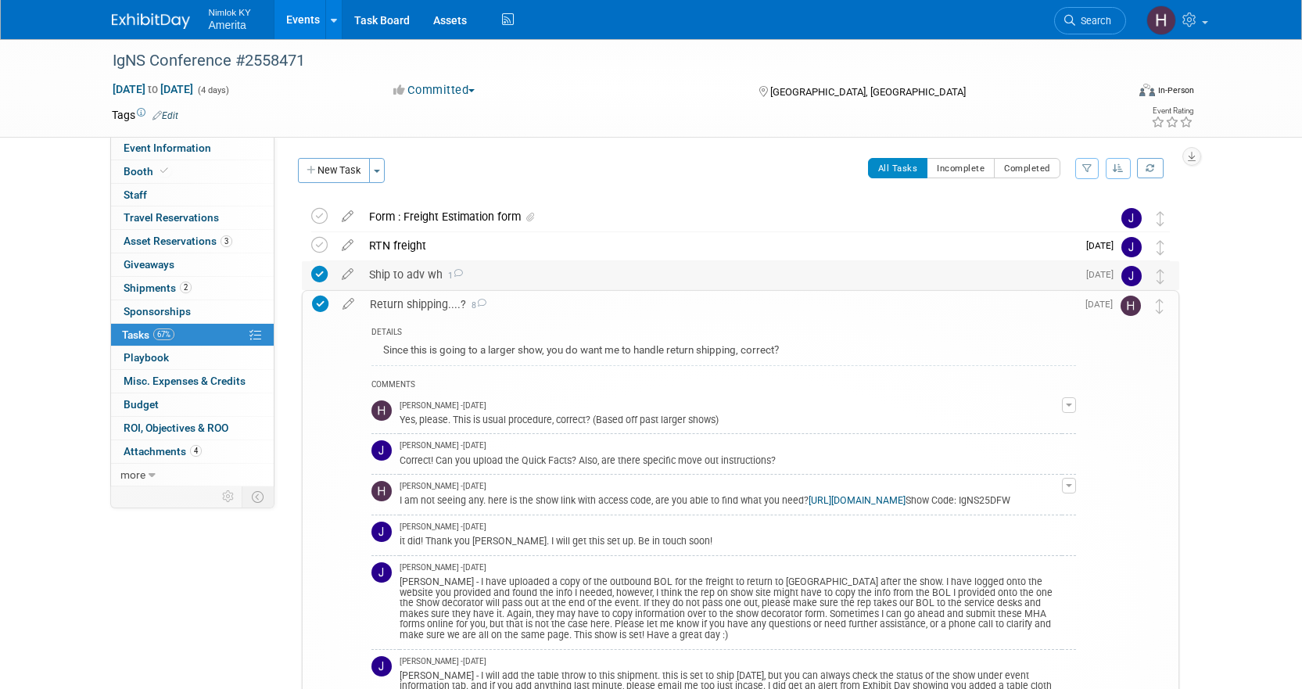
click at [426, 286] on div "Ship to adv wh 1" at bounding box center [719, 274] width 716 height 27
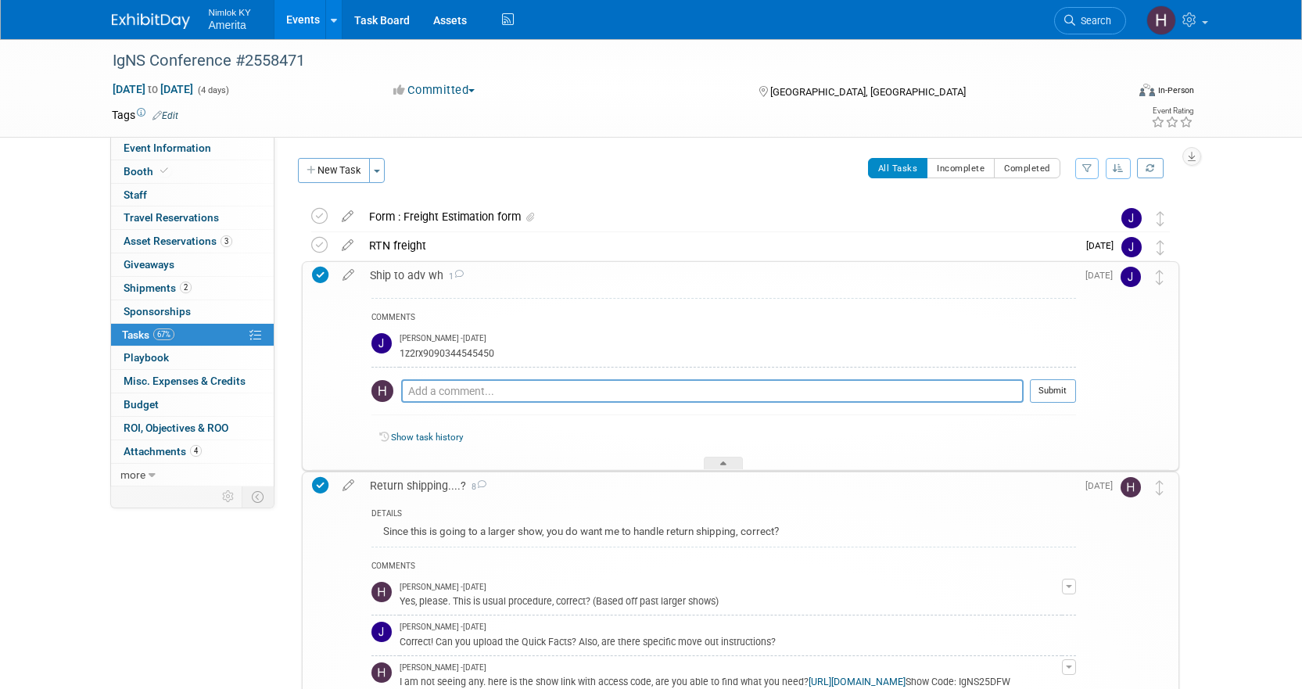
click at [459, 352] on div "1z2rx9090344545450" at bounding box center [738, 352] width 677 height 15
click at [404, 278] on div "Ship to adv wh 1" at bounding box center [719, 275] width 714 height 27
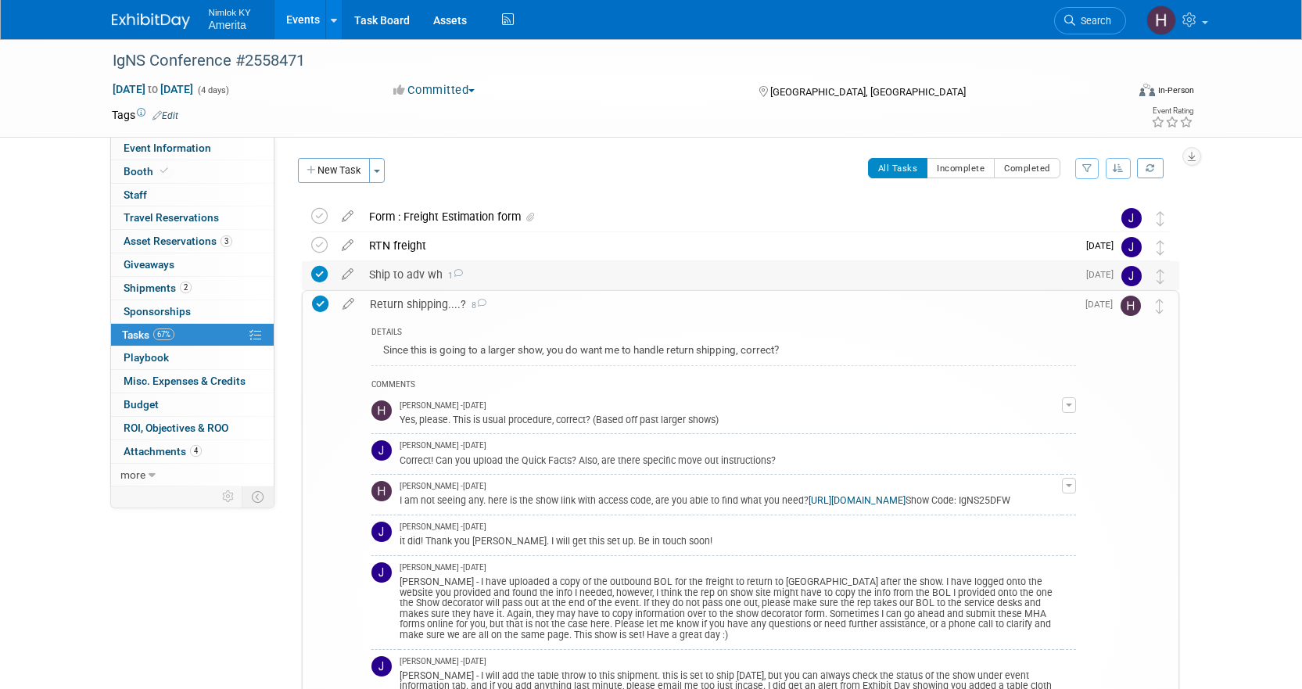
click at [421, 281] on div "Ship to adv wh 1" at bounding box center [719, 274] width 716 height 27
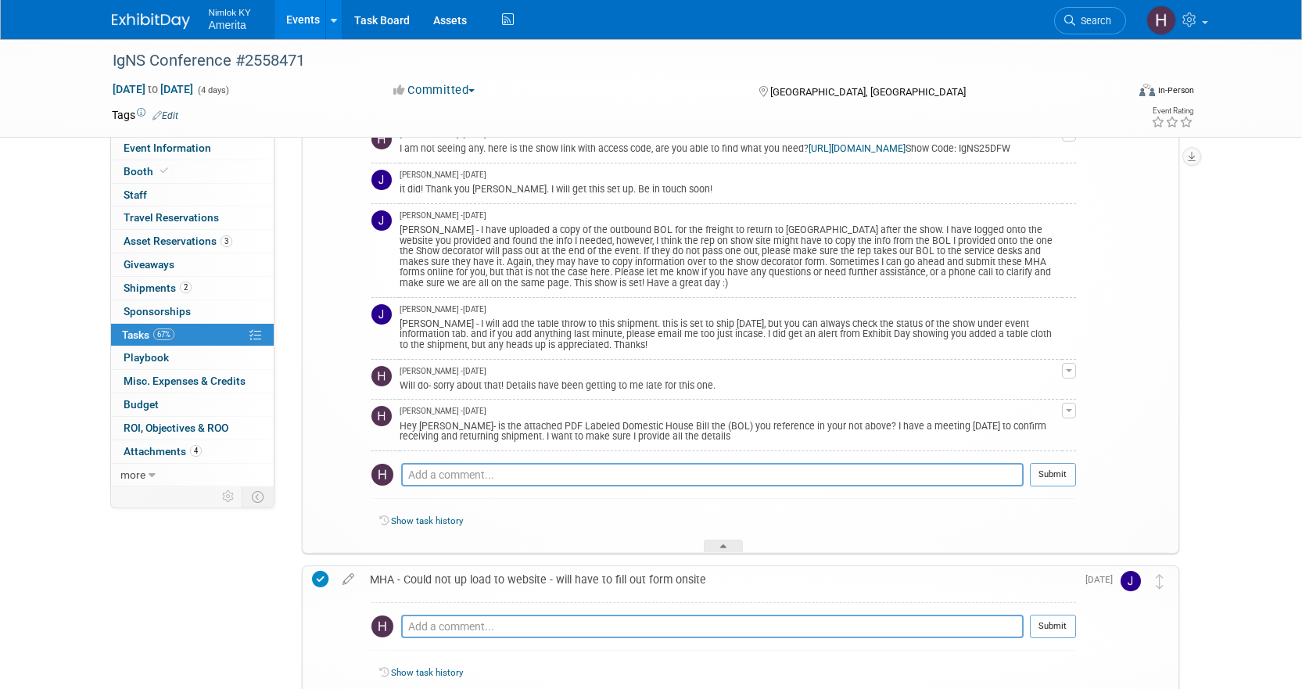
scroll to position [782, 0]
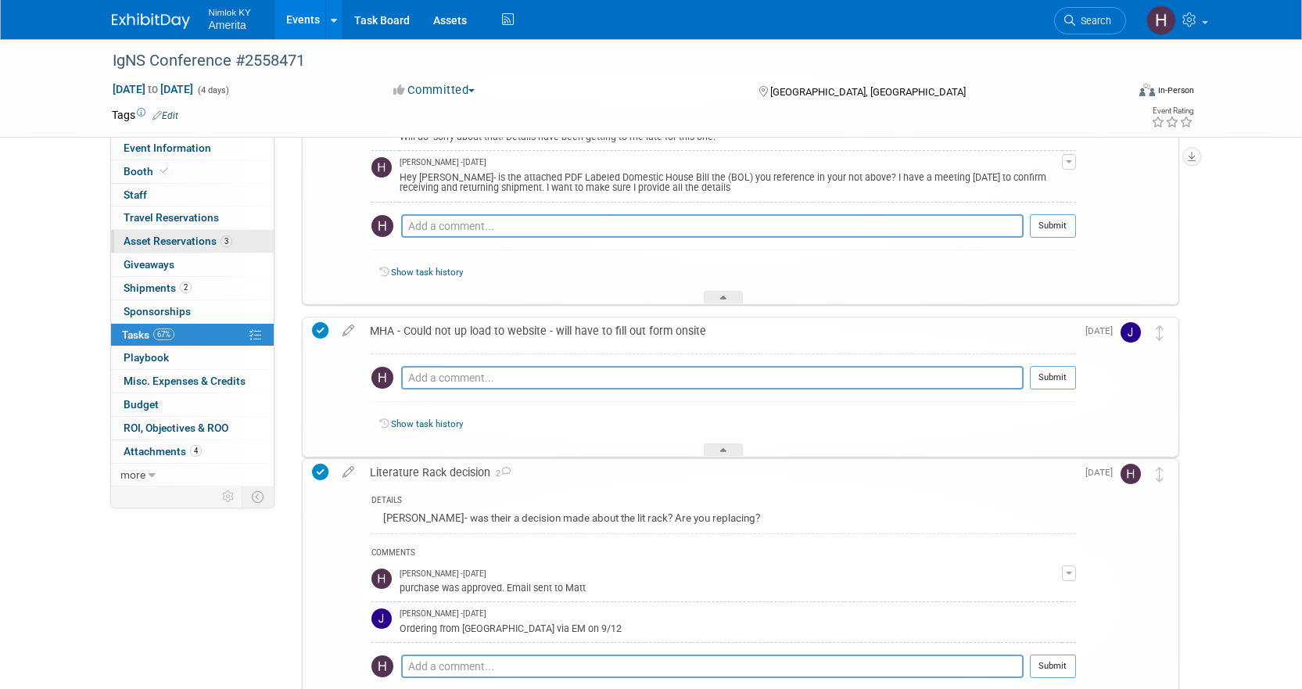
click at [178, 241] on span "Asset Reservations 3" at bounding box center [178, 241] width 109 height 13
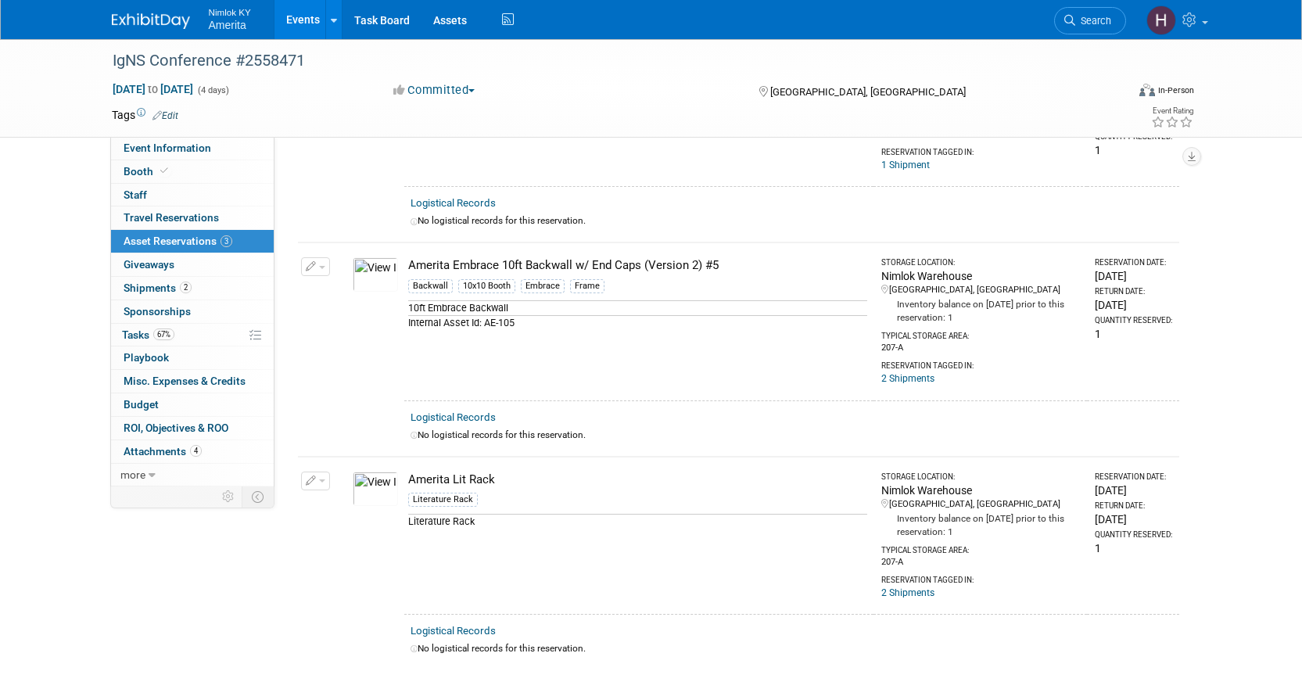
scroll to position [78, 0]
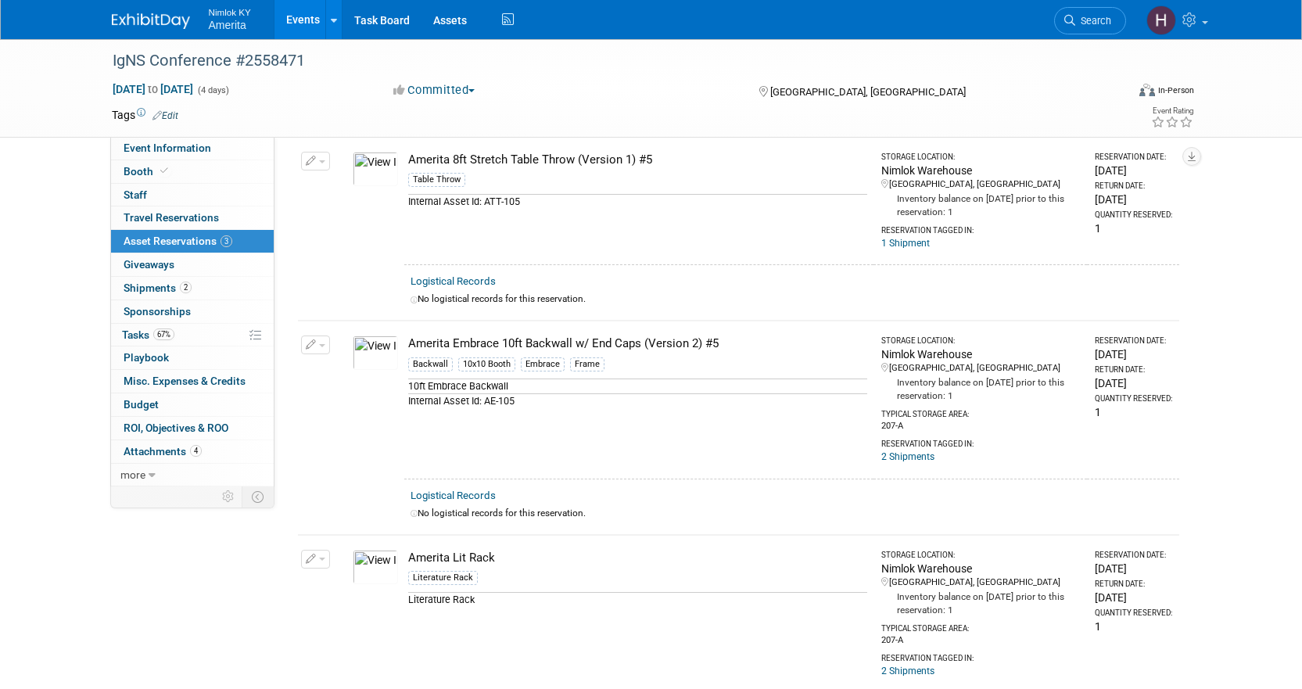
click at [364, 566] on img at bounding box center [375, 567] width 45 height 34
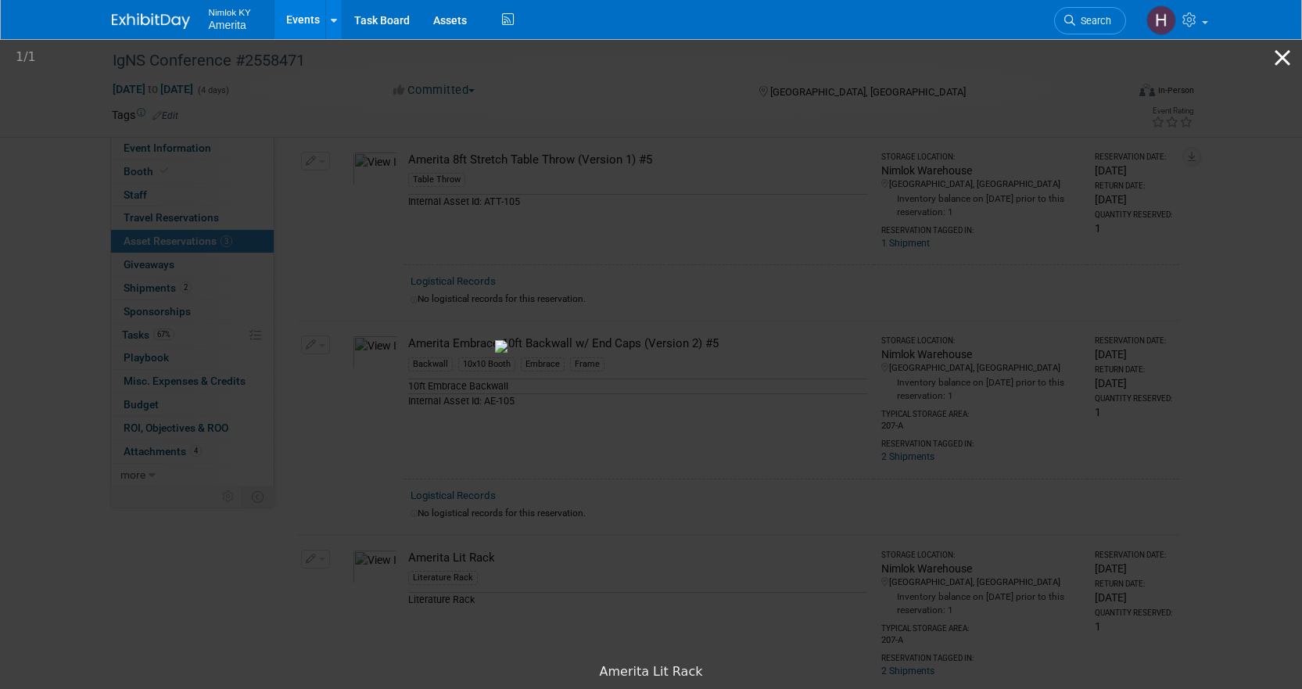
click at [1276, 53] on button "Close gallery" at bounding box center [1282, 57] width 39 height 37
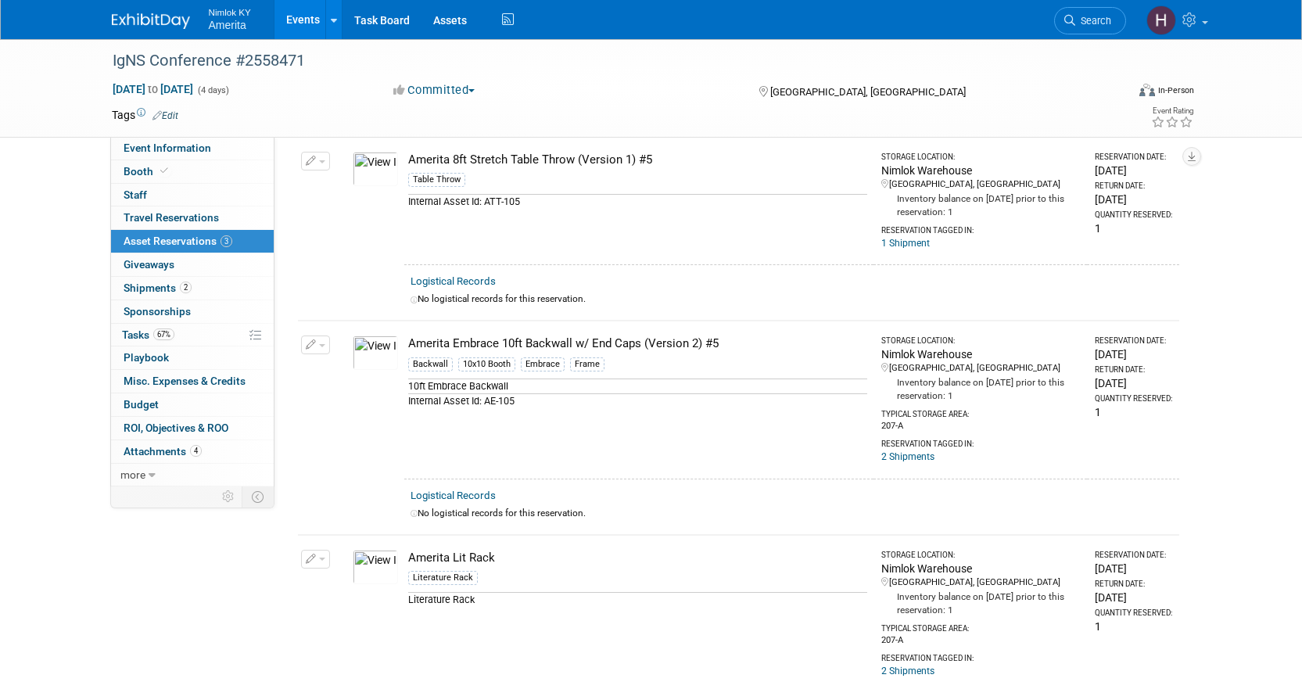
click at [375, 352] on img at bounding box center [375, 353] width 45 height 34
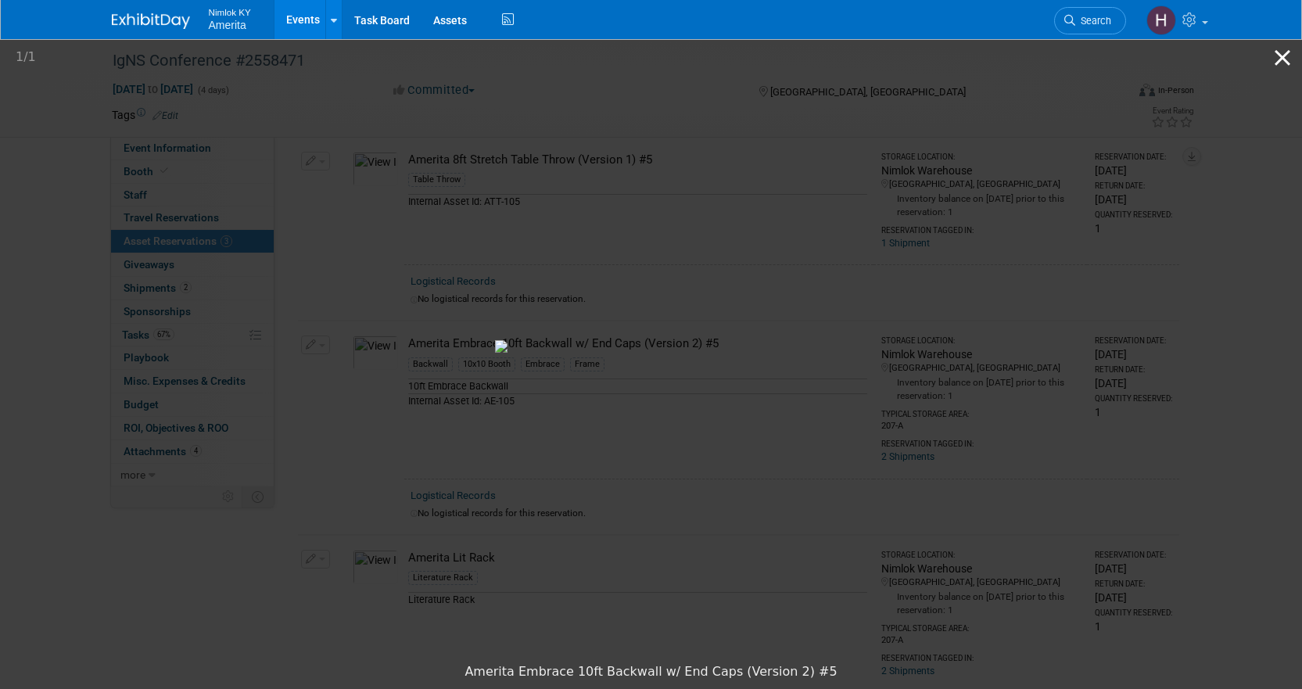
click at [1280, 66] on button "Close gallery" at bounding box center [1282, 57] width 39 height 37
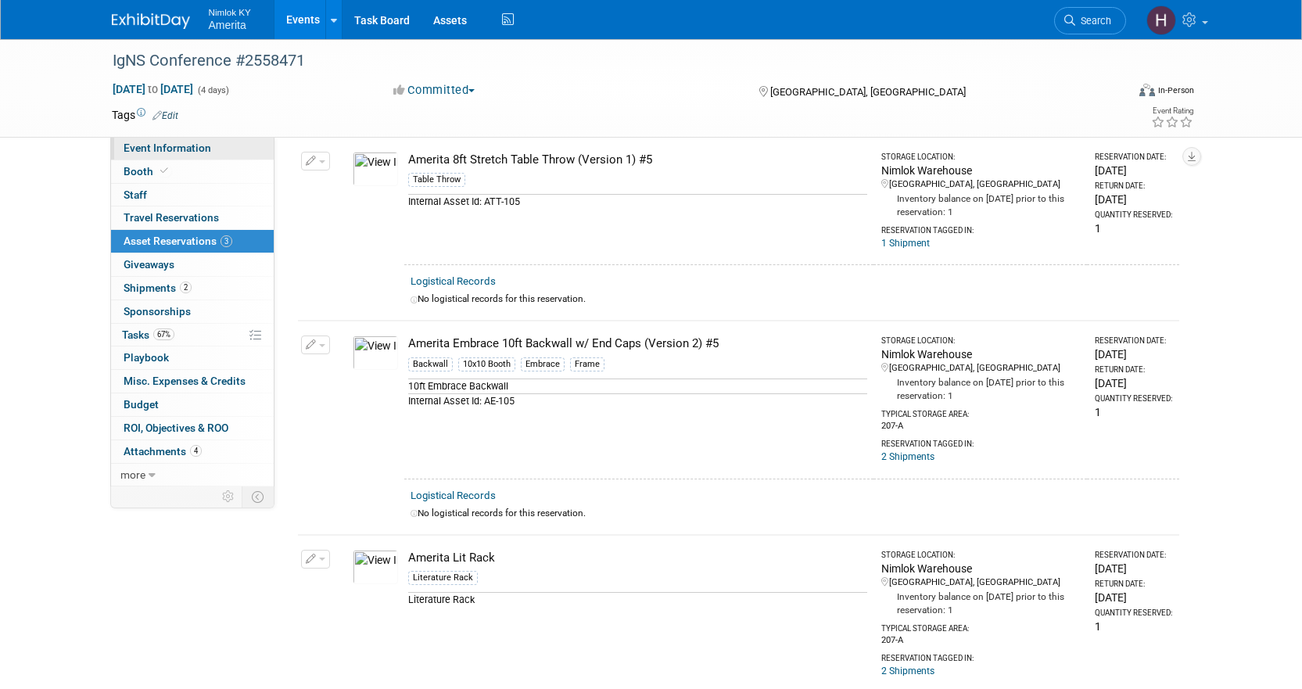
click at [181, 156] on link "Event Information" at bounding box center [192, 148] width 163 height 23
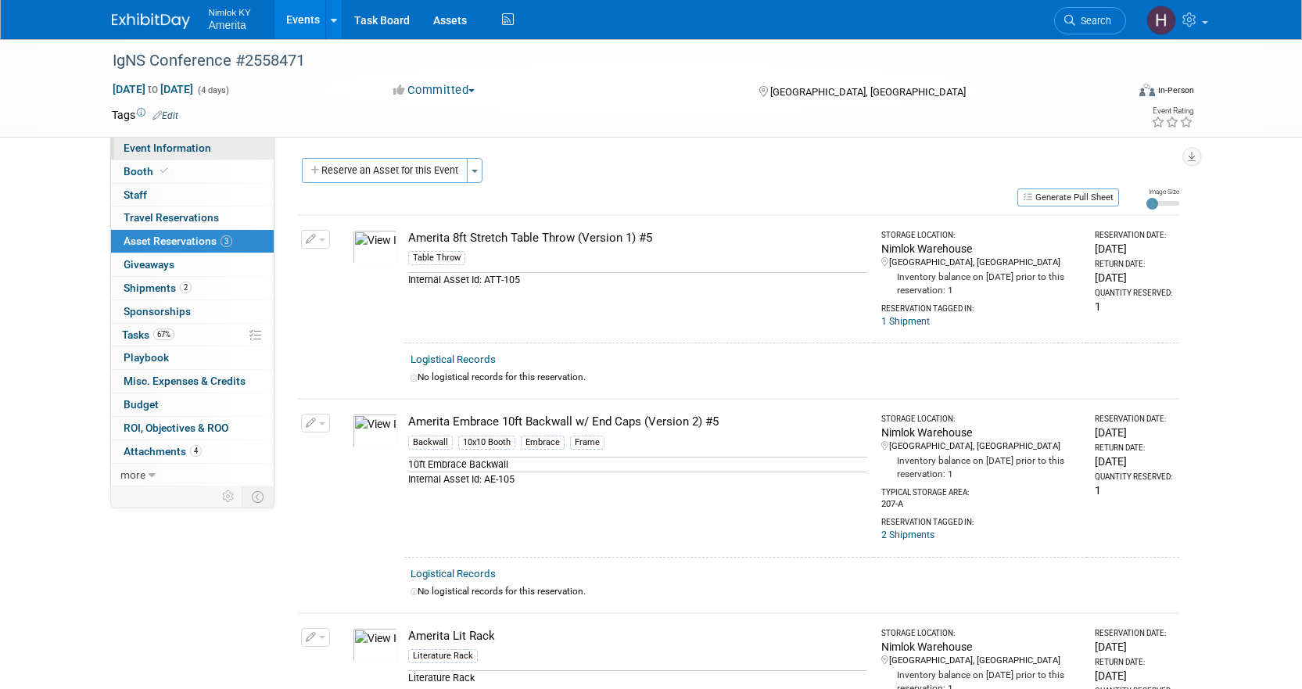
select select "Shipping to Rep/AdvWH"
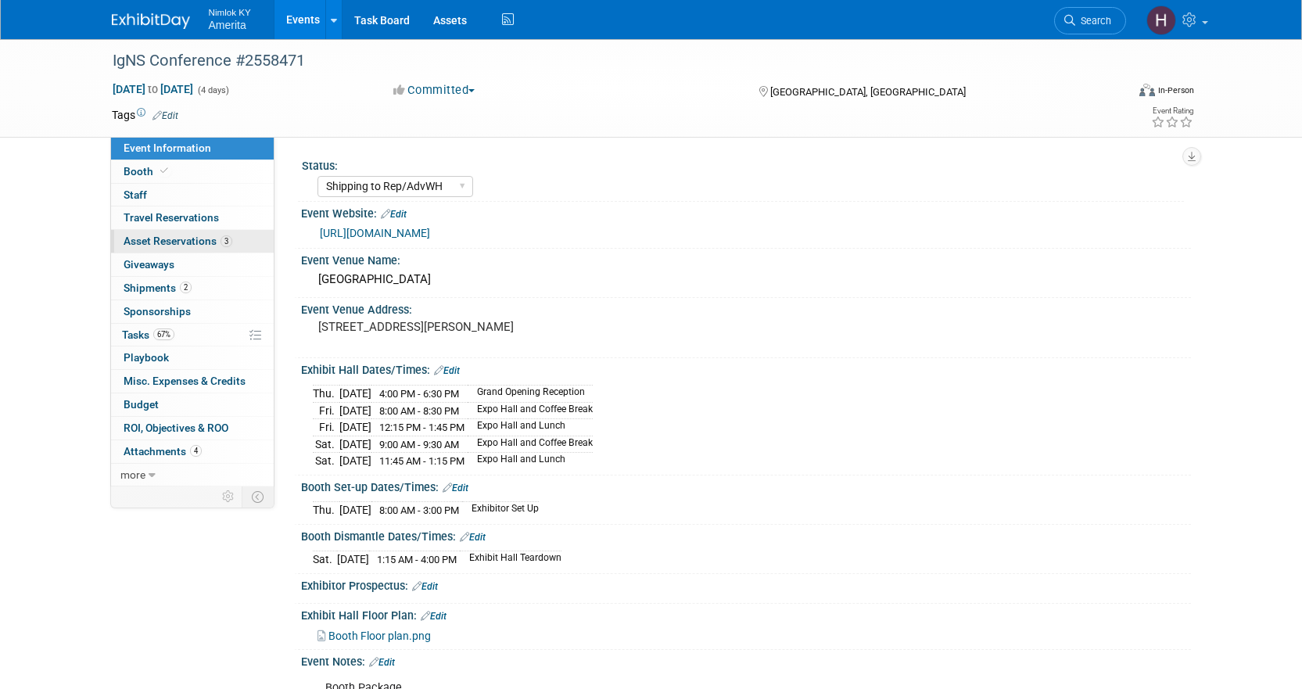
click at [143, 245] on span "Asset Reservations 3" at bounding box center [178, 241] width 109 height 13
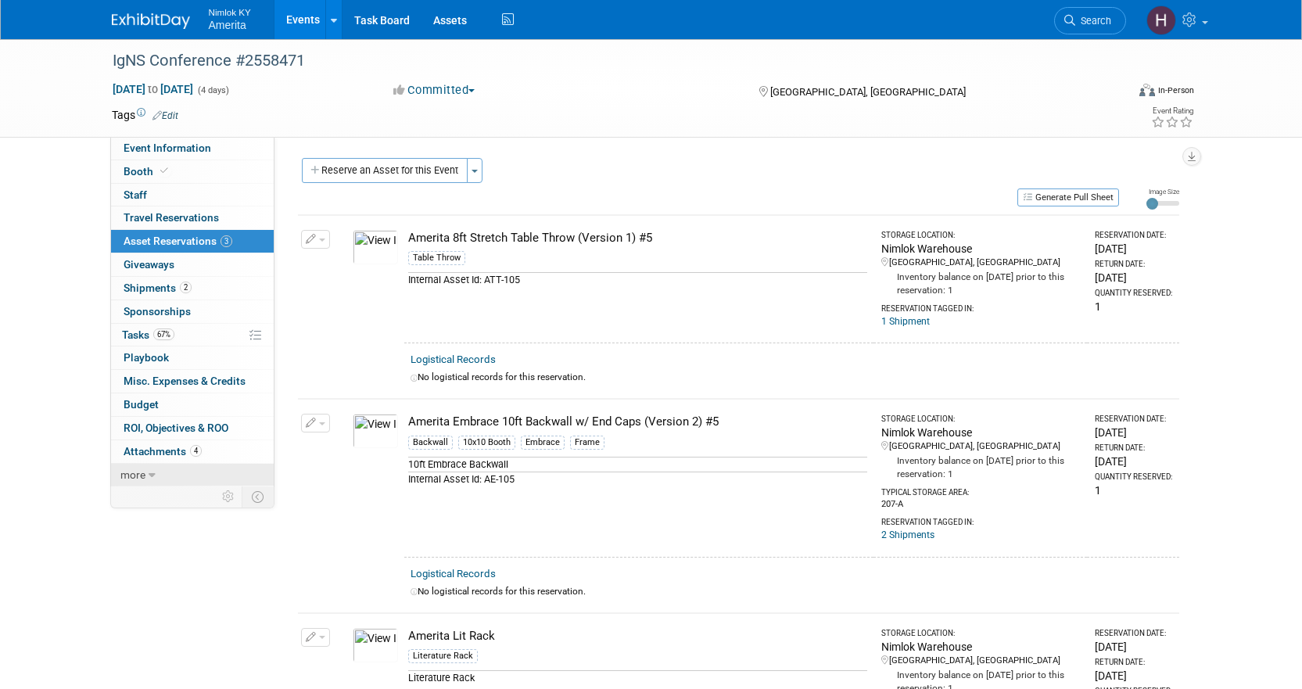
click at [137, 476] on span "more" at bounding box center [132, 474] width 25 height 13
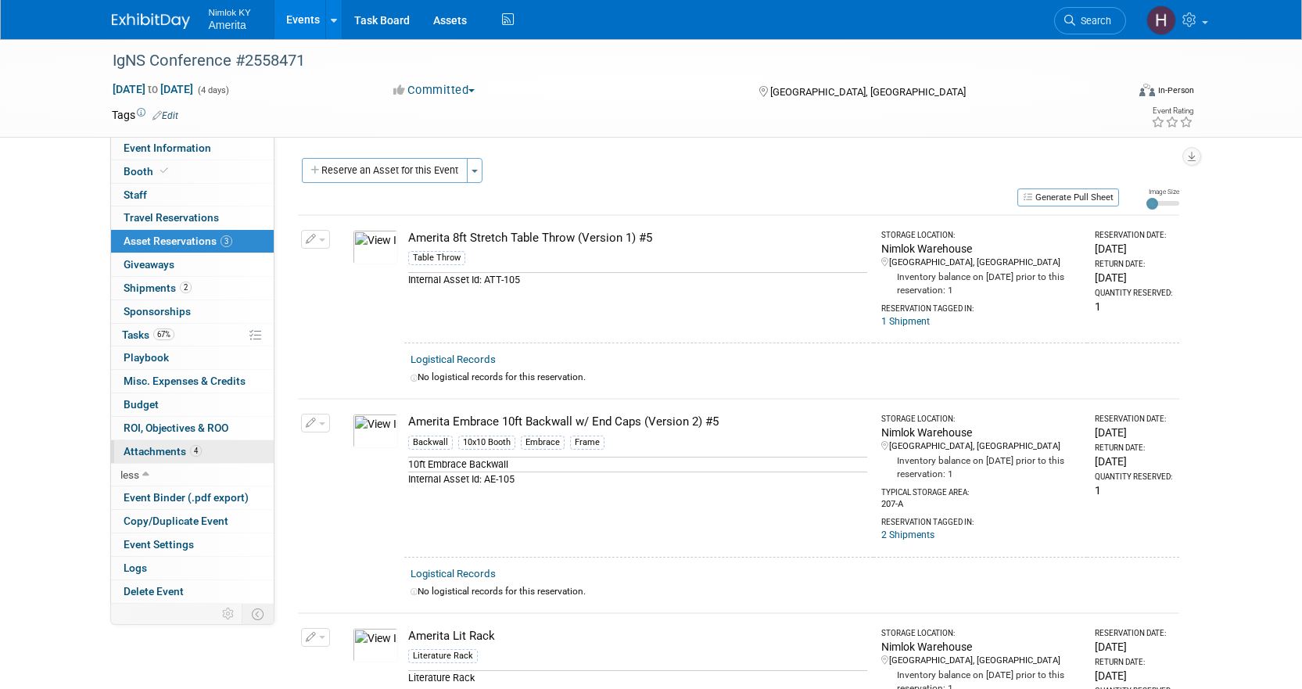
click at [145, 447] on span "Attachments 4" at bounding box center [163, 451] width 78 height 13
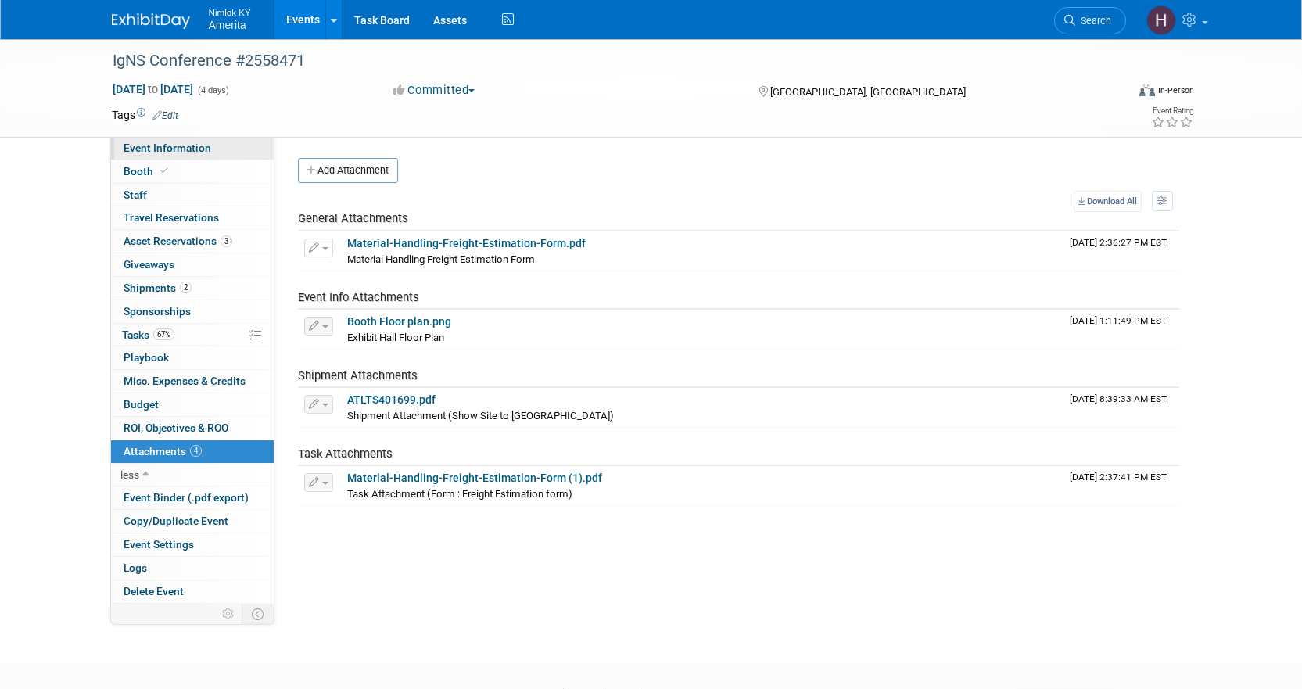
click at [165, 150] on span "Event Information" at bounding box center [168, 148] width 88 height 13
select select "Shipping to Rep/AdvWH"
